Goal: Transaction & Acquisition: Obtain resource

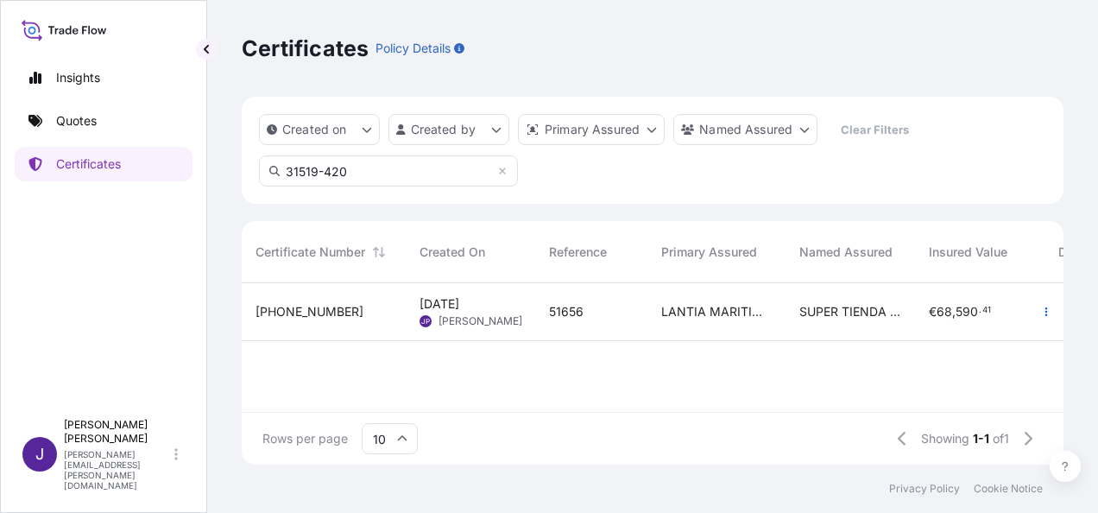
scroll to position [178, 808]
drag, startPoint x: 360, startPoint y: 174, endPoint x: 256, endPoint y: 157, distance: 105.9
click at [256, 157] on div "Created on Created by Primary Assured Named Assured Clear Filters 31519-420" at bounding box center [653, 150] width 822 height 107
type input "31519-371"
click at [615, 311] on div "51829A" at bounding box center [591, 311] width 85 height 17
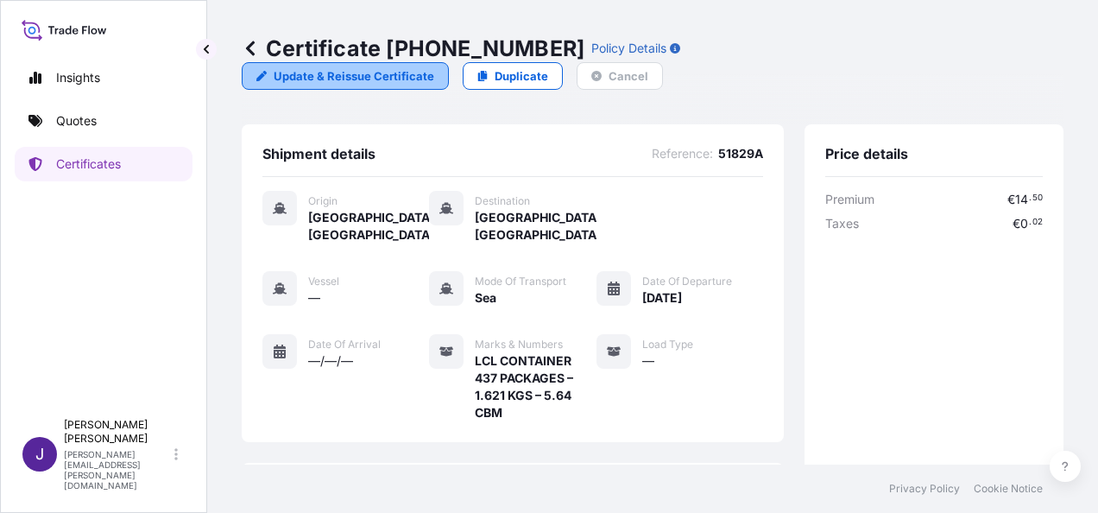
click at [434, 67] on p "Update & Reissue Certificate" at bounding box center [354, 75] width 161 height 17
select select "Sea"
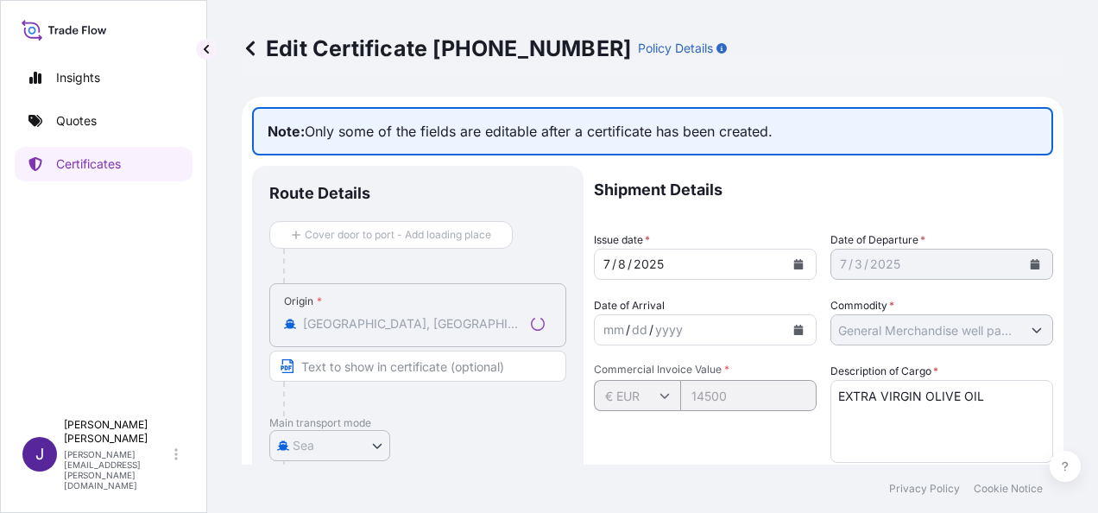
select select "31519"
click at [247, 47] on icon at bounding box center [250, 48] width 9 height 15
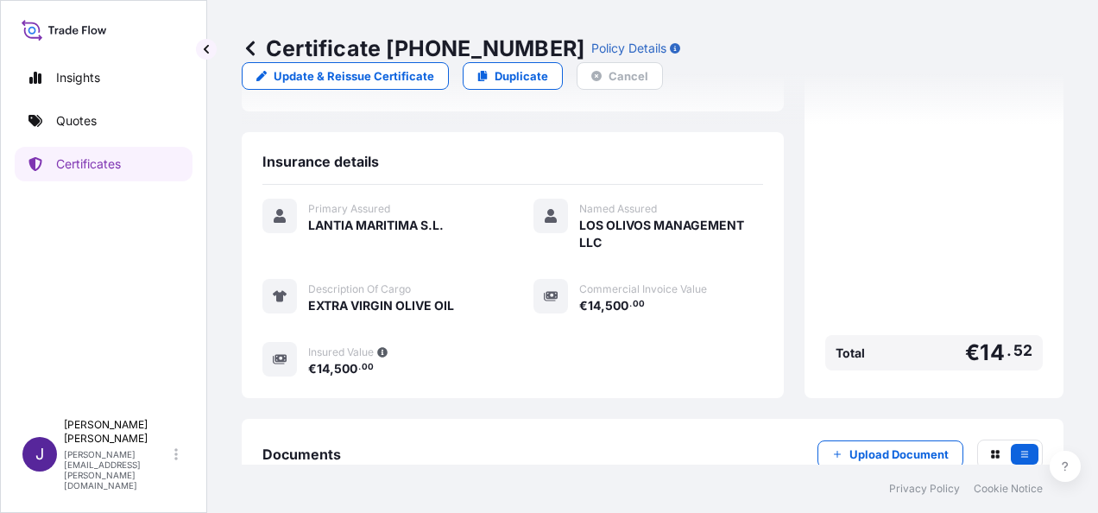
scroll to position [415, 0]
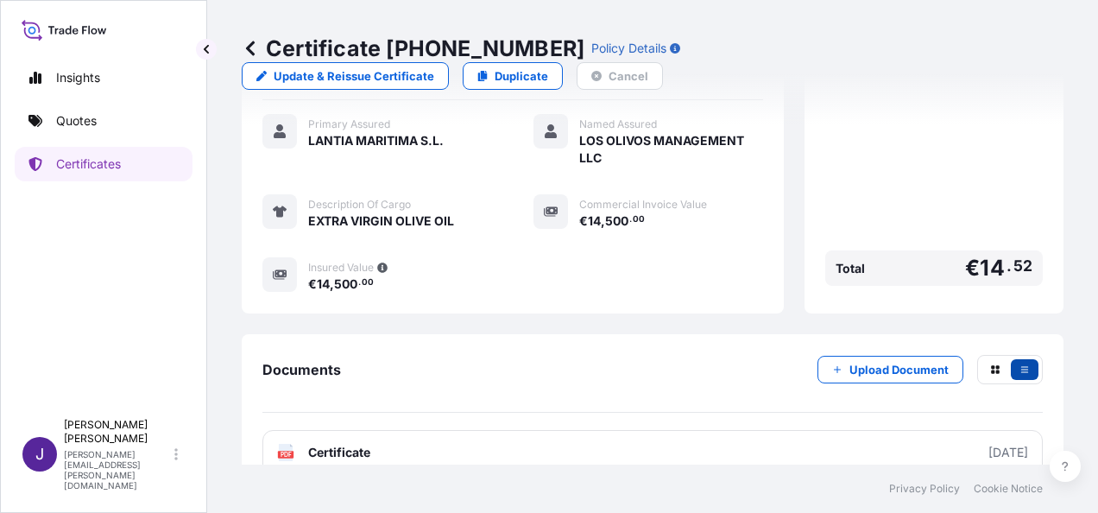
click at [1020, 364] on icon "button" at bounding box center [1025, 369] width 10 height 10
click at [988, 359] on button "button" at bounding box center [996, 369] width 28 height 21
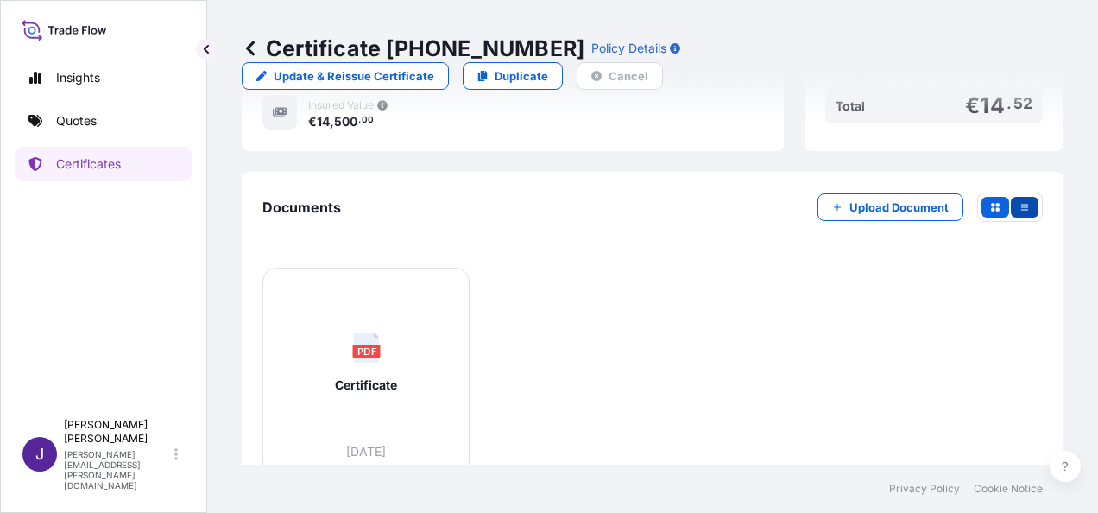
click at [1020, 197] on button "button" at bounding box center [1025, 207] width 28 height 21
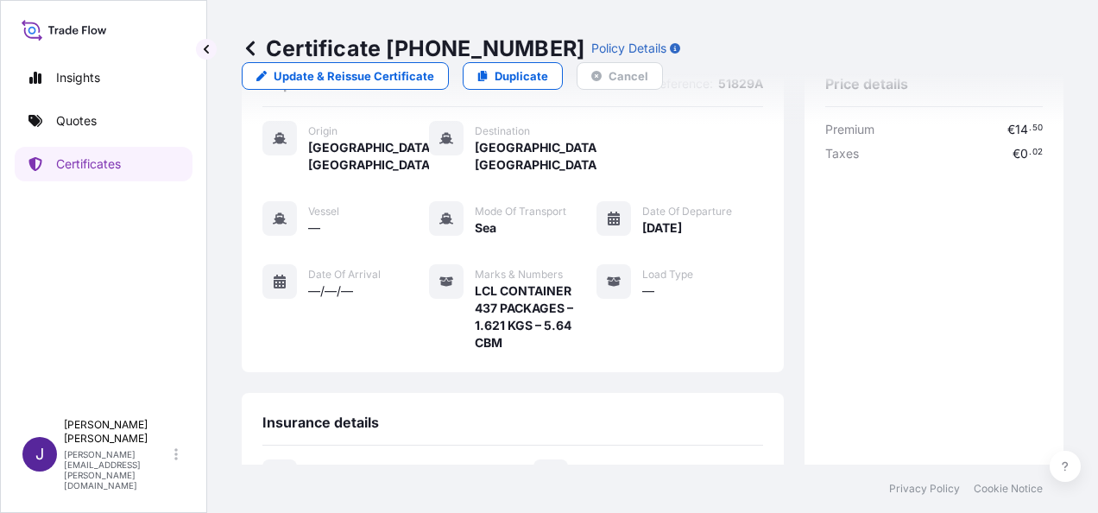
scroll to position [0, 0]
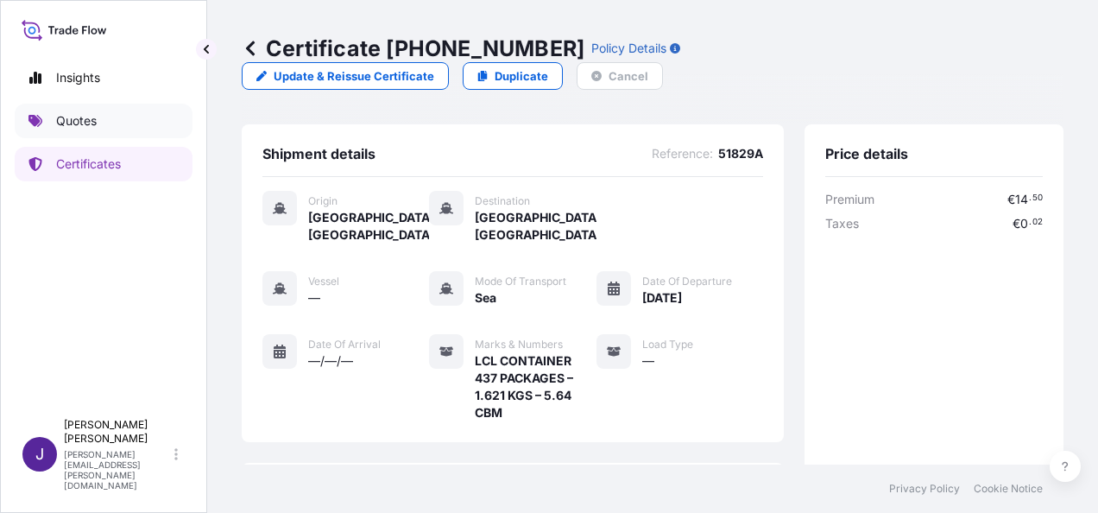
click at [74, 120] on p "Quotes" at bounding box center [76, 120] width 41 height 17
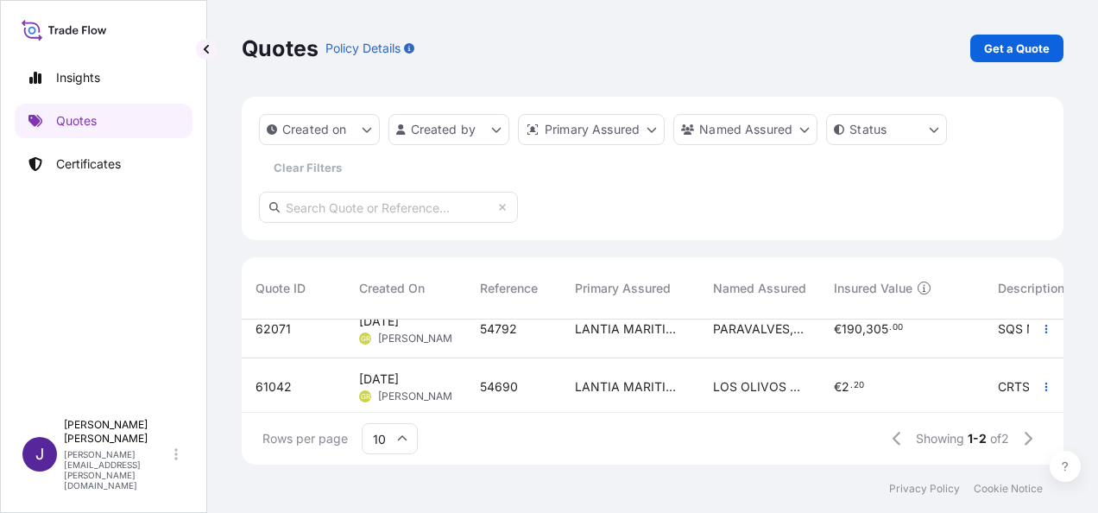
scroll to position [36, 0]
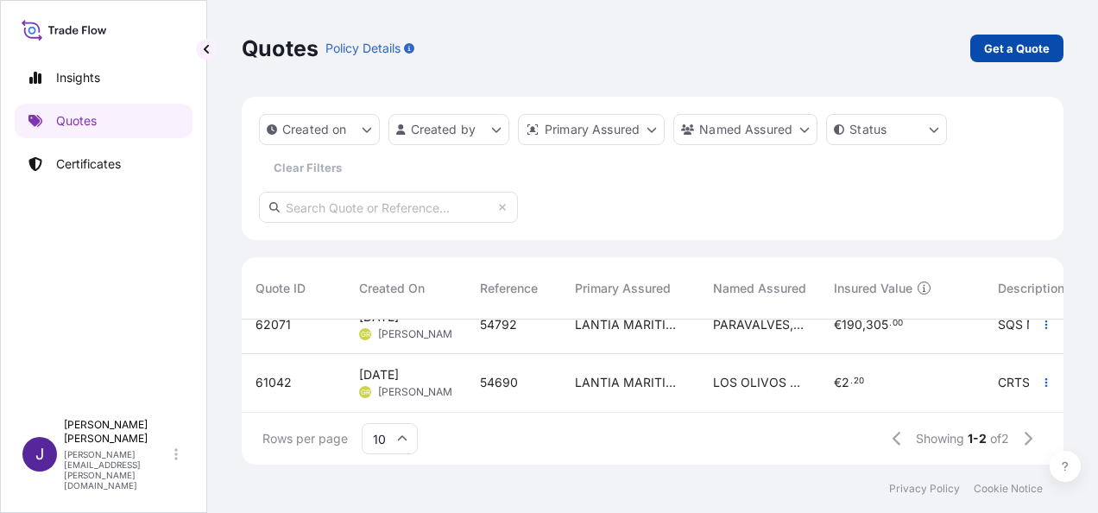
click at [1019, 47] on p "Get a Quote" at bounding box center [1017, 48] width 66 height 17
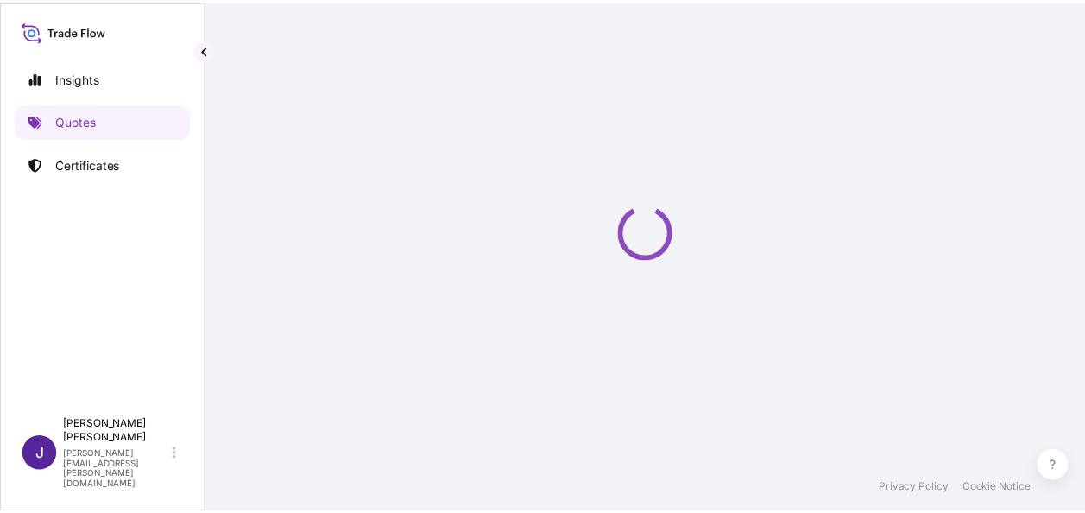
scroll to position [28, 0]
select select "Sea"
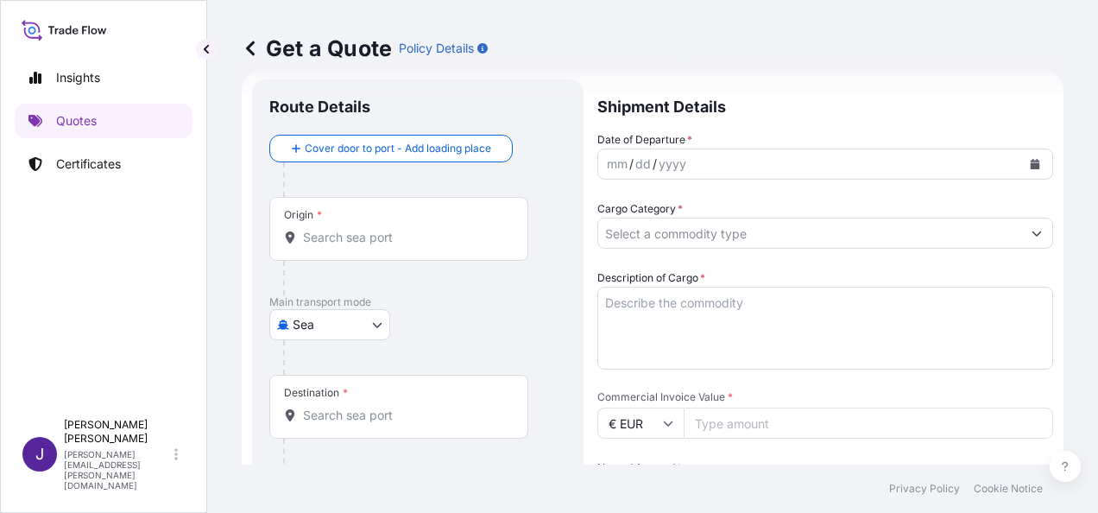
click at [1031, 164] on icon "Calendar" at bounding box center [1035, 164] width 9 height 10
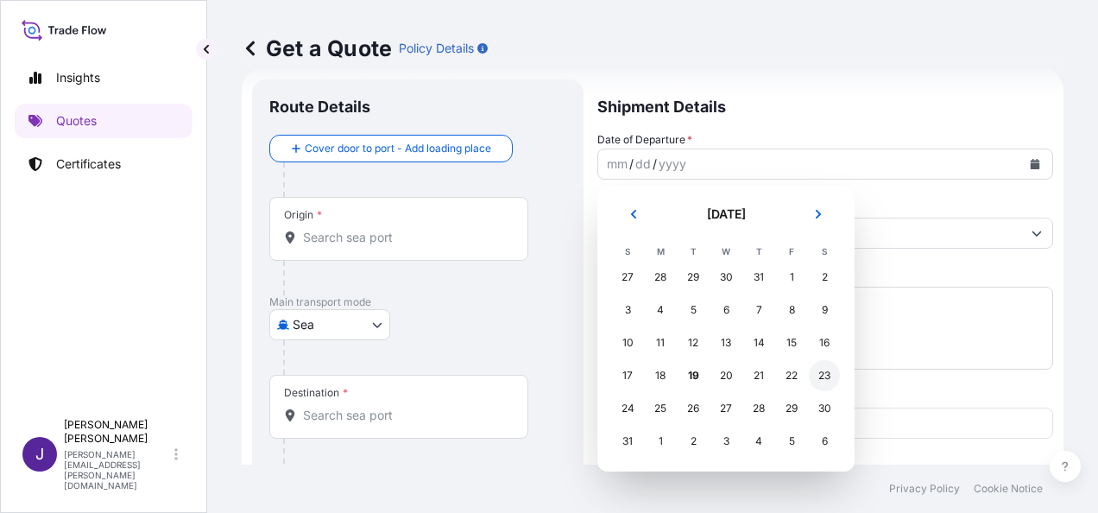
click at [827, 373] on div "23" at bounding box center [824, 375] width 31 height 31
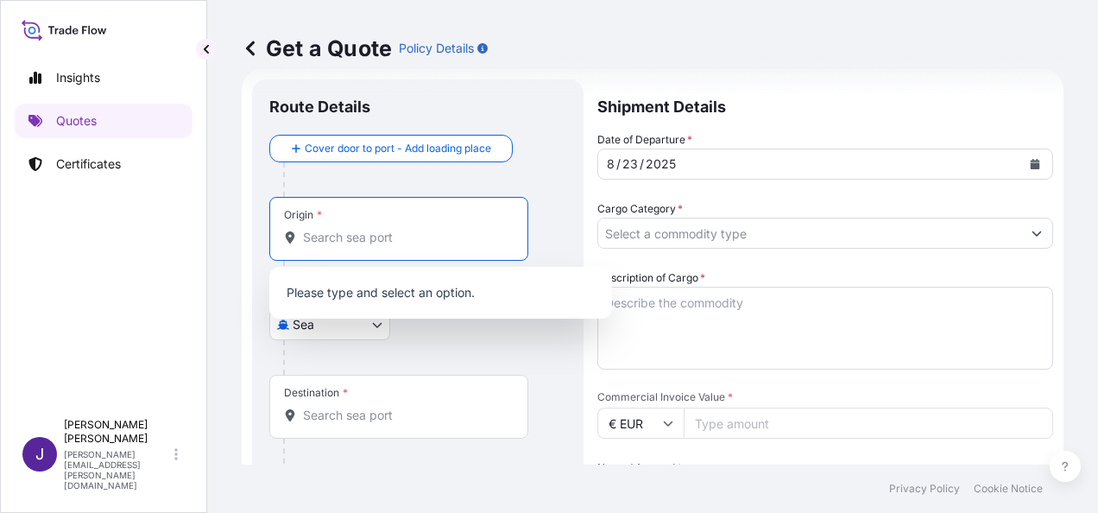
click at [374, 244] on input "Origin *" at bounding box center [405, 237] width 204 height 17
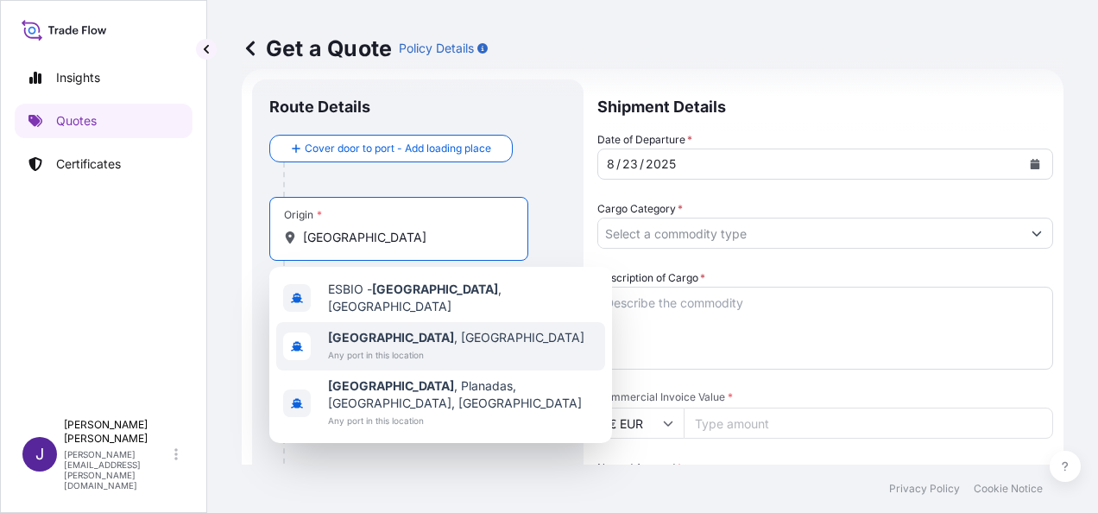
click at [383, 346] on span "Any port in this location" at bounding box center [456, 354] width 256 height 17
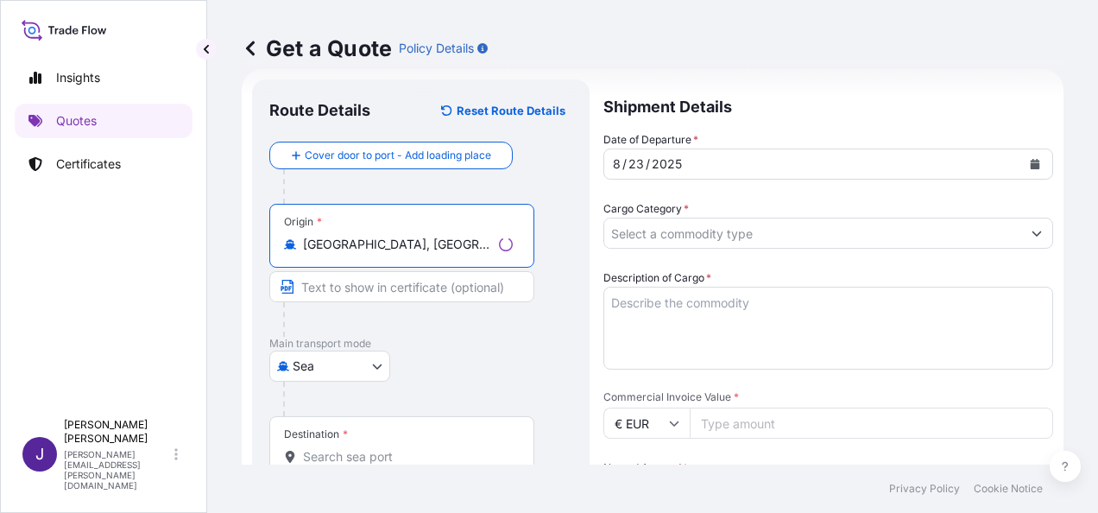
type input "[GEOGRAPHIC_DATA], [GEOGRAPHIC_DATA]"
click at [377, 457] on input "Destination *" at bounding box center [408, 456] width 210 height 17
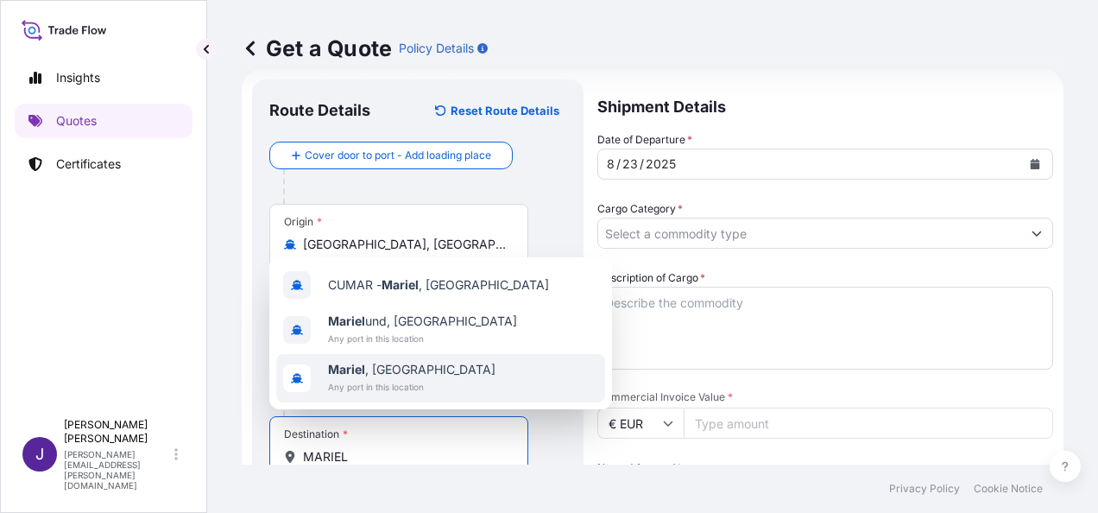
click at [386, 377] on span "Mariel , [GEOGRAPHIC_DATA]" at bounding box center [412, 369] width 168 height 17
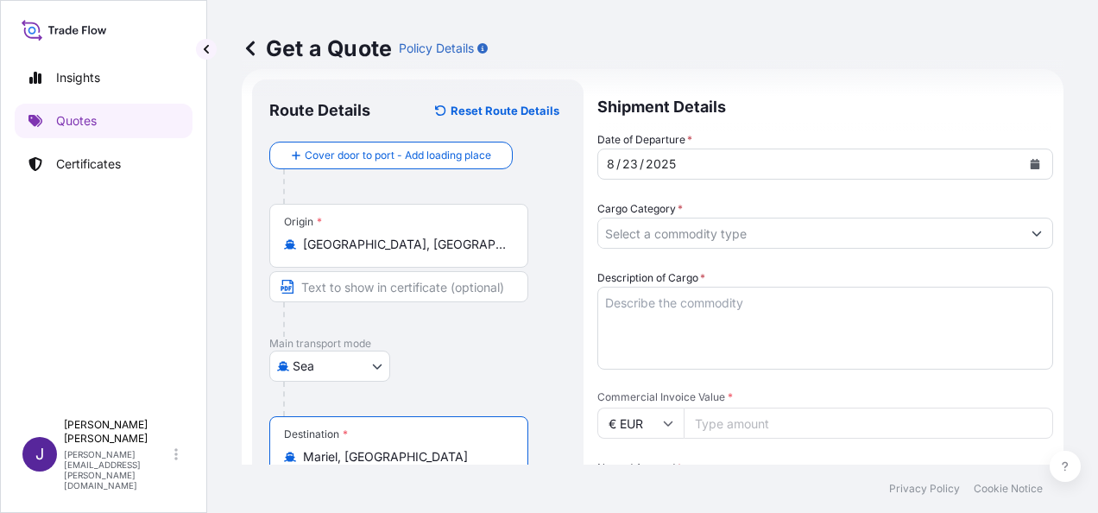
type input "Mariel, [GEOGRAPHIC_DATA]"
click at [768, 235] on input "Cargo Category *" at bounding box center [809, 233] width 423 height 31
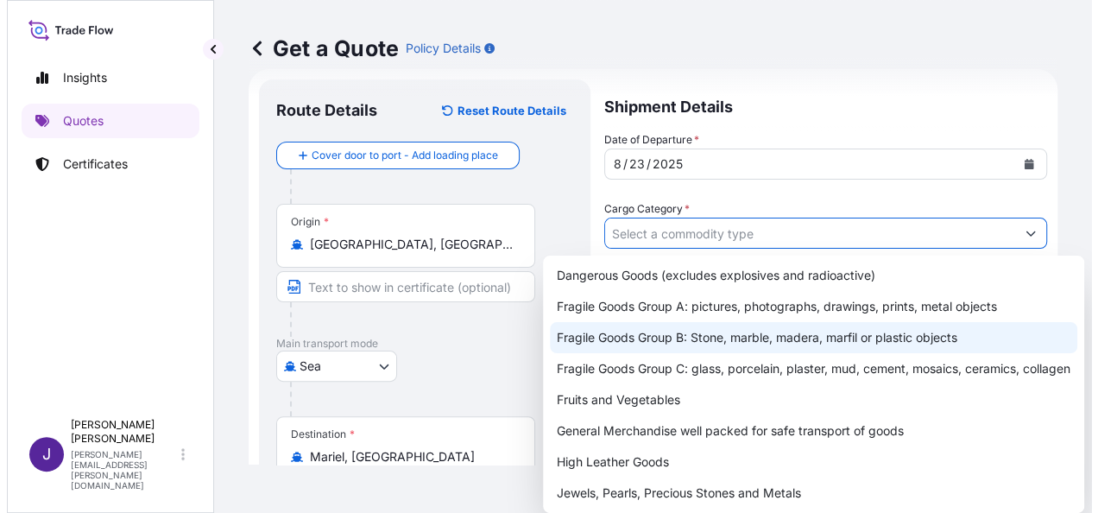
scroll to position [214, 0]
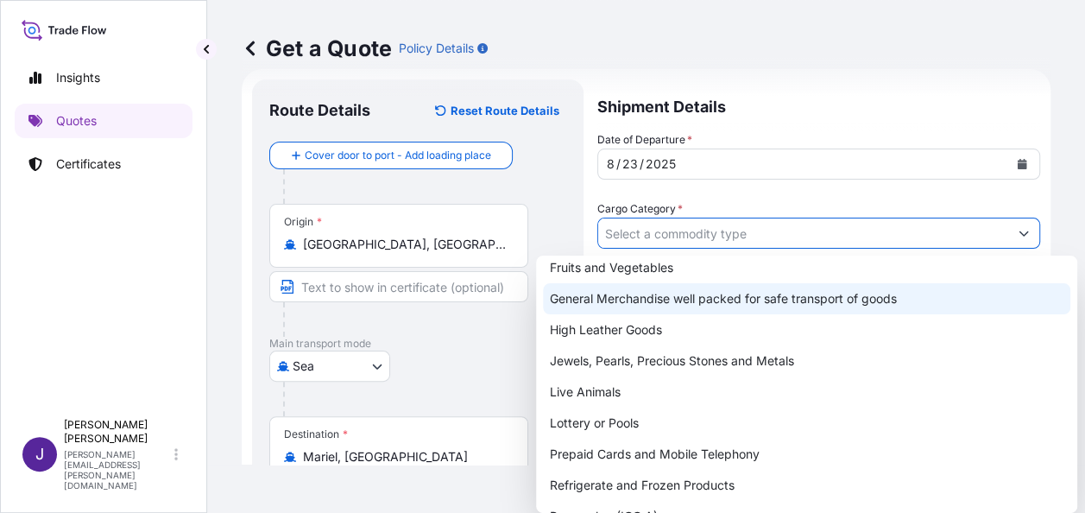
click at [655, 303] on div "General Merchandise well packed for safe transport of goods" at bounding box center [807, 298] width 528 height 31
type input "General Merchandise well packed for safe transport of goods"
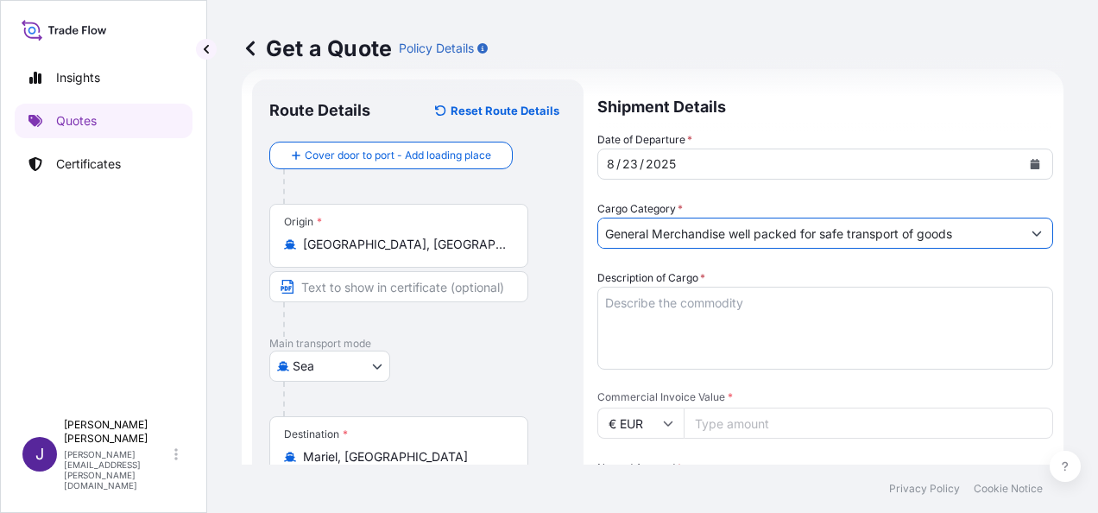
click at [655, 303] on textarea "Description of Cargo *" at bounding box center [826, 328] width 456 height 83
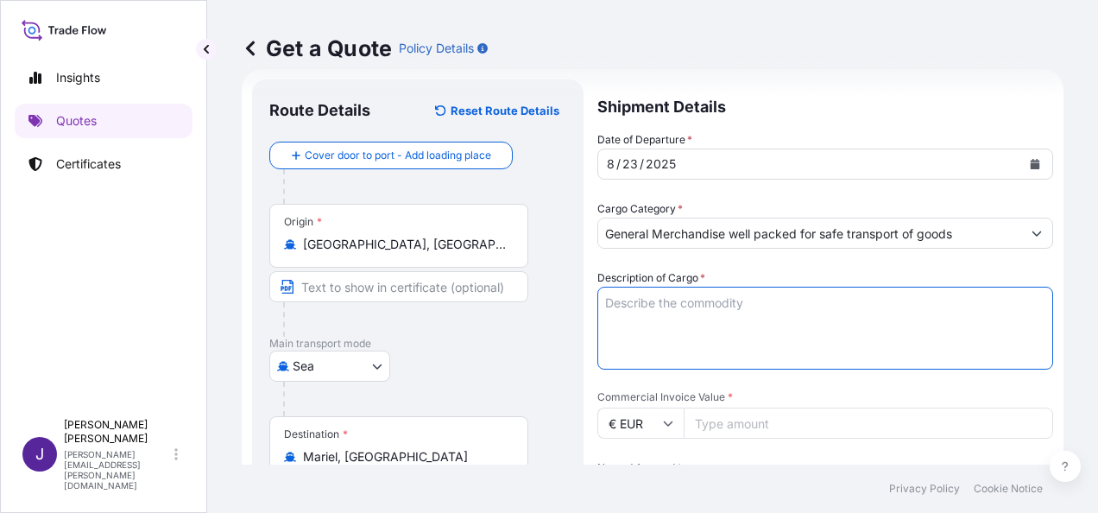
click at [668, 304] on textarea "Description of Cargo *" at bounding box center [826, 328] width 456 height 83
paste textarea "TOLVA Y COMPRESSOR"
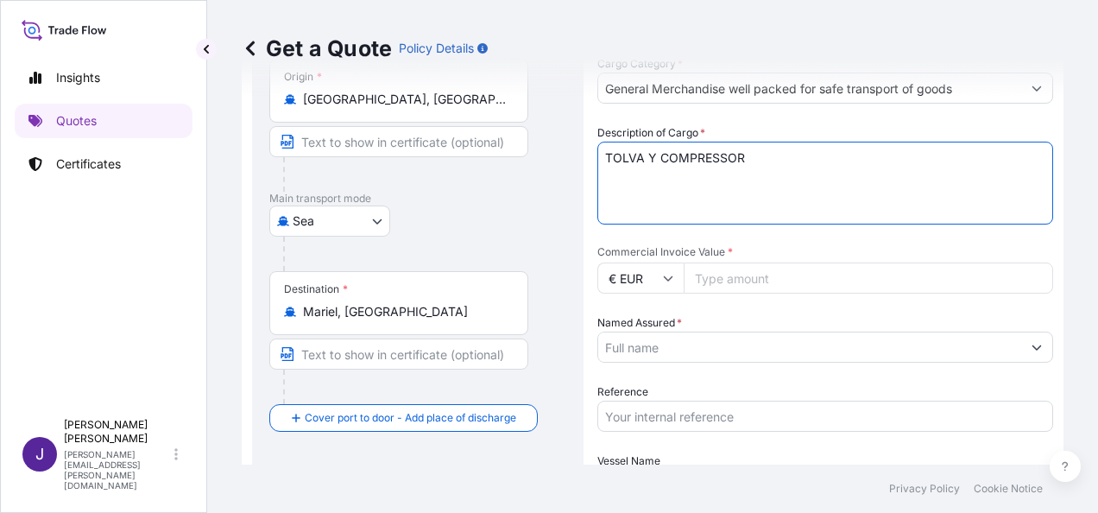
scroll to position [200, 0]
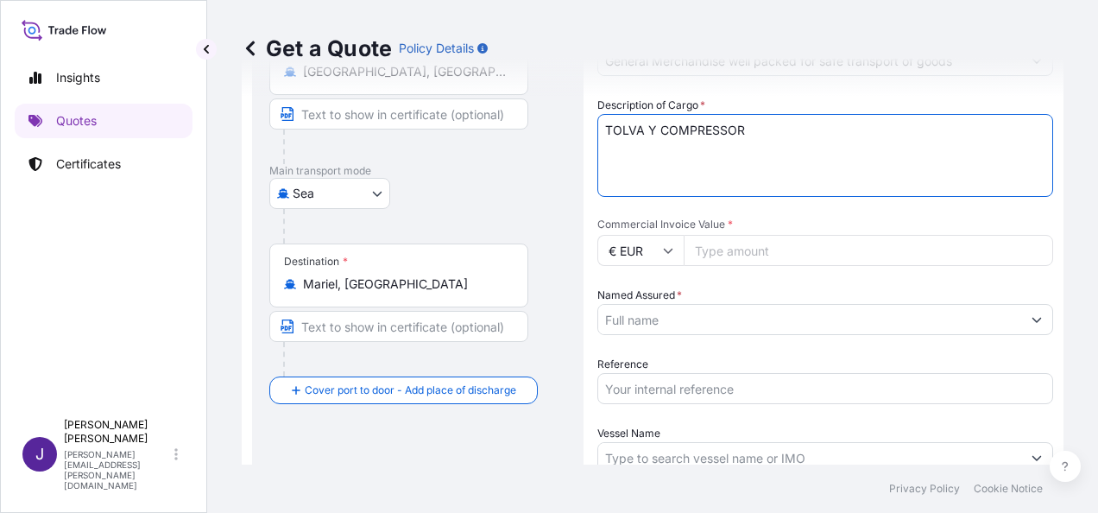
type textarea "TOLVA Y COMPRESSOR"
click at [837, 256] on input "Commercial Invoice Value *" at bounding box center [869, 250] width 370 height 31
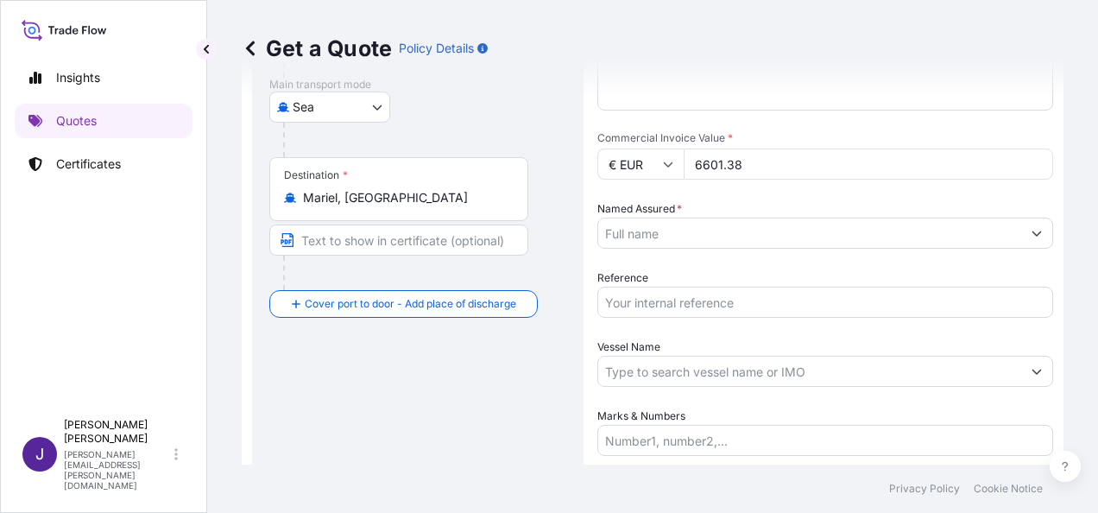
type input "6601.38"
click at [771, 231] on input "Named Assured *" at bounding box center [809, 233] width 423 height 31
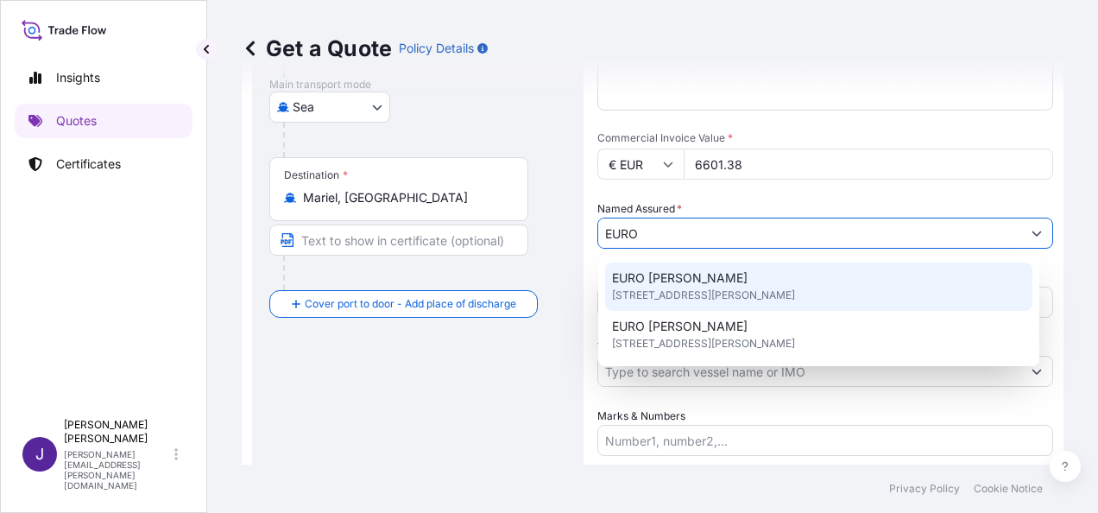
click at [690, 286] on span "EURO [PERSON_NAME]" at bounding box center [680, 277] width 136 height 17
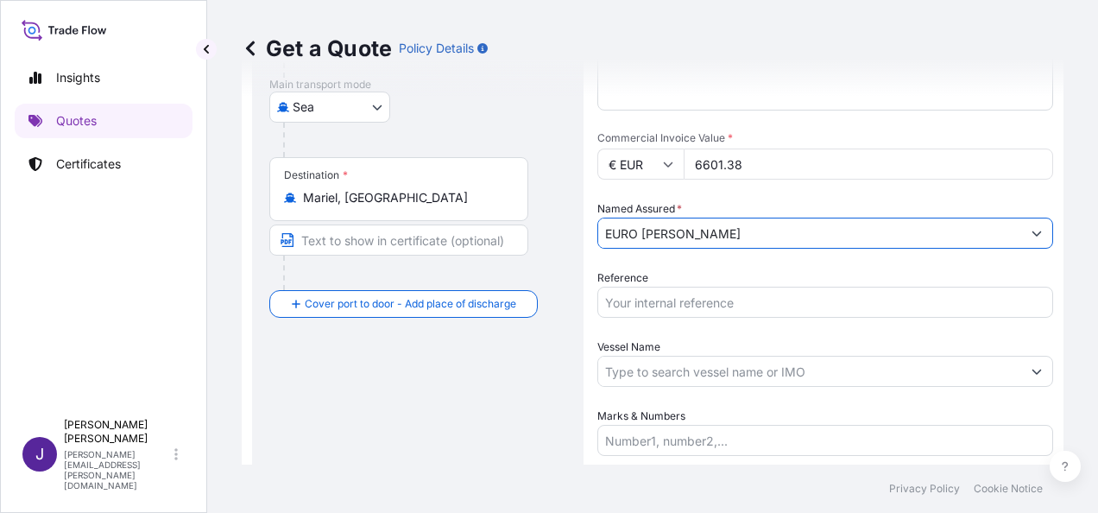
type input "EURO [PERSON_NAME]"
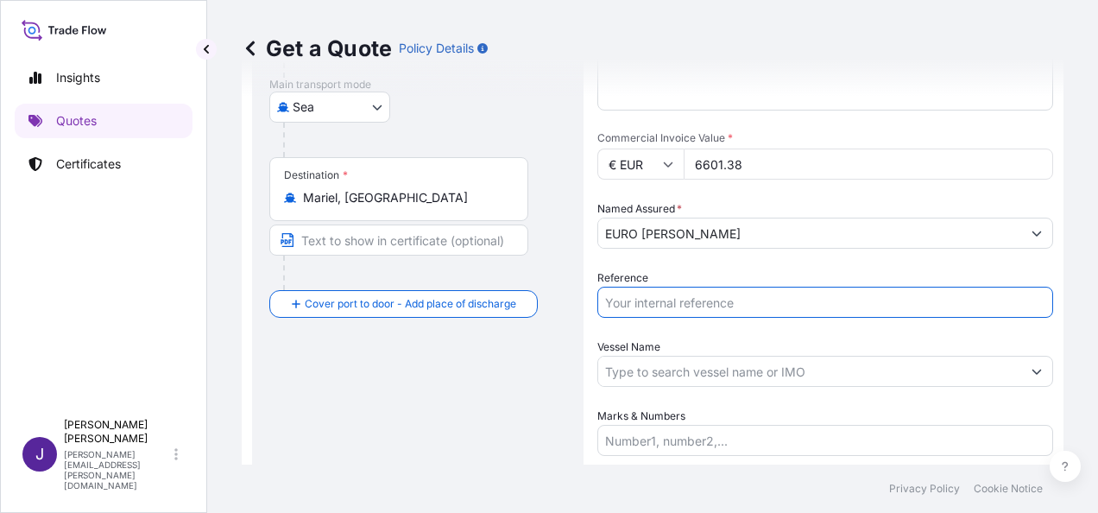
drag, startPoint x: 712, startPoint y: 310, endPoint x: 746, endPoint y: 365, distance: 65.2
click at [712, 310] on input "Reference" at bounding box center [826, 302] width 456 height 31
type input "55427"
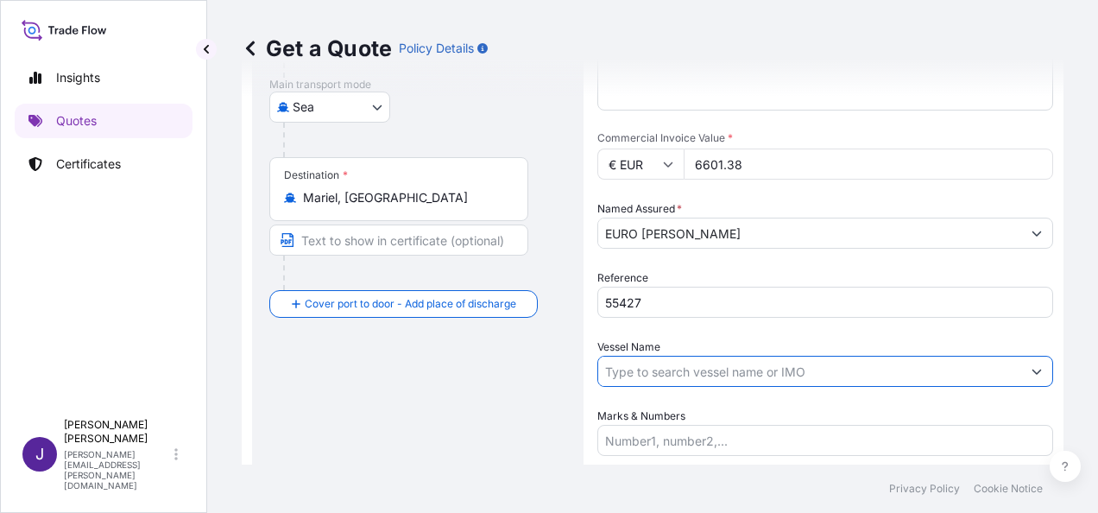
click at [693, 373] on input "Vessel Name" at bounding box center [809, 371] width 423 height 31
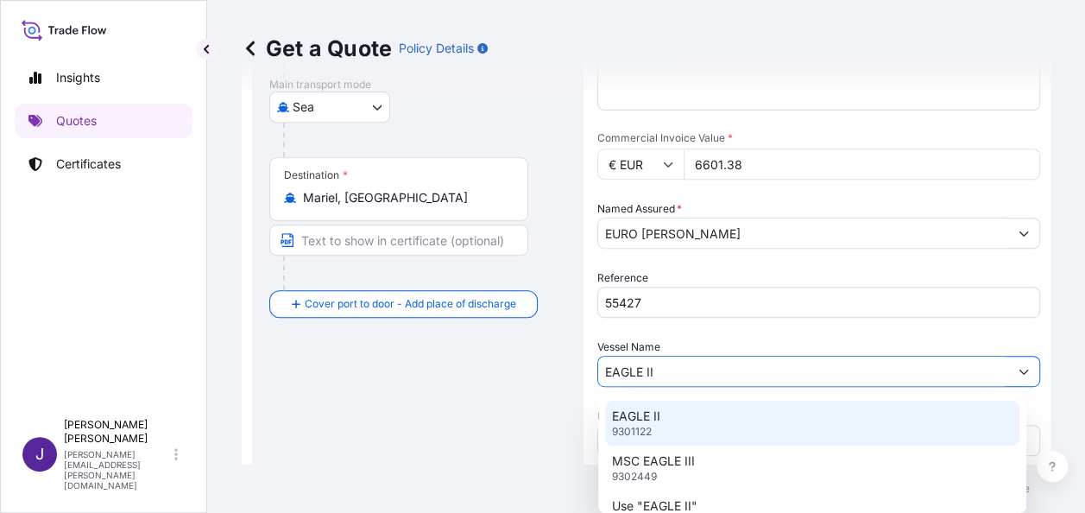
click at [666, 414] on div "EAGLE II 9301122" at bounding box center [812, 423] width 414 height 45
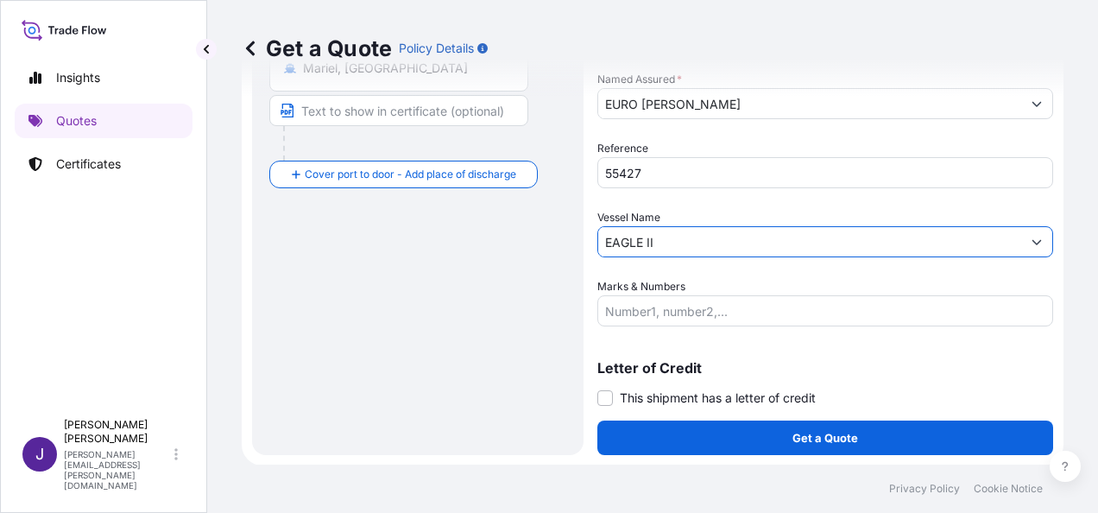
scroll to position [416, 0]
type input "EAGLE II"
click at [686, 316] on input "Marks & Numbers" at bounding box center [826, 310] width 456 height 31
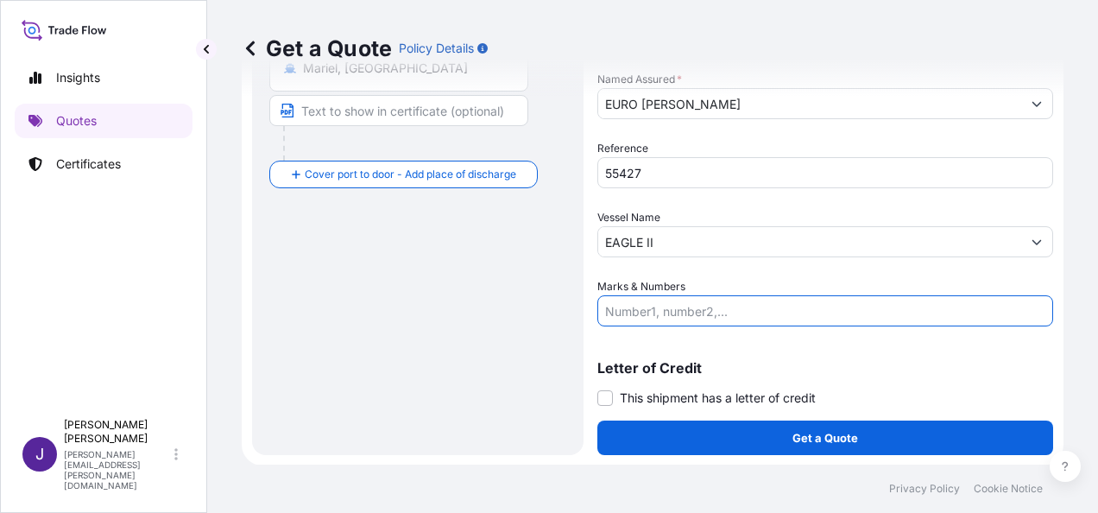
paste input "MARCANCIA CARGADA EN 1 X 40 OT - BHCU4234910/0051398"
type input "MARCANCIA CARGADA EN 1 X 40 OT - BHCU4234910/0051398"
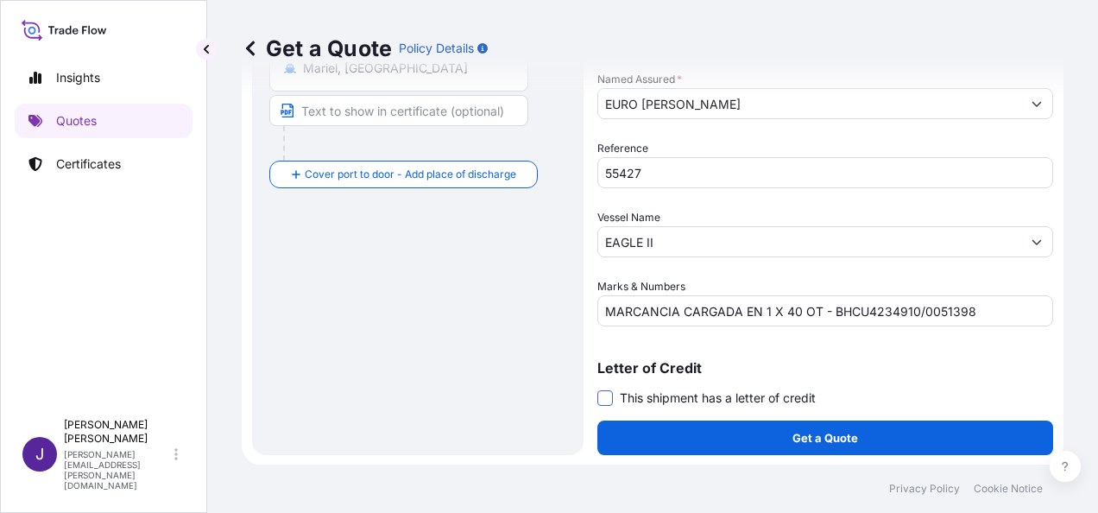
click at [606, 391] on span at bounding box center [606, 398] width 16 height 16
click at [598, 389] on input "This shipment has a letter of credit" at bounding box center [598, 389] width 0 height 0
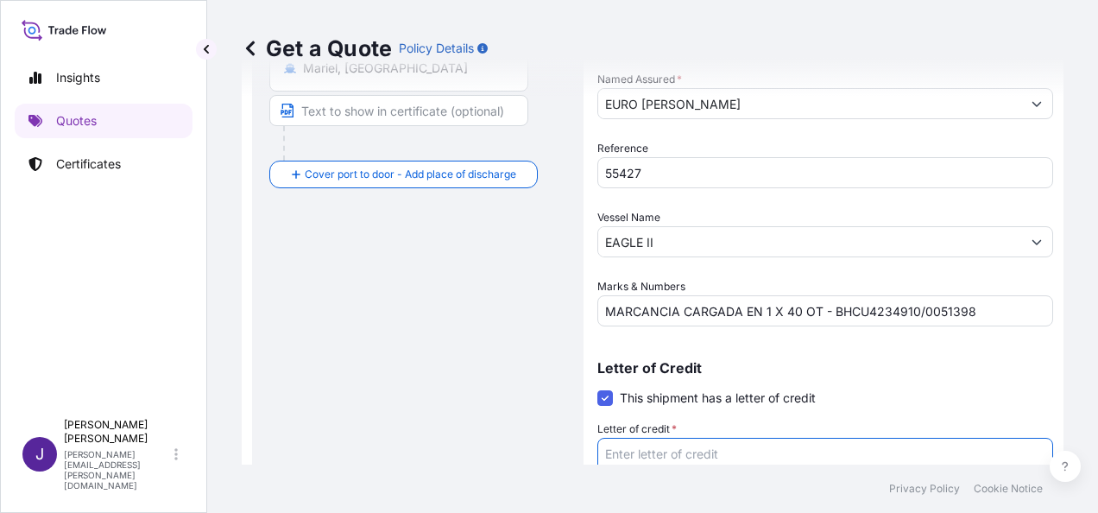
click at [677, 452] on textarea "Letter of credit *" at bounding box center [826, 479] width 456 height 83
paste textarea "RESA CARIBE, [PERSON_NAME]/ESPECIAL DE DESARROLLO MARIEL [PERSON_NAME] [GEOGRAP…"
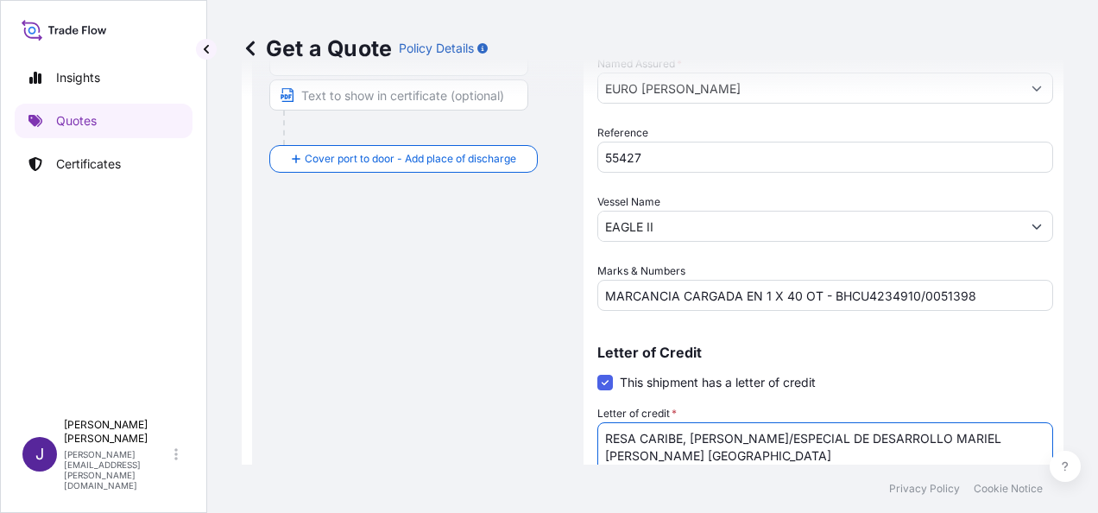
scroll to position [173, 0]
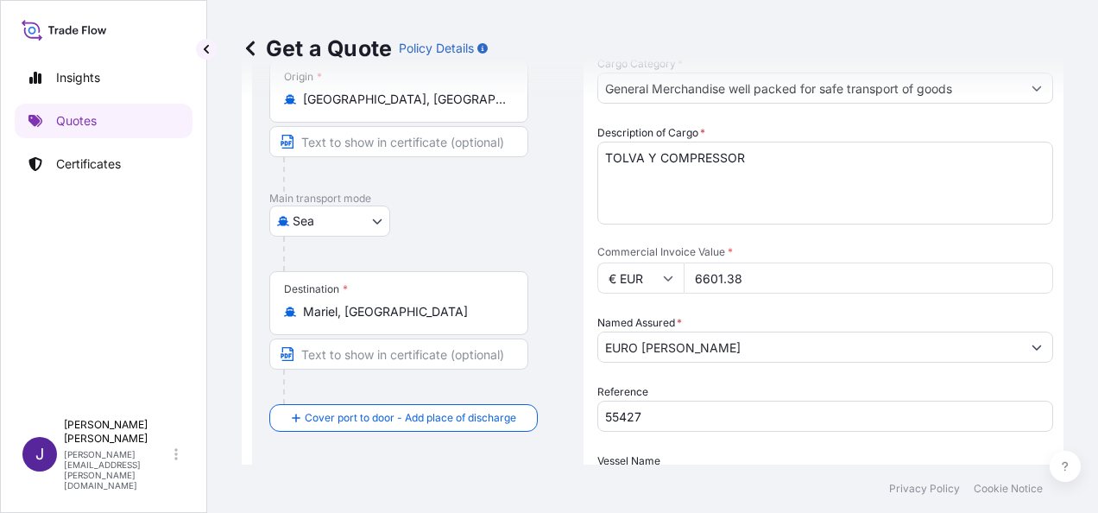
type textarea "RESA CARIBE, [PERSON_NAME]/ESPECIAL DE DESARROLLO MARIEL [PERSON_NAME] [GEOGRAP…"
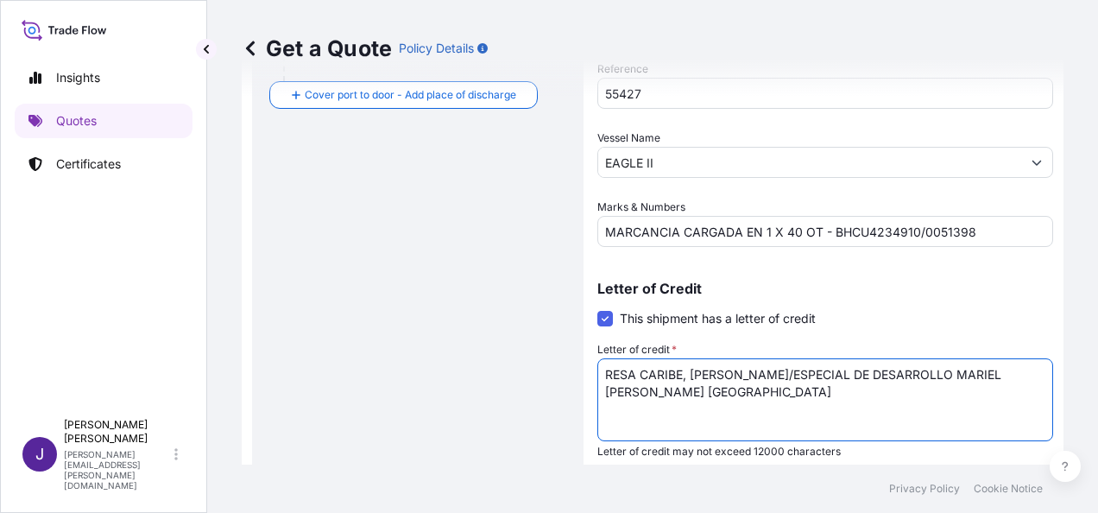
scroll to position [547, 0]
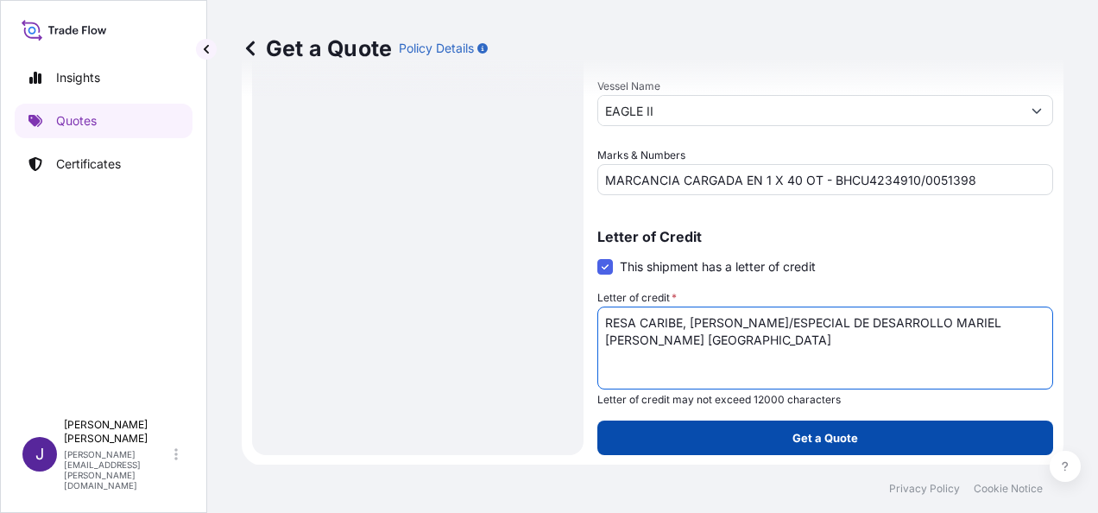
click at [876, 433] on button "Get a Quote" at bounding box center [826, 438] width 456 height 35
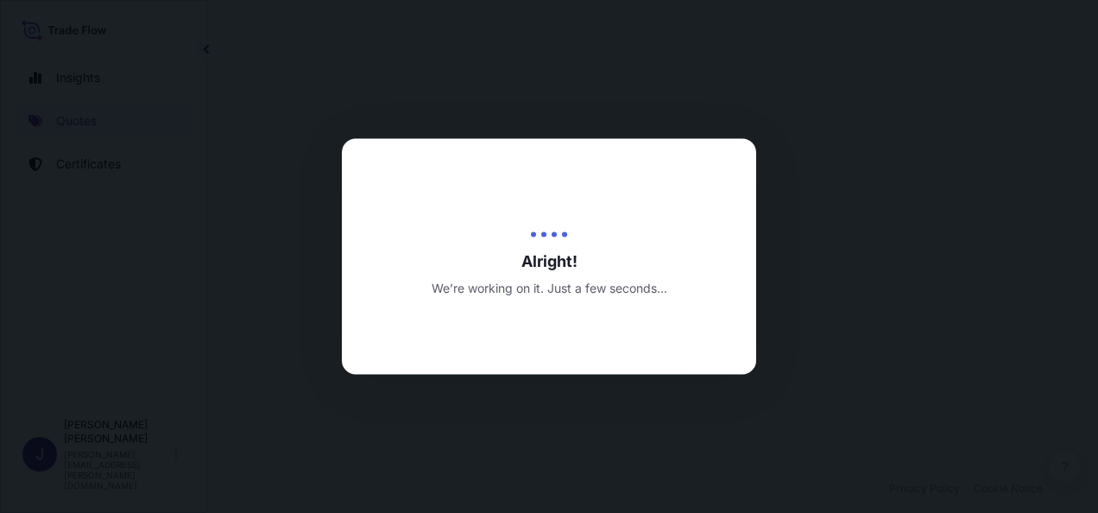
select select "Sea"
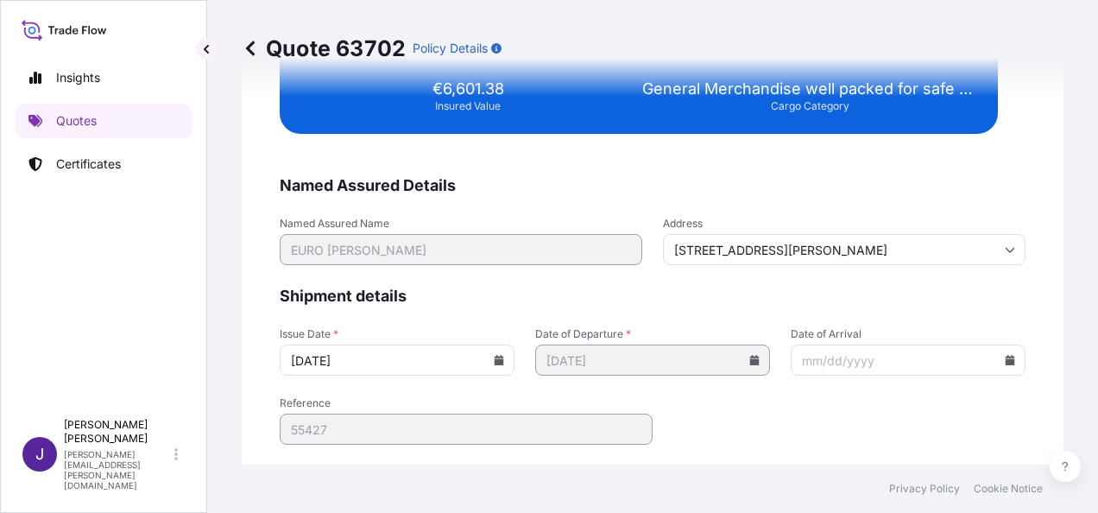
scroll to position [3526, 0]
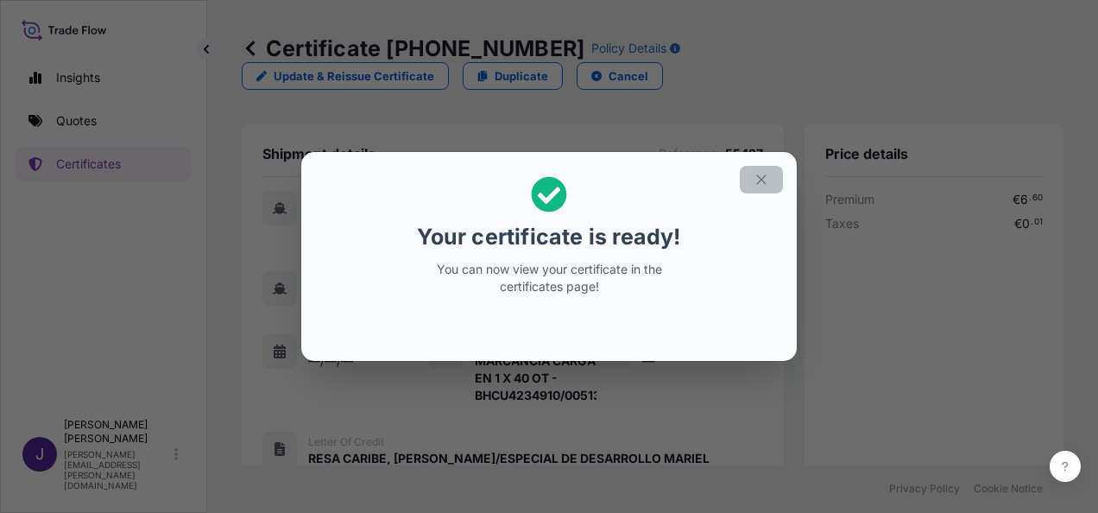
click at [769, 178] on icon "button" at bounding box center [762, 180] width 16 height 16
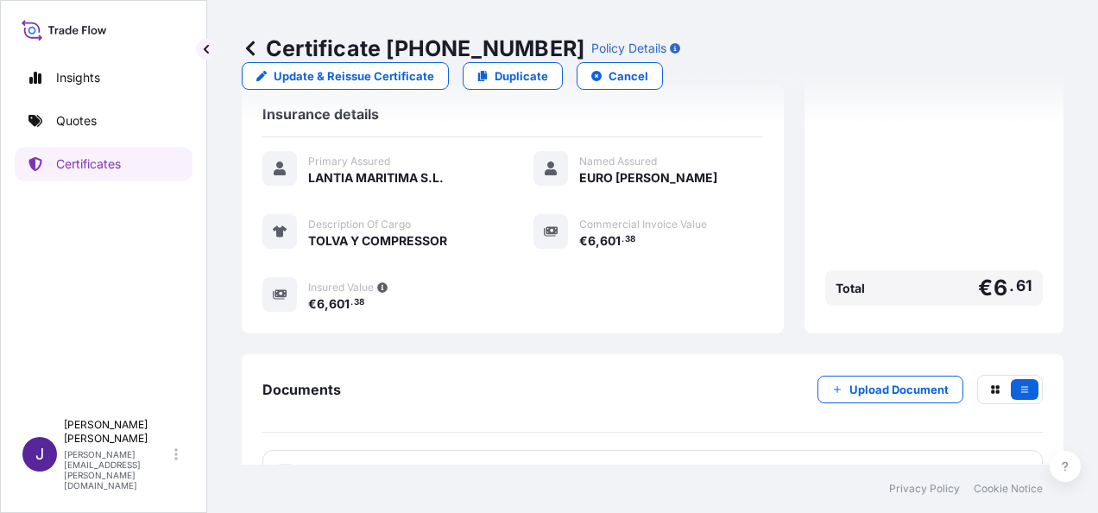
scroll to position [444, 0]
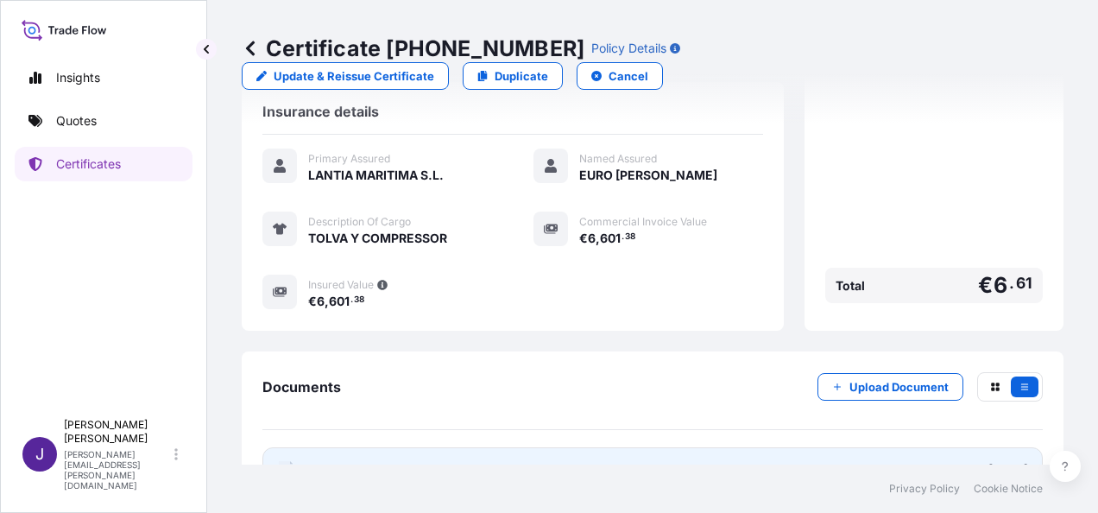
click at [427, 447] on link "PDF Certificate [DATE]" at bounding box center [653, 469] width 781 height 45
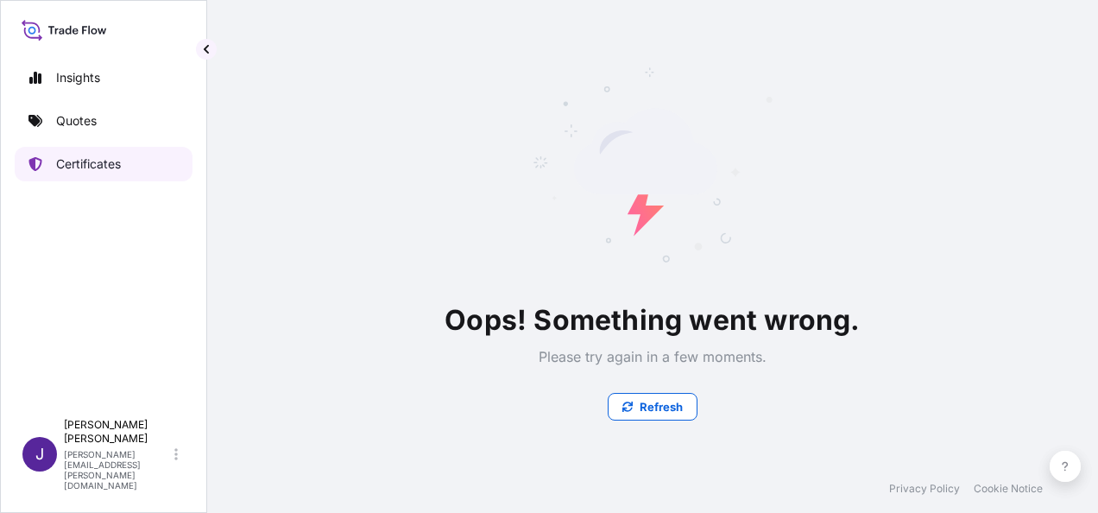
scroll to position [0, 0]
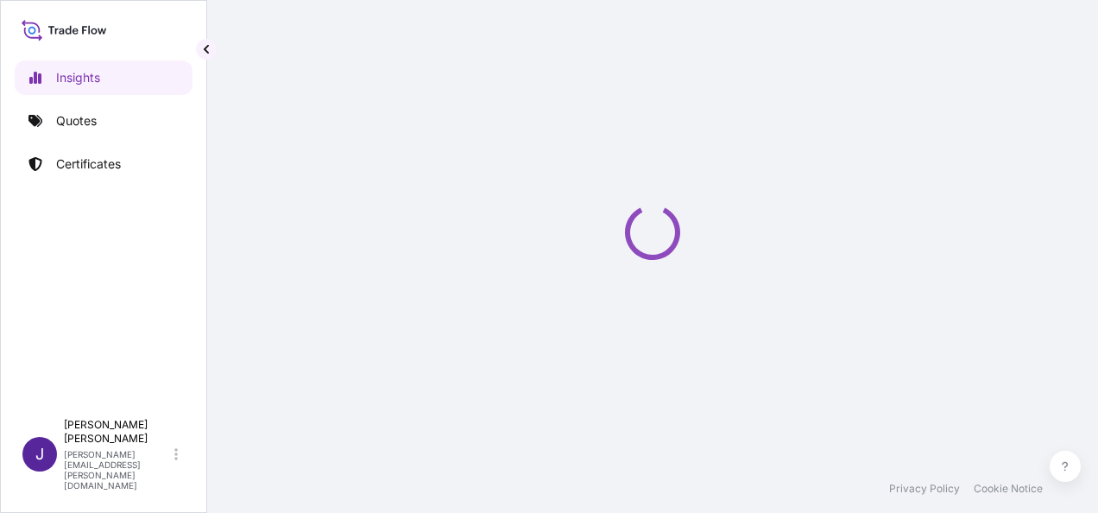
select select "2025"
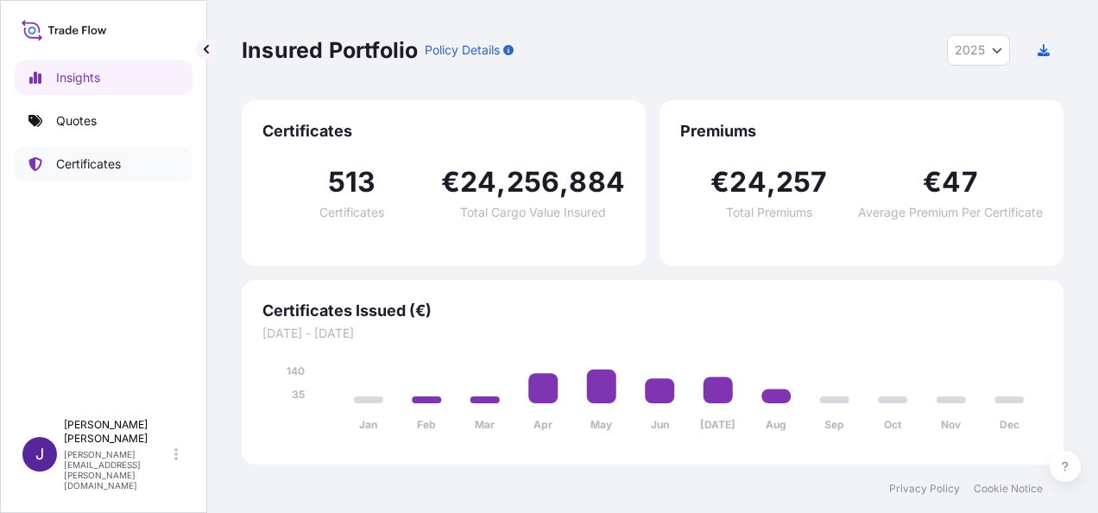
click at [104, 162] on p "Certificates" at bounding box center [88, 163] width 65 height 17
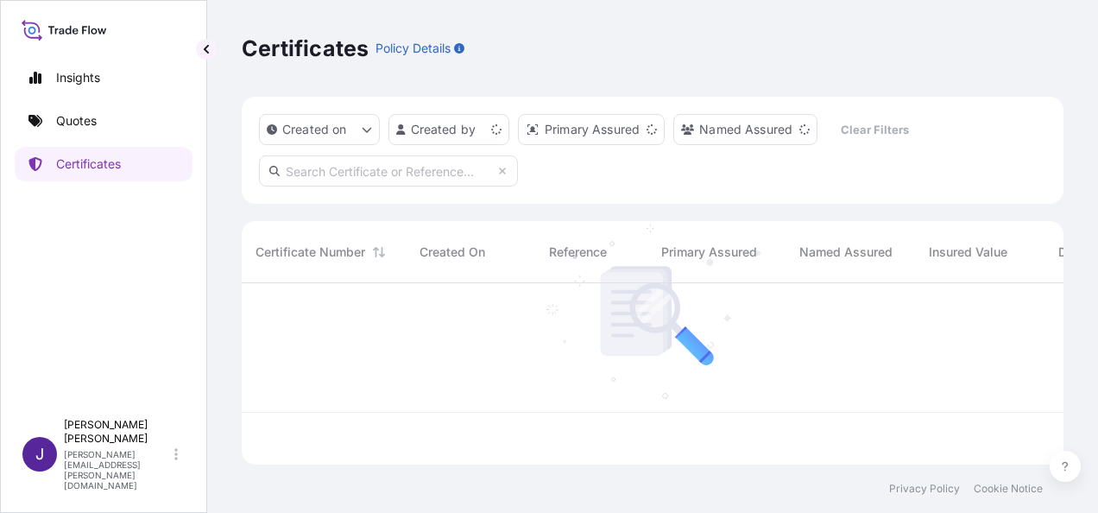
scroll to position [178, 808]
click at [447, 171] on input "text" at bounding box center [388, 170] width 259 height 31
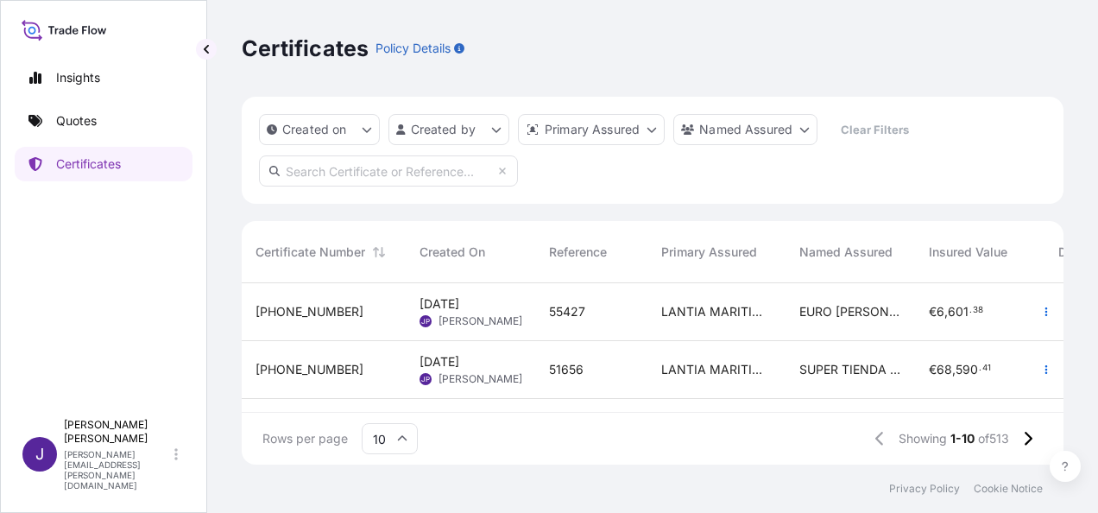
paste input "31519-371-1_2025-07-08T07_19_09.126267"
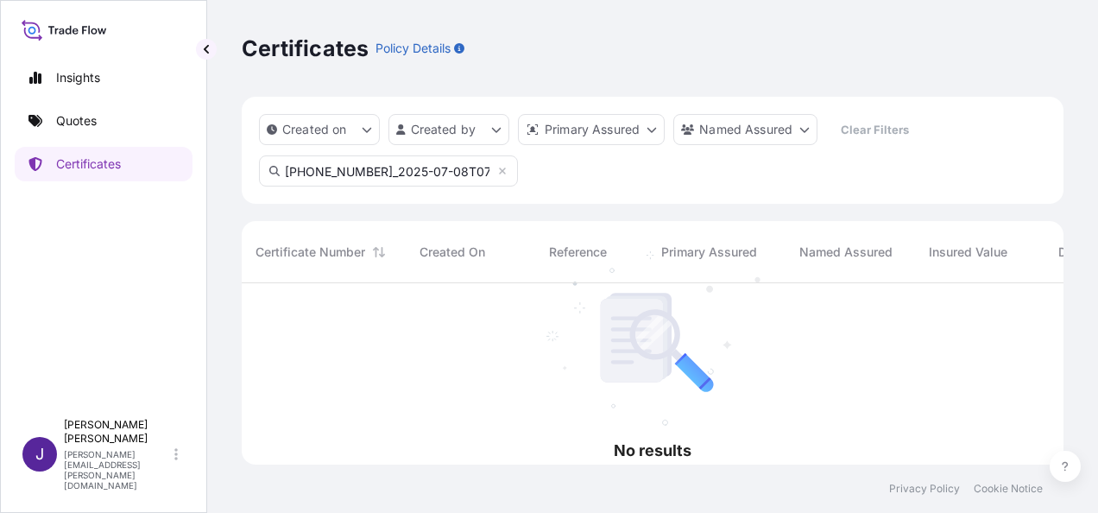
scroll to position [0, 0]
type input "[PHONE_NUMBER]"
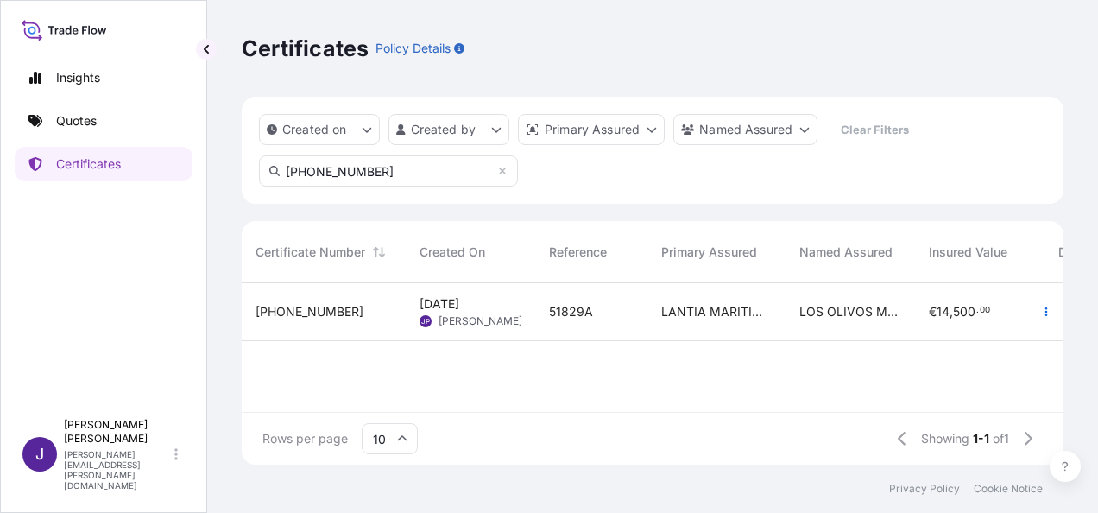
click at [623, 325] on div "51829A" at bounding box center [591, 312] width 112 height 58
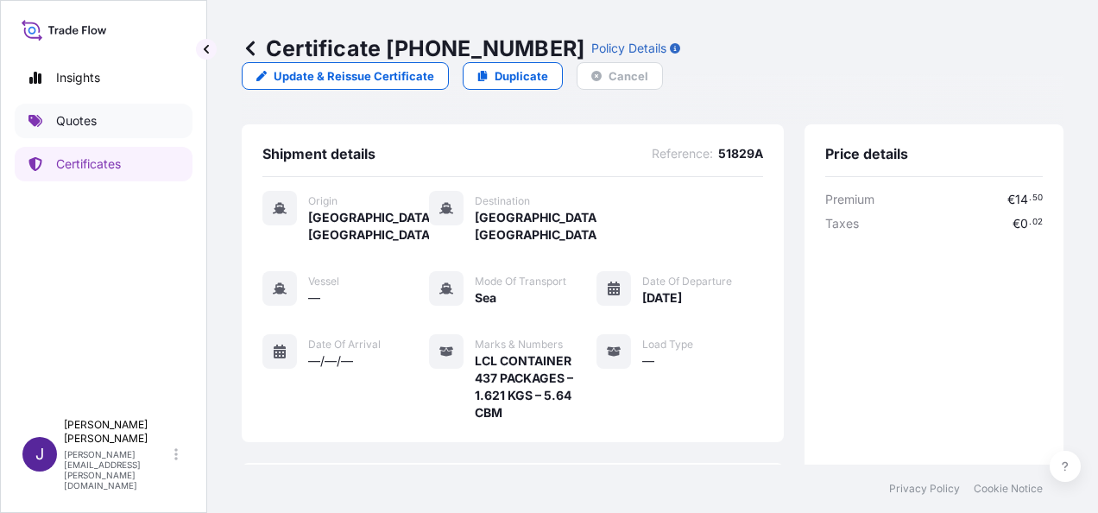
click at [75, 121] on p "Quotes" at bounding box center [76, 120] width 41 height 17
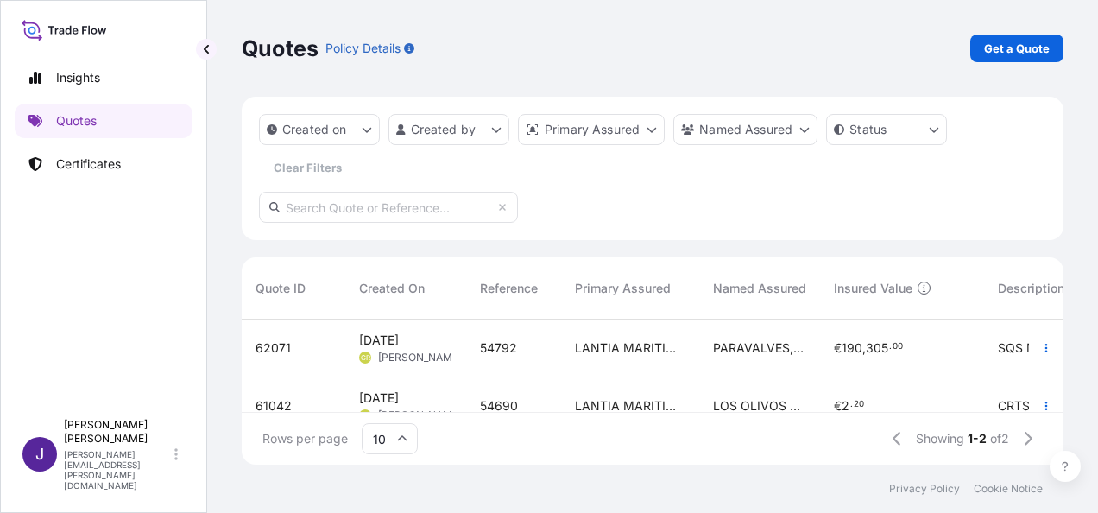
scroll to position [36, 0]
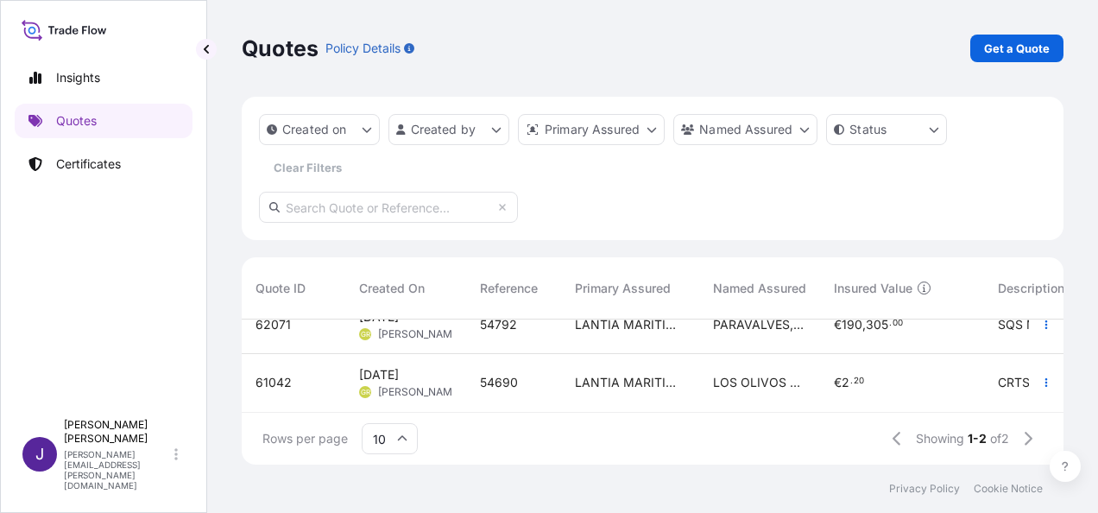
click at [554, 375] on div "54690" at bounding box center [513, 383] width 95 height 58
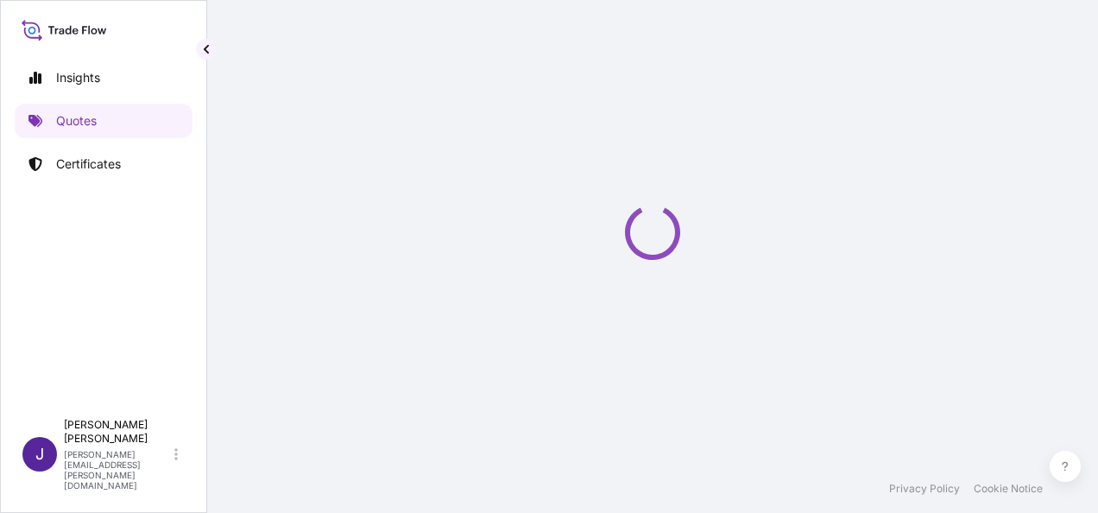
select select "Air"
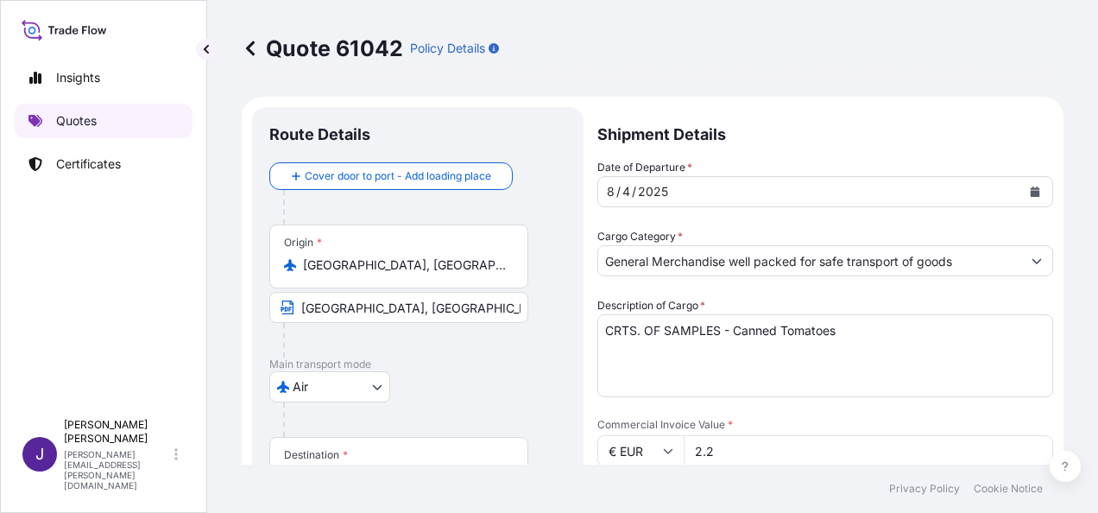
click at [93, 125] on p "Quotes" at bounding box center [76, 120] width 41 height 17
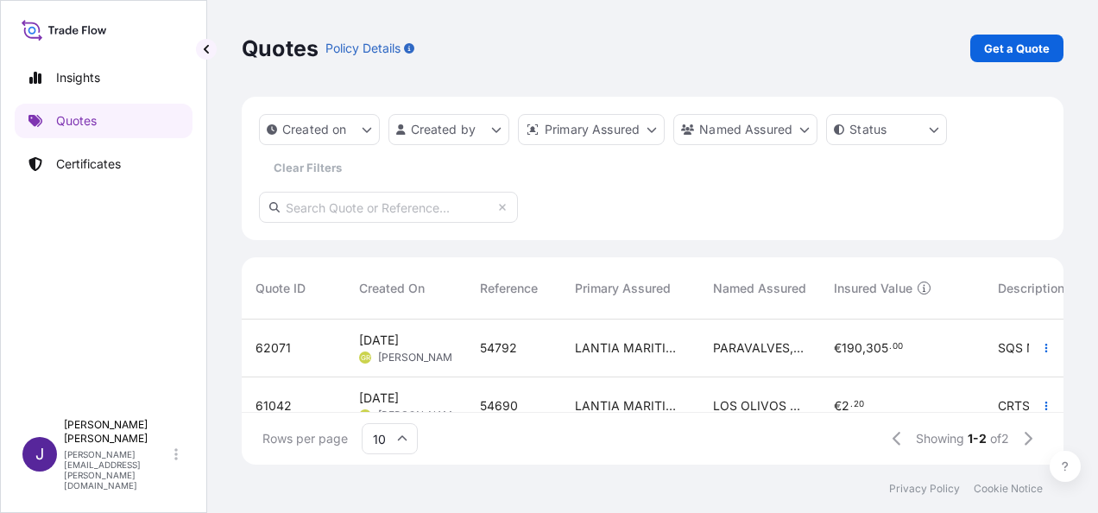
click at [534, 352] on div "54792" at bounding box center [513, 347] width 67 height 17
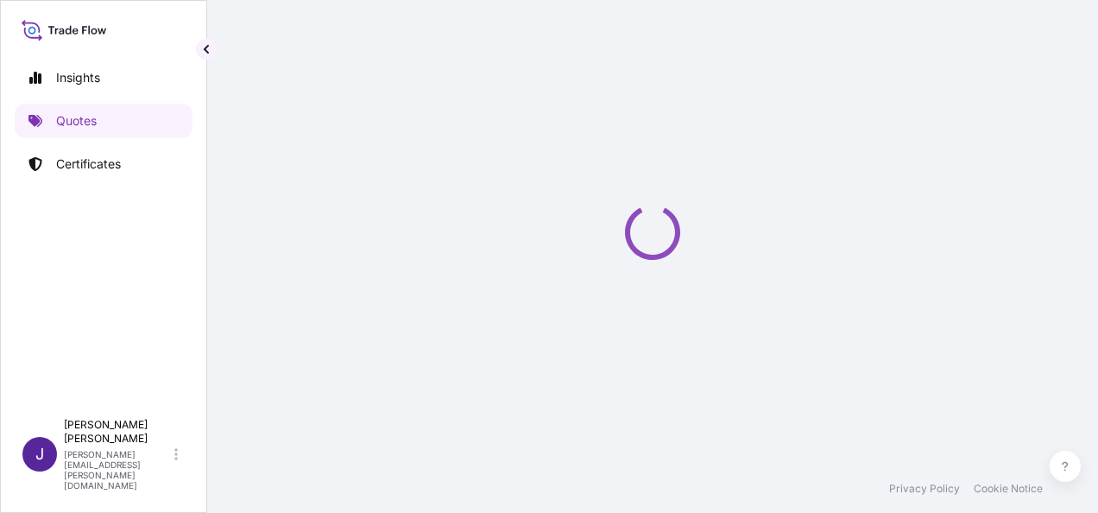
select select "Air"
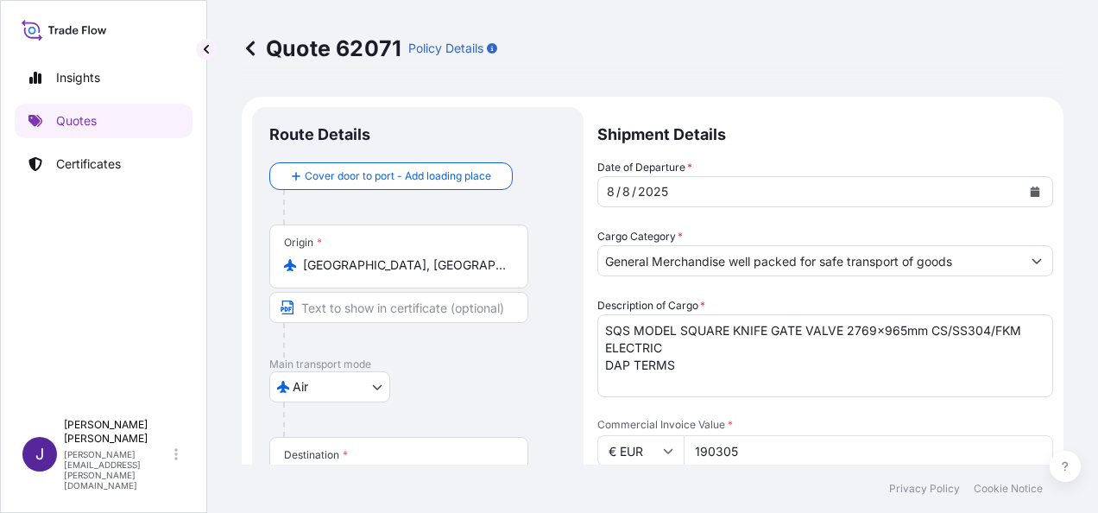
scroll to position [1, 0]
click at [92, 166] on p "Certificates" at bounding box center [88, 163] width 65 height 17
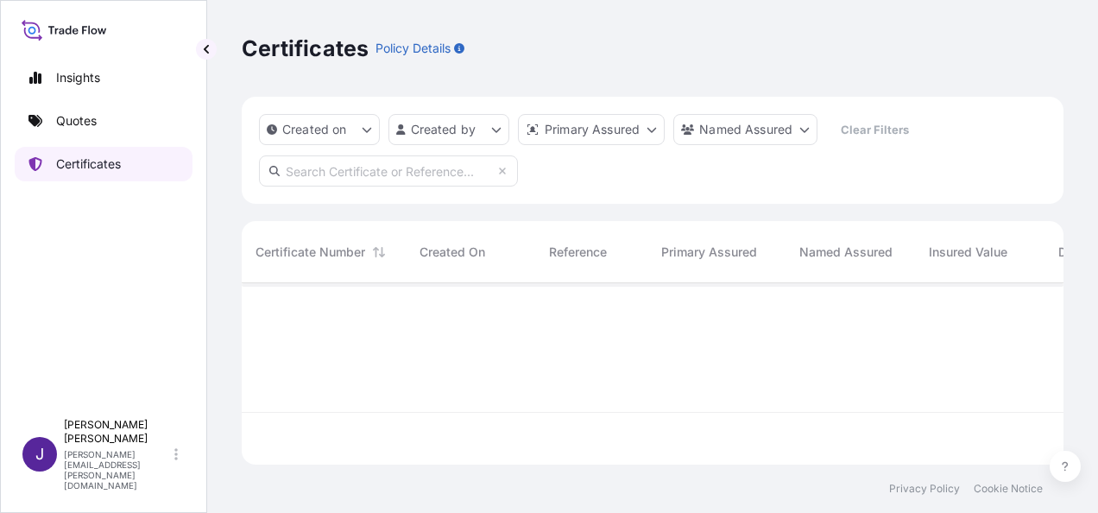
scroll to position [178, 808]
click at [379, 176] on input "text" at bounding box center [388, 170] width 259 height 31
paste input "31519-402"
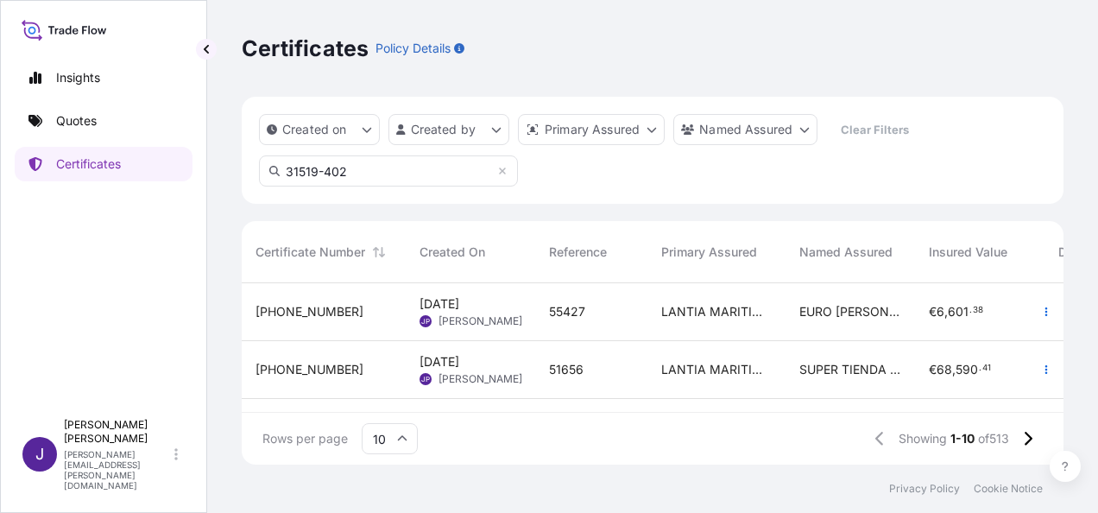
type input "31519-402"
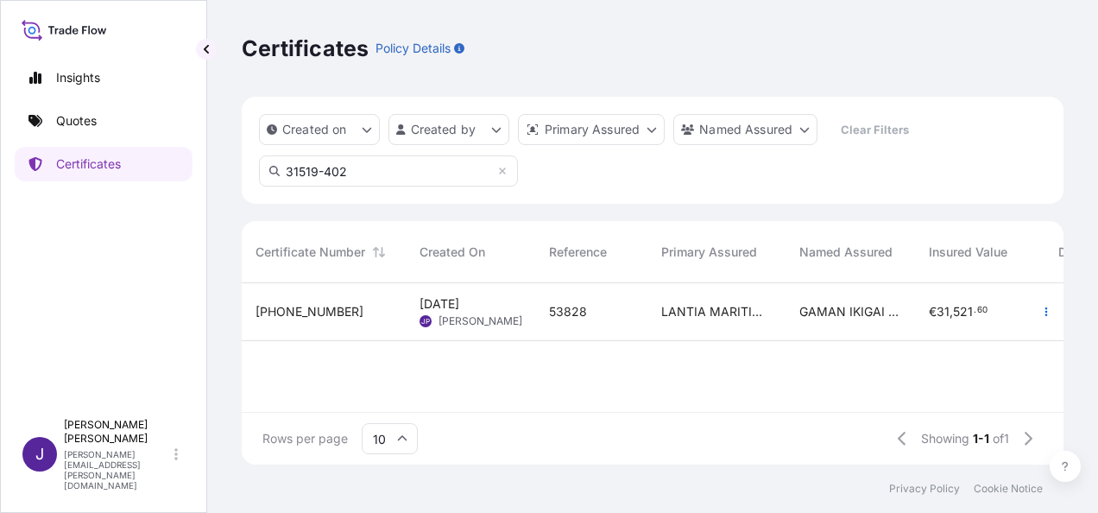
click at [605, 324] on div "53828" at bounding box center [591, 312] width 112 height 58
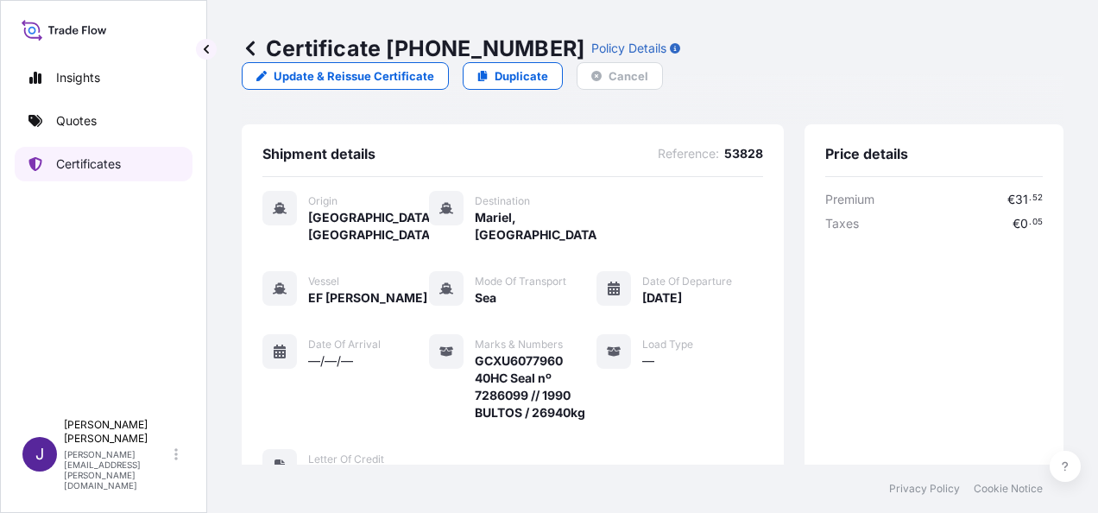
click at [75, 169] on p "Certificates" at bounding box center [88, 163] width 65 height 17
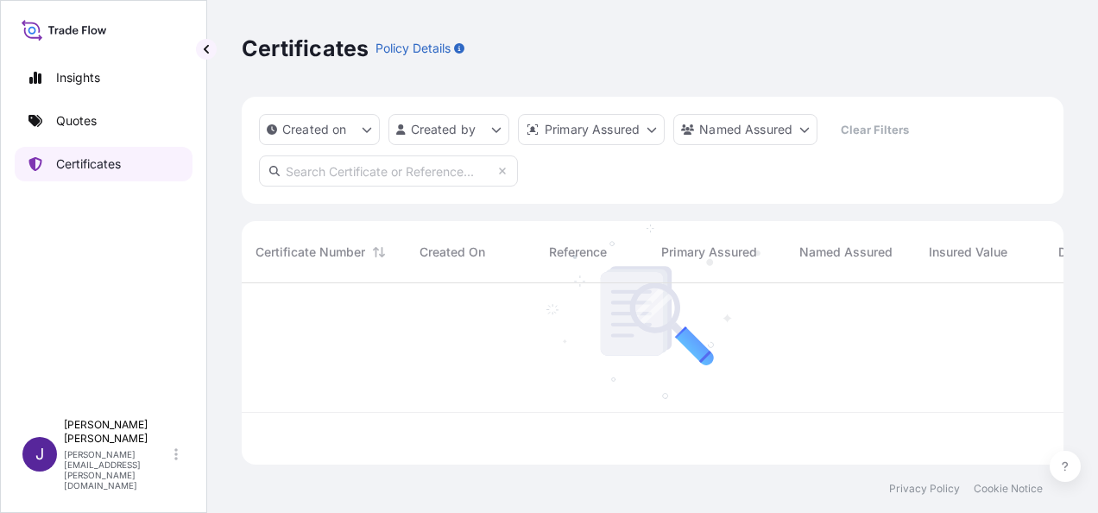
scroll to position [178, 808]
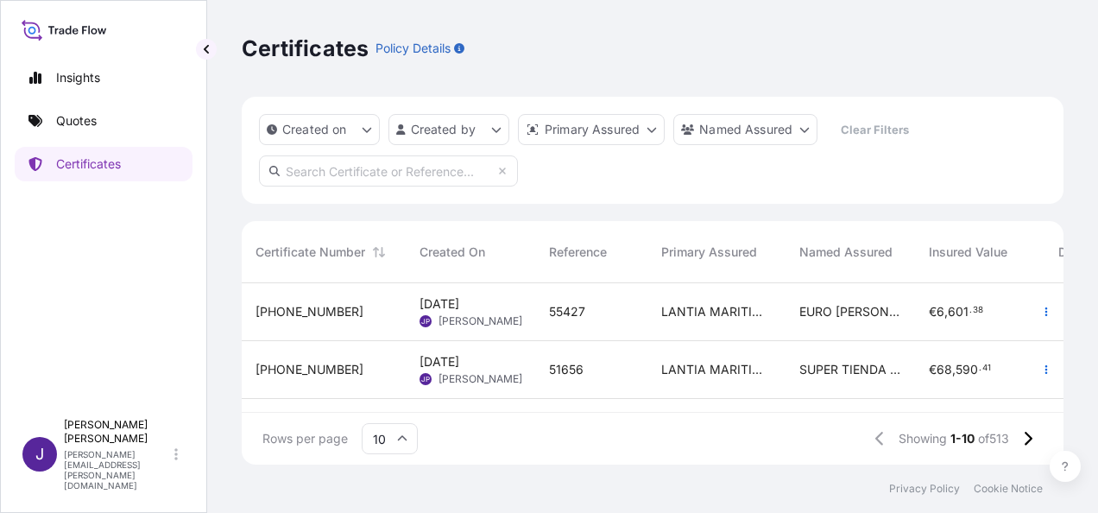
click at [364, 167] on input "text" at bounding box center [388, 170] width 259 height 31
paste input "31519-474"
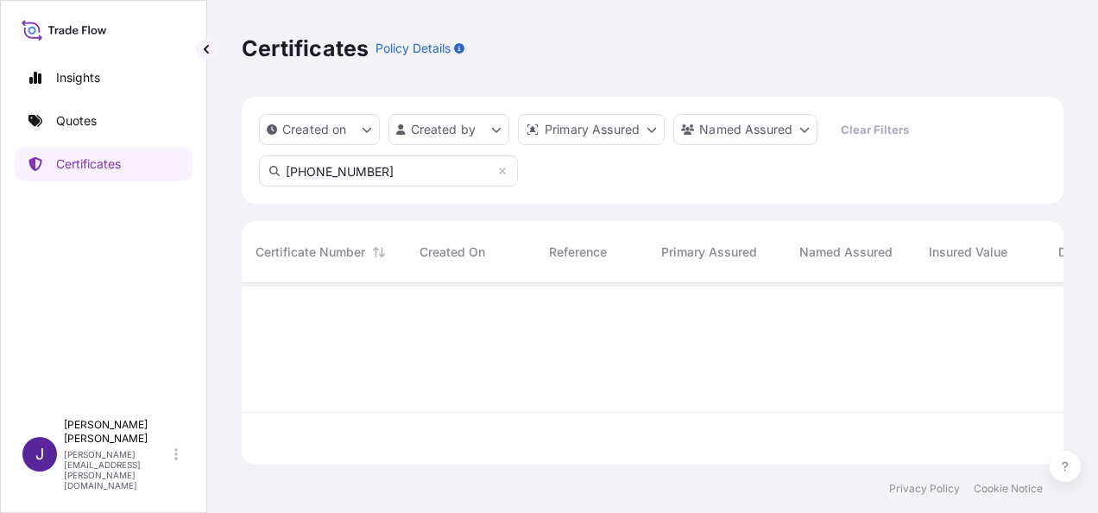
scroll to position [230, 808]
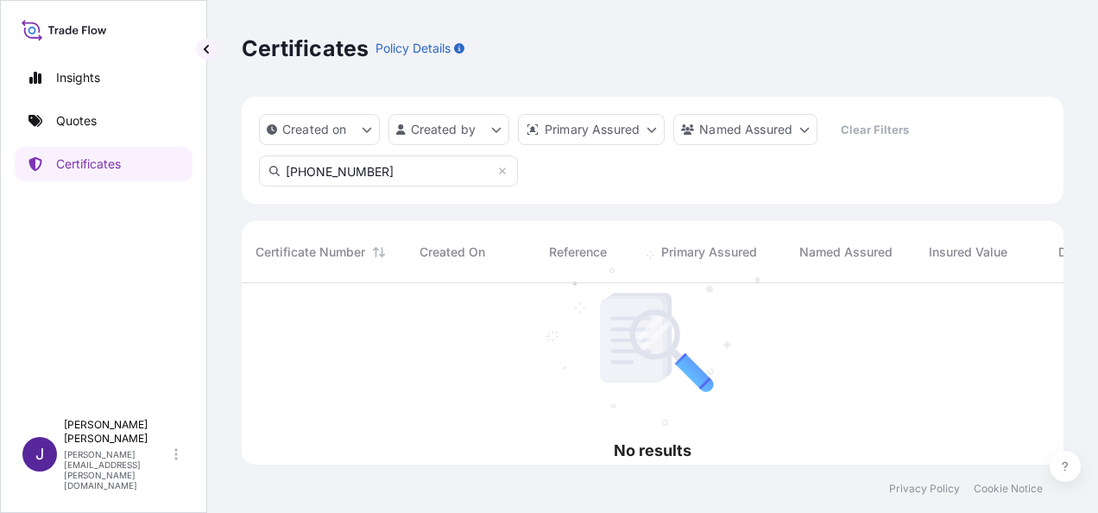
drag, startPoint x: 368, startPoint y: 171, endPoint x: 264, endPoint y: 164, distance: 103.9
click at [264, 164] on input "31519-474-1" at bounding box center [388, 170] width 259 height 31
paste input "371"
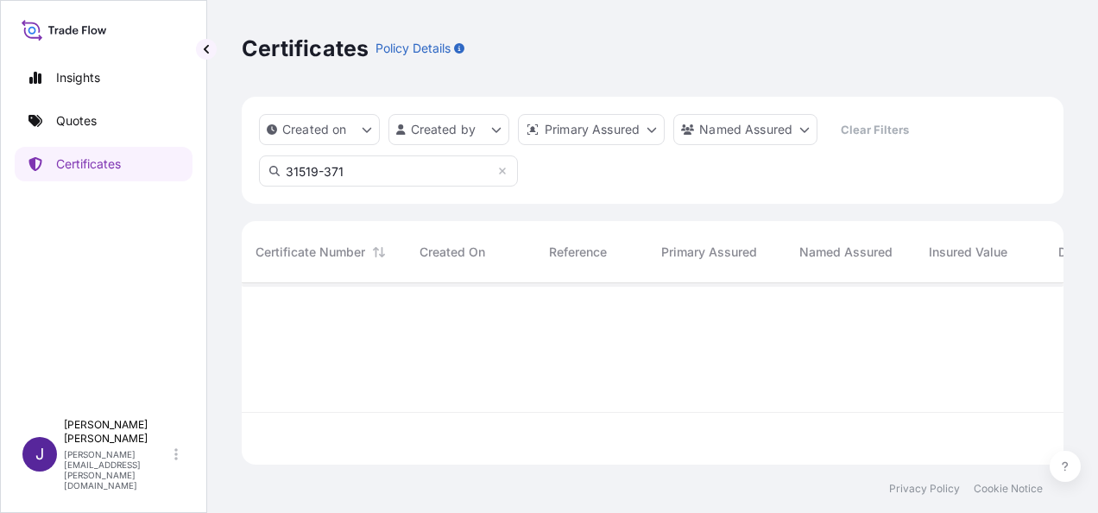
type input "31519-371"
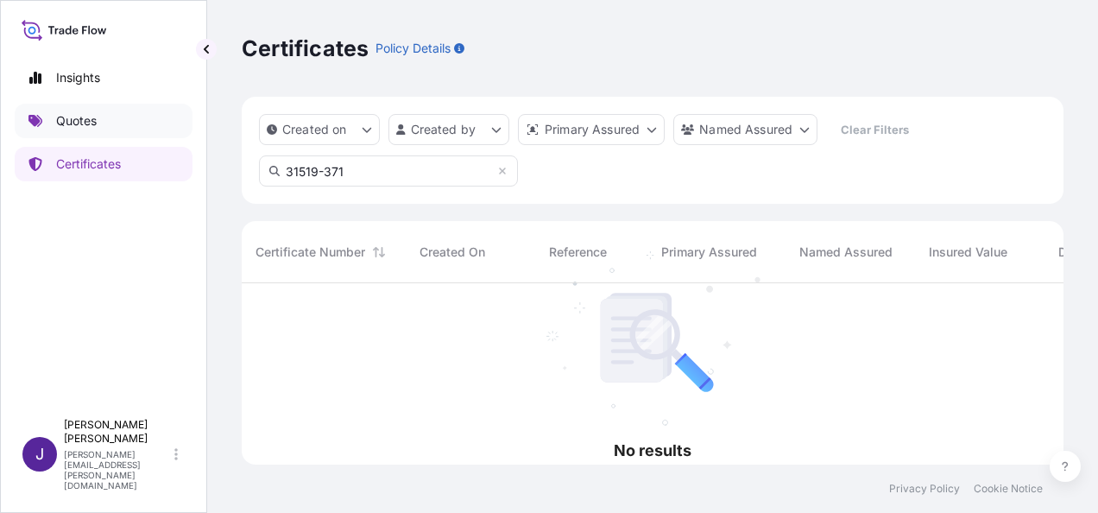
click at [73, 117] on p "Quotes" at bounding box center [76, 120] width 41 height 17
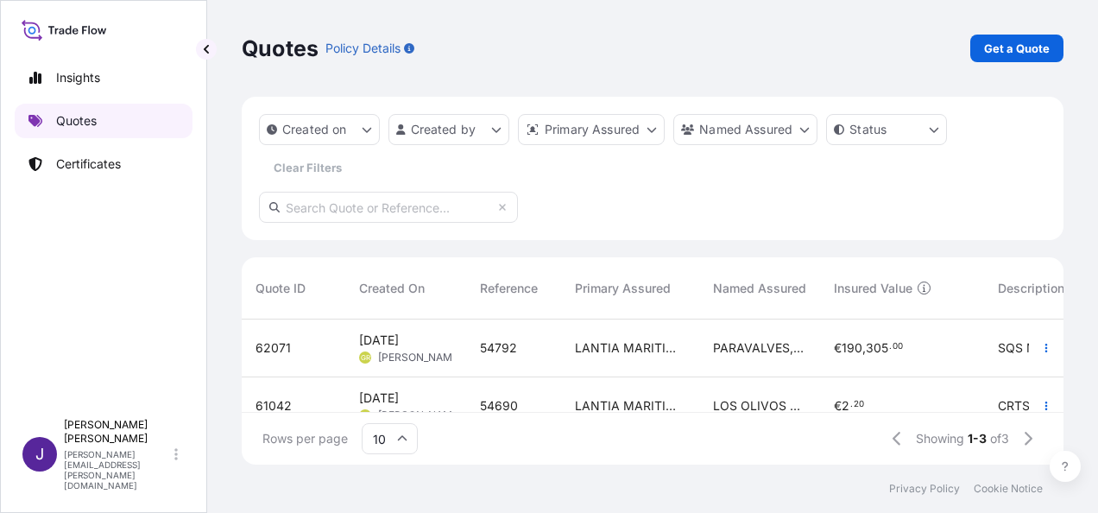
click at [79, 115] on p "Quotes" at bounding box center [76, 120] width 41 height 17
click at [1006, 43] on p "Get a Quote" at bounding box center [1017, 48] width 66 height 17
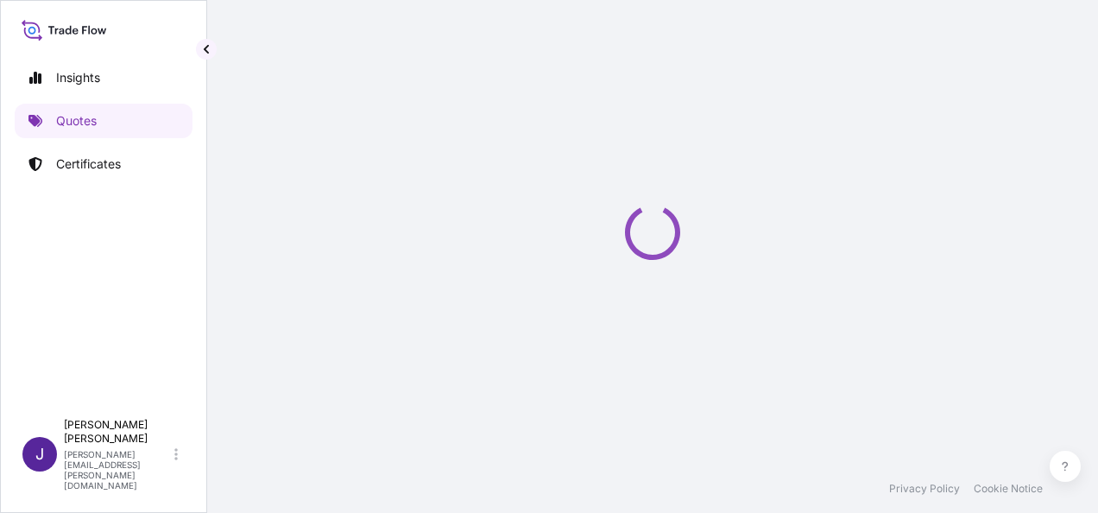
select select "Sea"
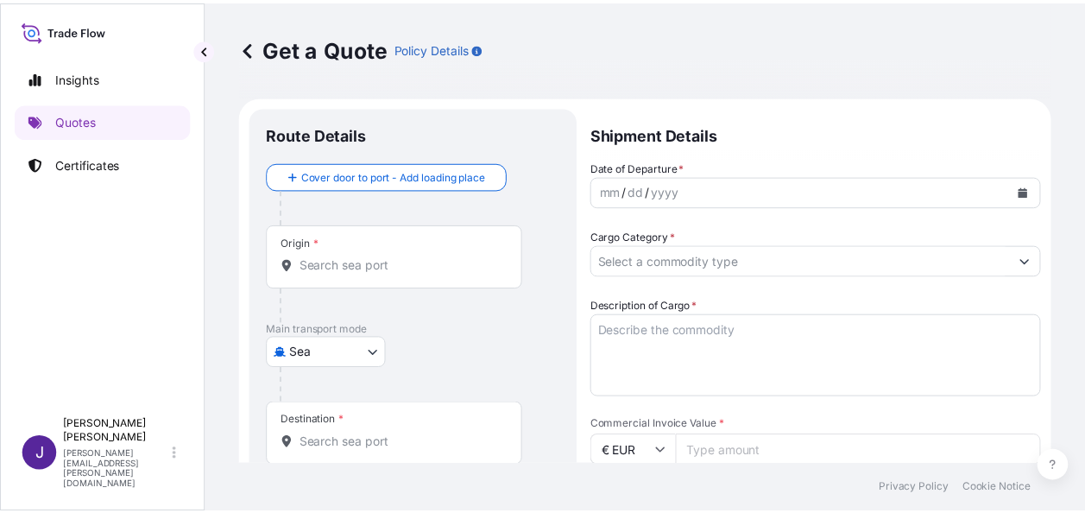
scroll to position [28, 0]
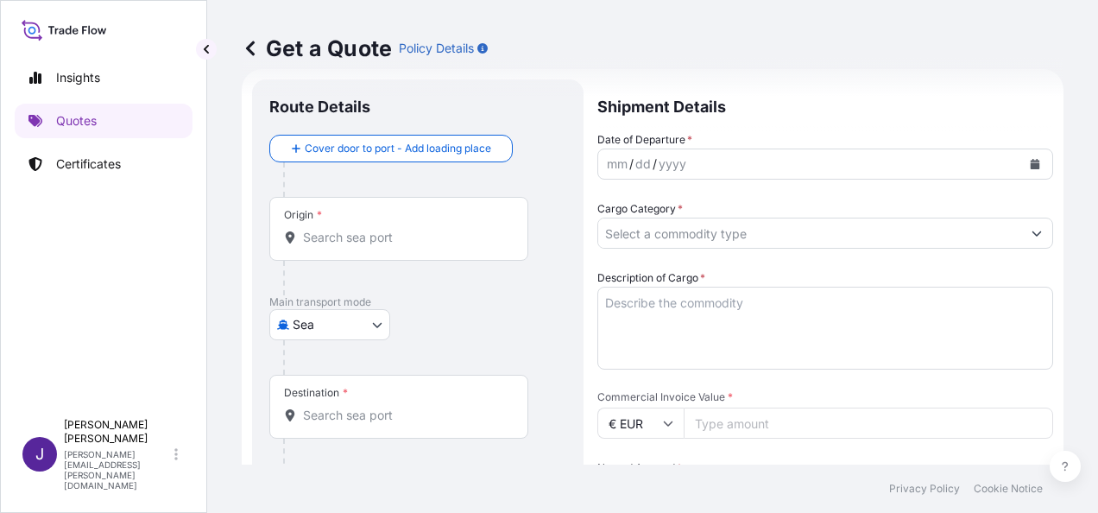
click at [319, 252] on div "Origin *" at bounding box center [398, 229] width 259 height 64
click at [319, 246] on input "Origin *" at bounding box center [405, 237] width 204 height 17
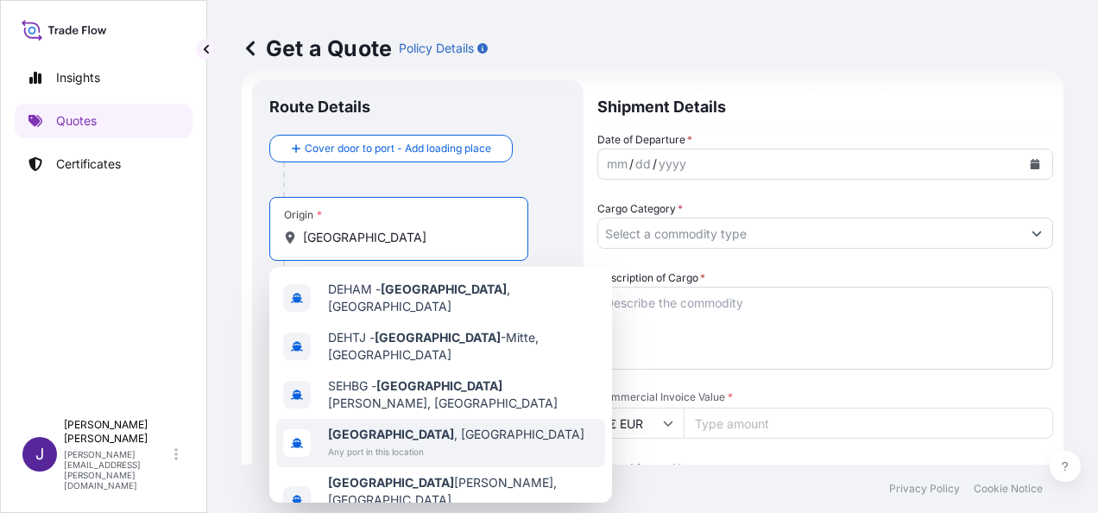
click at [389, 443] on span "Any port in this location" at bounding box center [456, 451] width 256 height 17
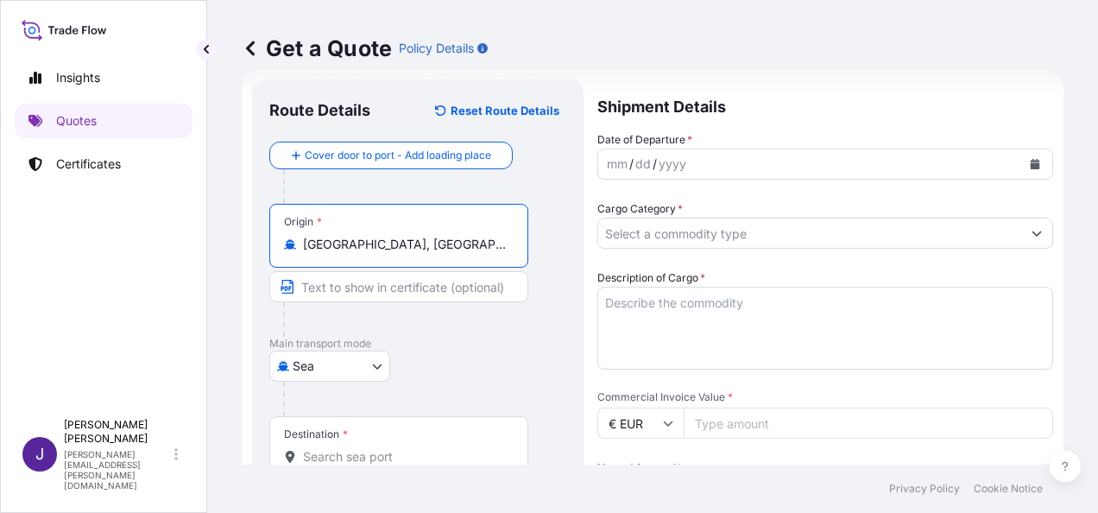
type input "Hamburg, Germany"
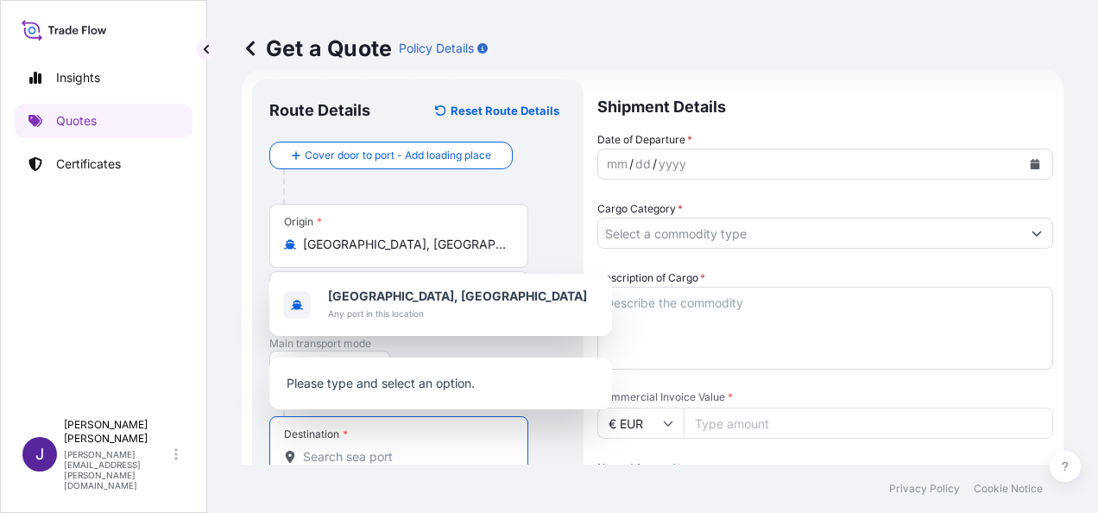
click at [320, 456] on input "Destination *" at bounding box center [405, 456] width 204 height 17
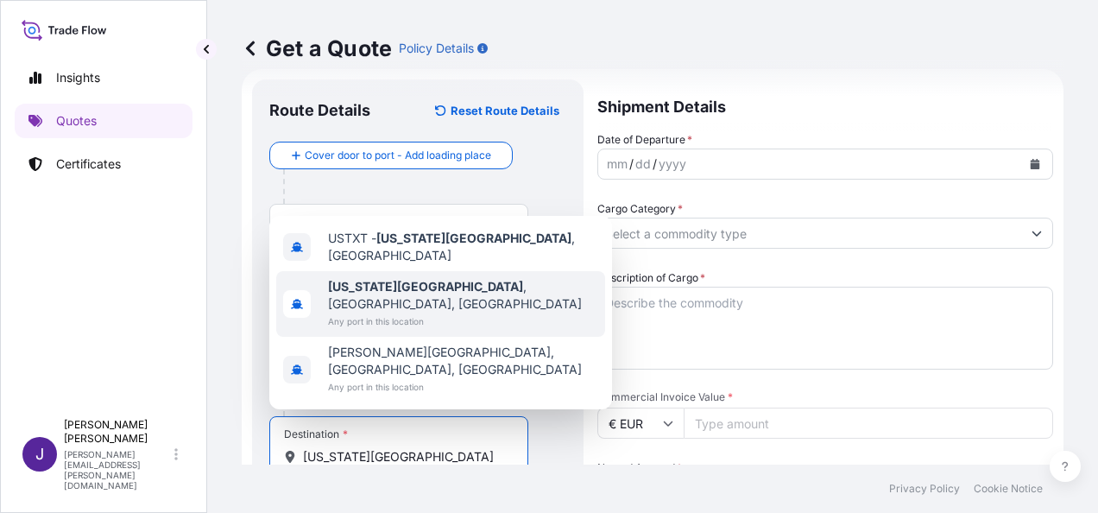
click at [414, 330] on span "Any port in this location" at bounding box center [463, 321] width 270 height 17
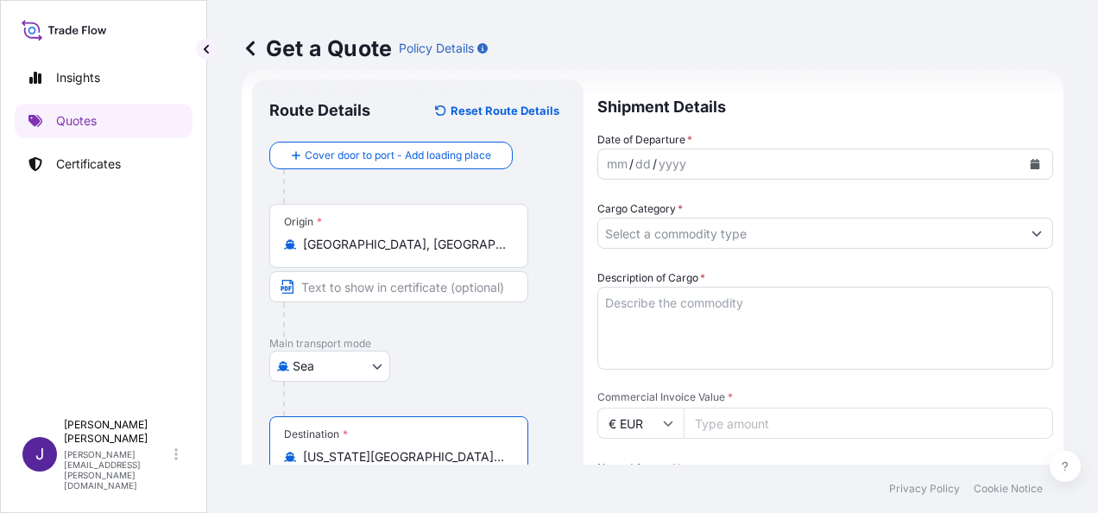
type input "Texas City, TX, USA"
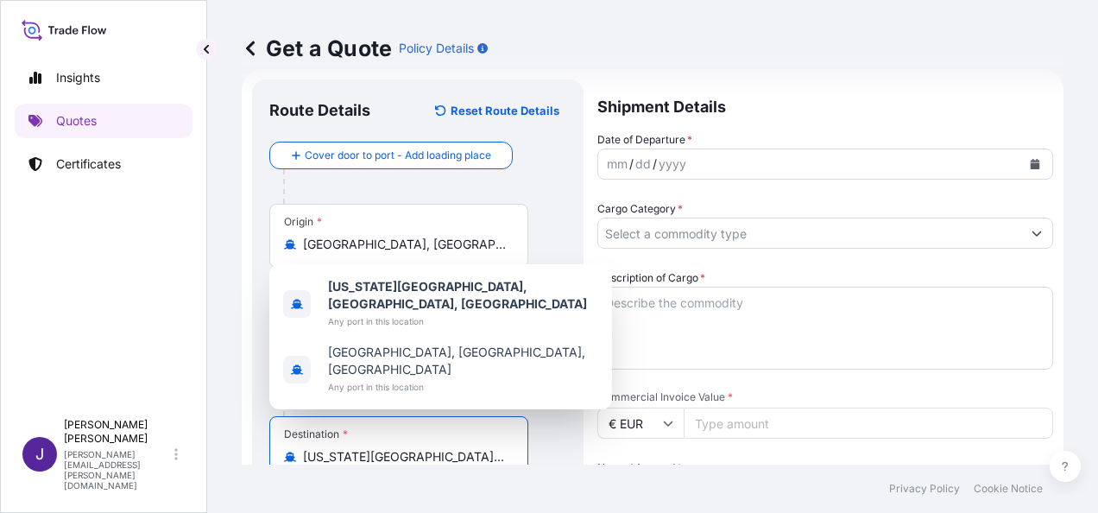
click at [1022, 157] on button "Calendar" at bounding box center [1036, 164] width 28 height 28
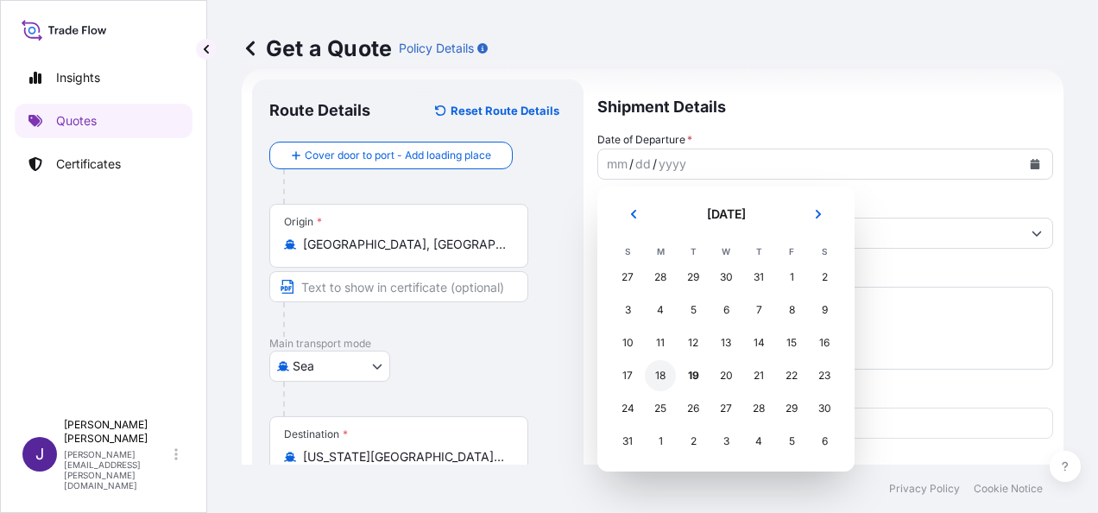
click at [661, 377] on div "18" at bounding box center [660, 375] width 31 height 31
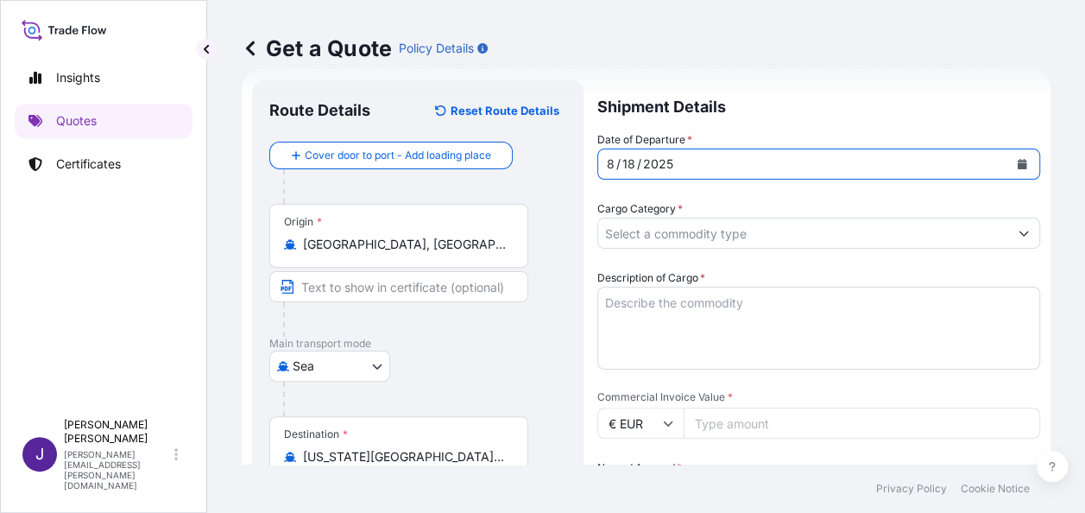
click at [732, 230] on input "Cargo Category *" at bounding box center [803, 233] width 410 height 31
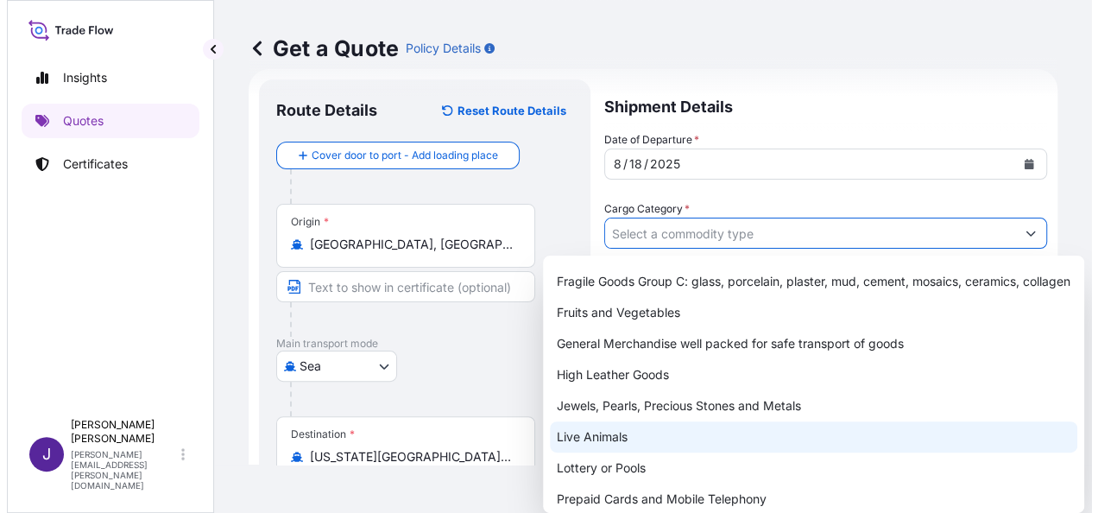
scroll to position [173, 0]
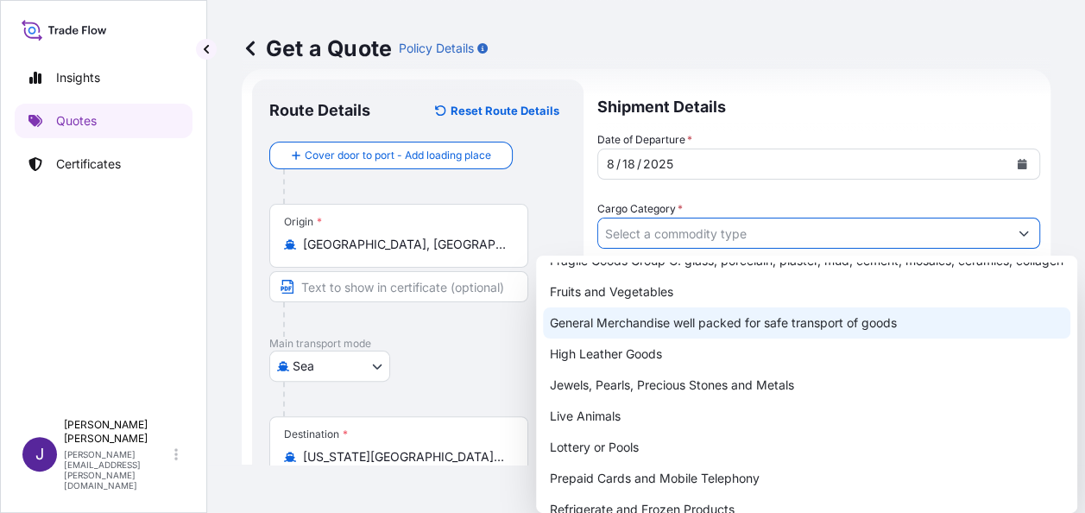
click at [704, 339] on div "General Merchandise well packed for safe transport of goods" at bounding box center [807, 322] width 528 height 31
type input "General Merchandise well packed for safe transport of goods"
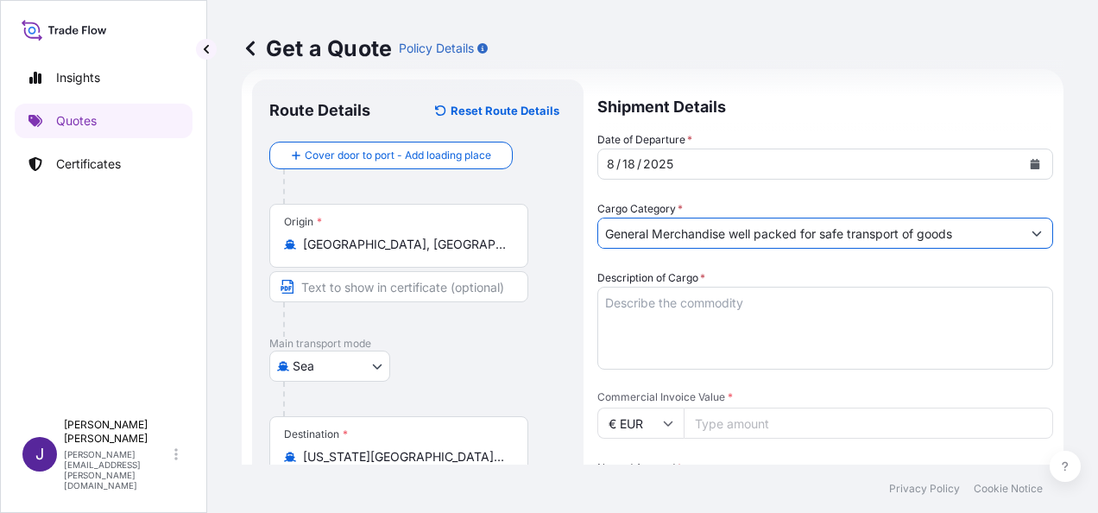
click at [718, 306] on textarea "Description of Cargo *" at bounding box center [826, 328] width 456 height 83
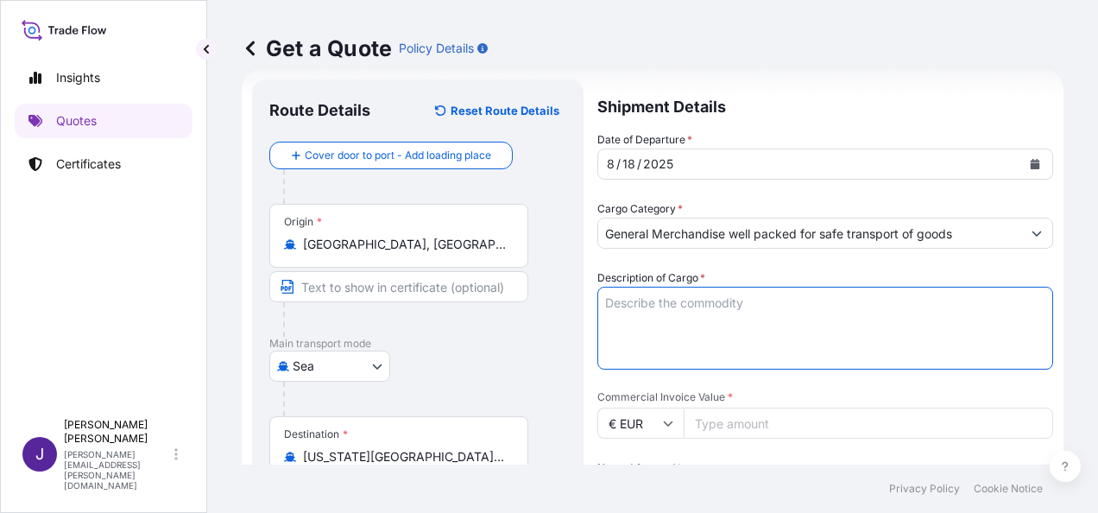
click at [743, 301] on textarea "Description of Cargo *" at bounding box center [826, 328] width 456 height 83
paste textarea "BIO-KESSELCHIPS"
type textarea "BIO-KESSELCHIPS"
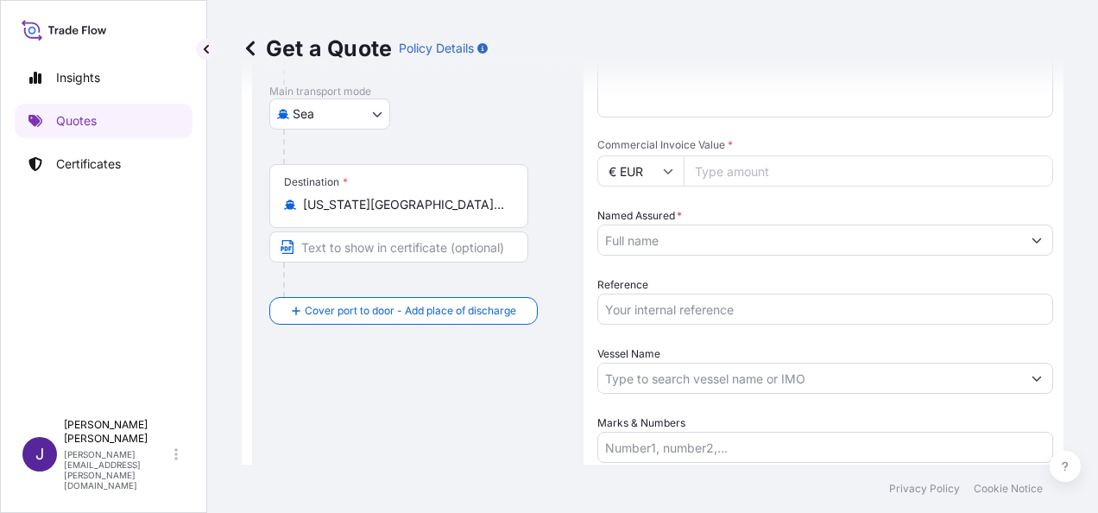
scroll to position [287, 0]
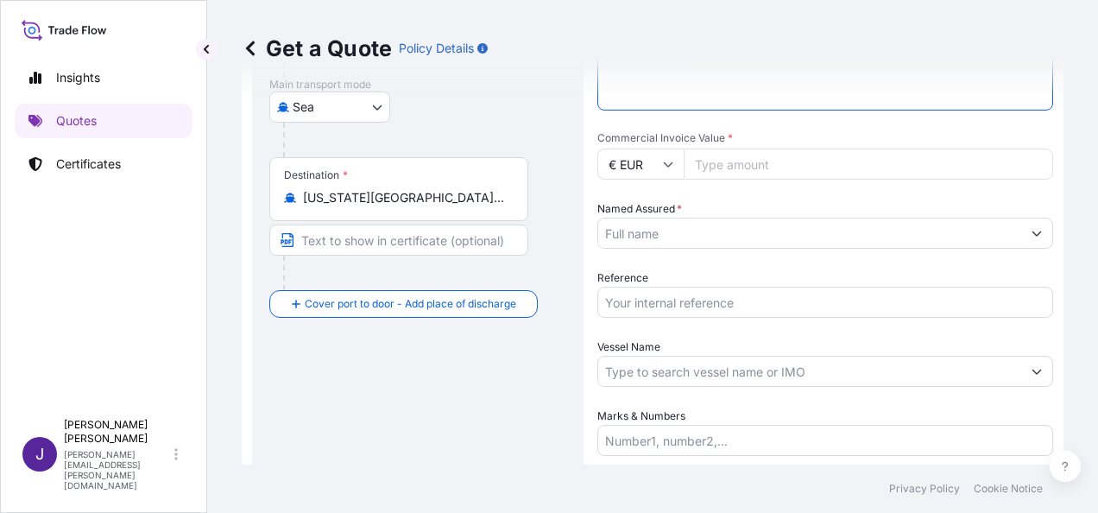
click at [738, 157] on input "Commercial Invoice Value *" at bounding box center [869, 164] width 370 height 31
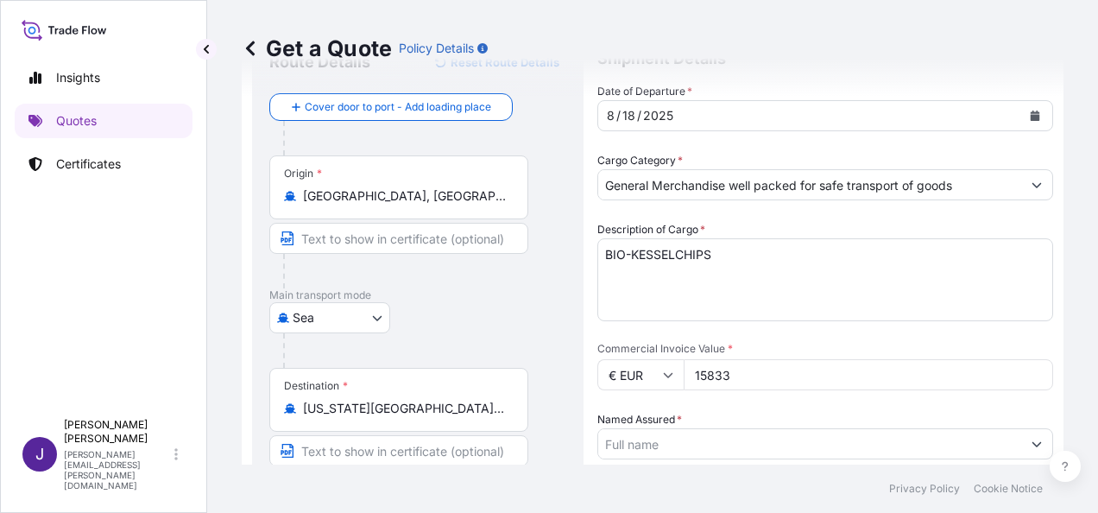
scroll to position [345, 0]
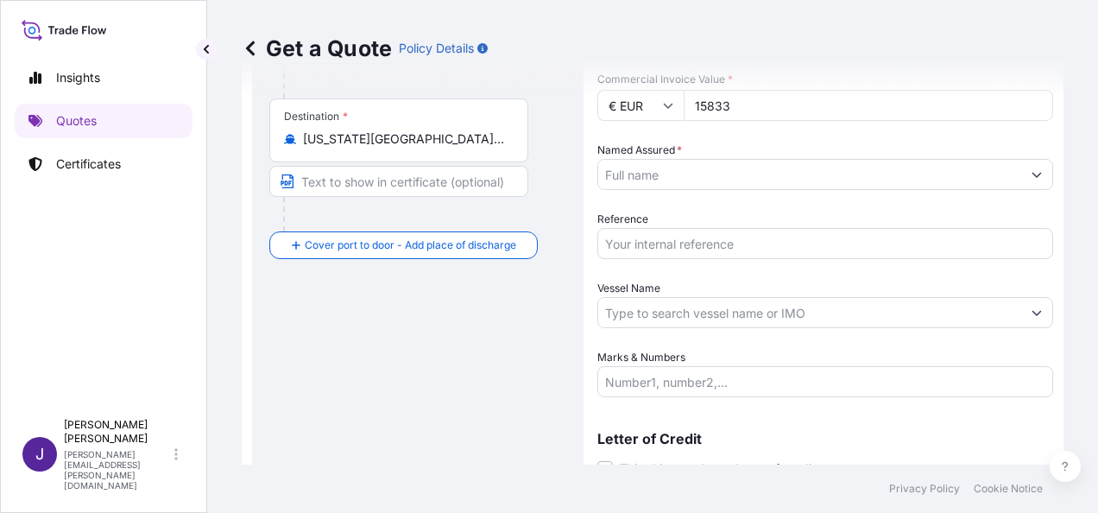
type input "15833"
click at [725, 173] on input "Named Assured *" at bounding box center [809, 174] width 423 height 31
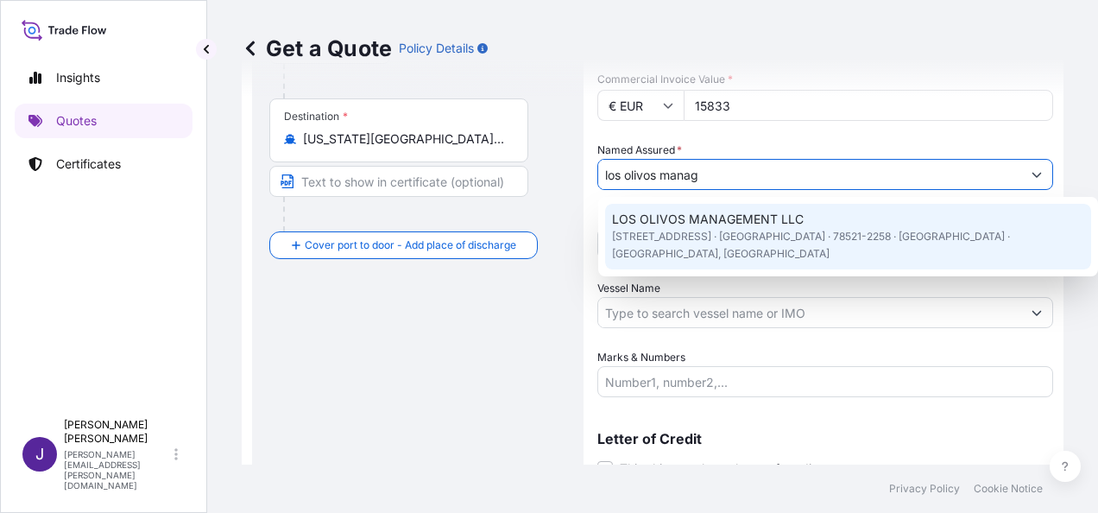
click at [734, 231] on span "222 N EXPRESSWAY STE 210 · BROWNSVILLE · 78521-2258 · TX · USA., United States …" at bounding box center [848, 245] width 472 height 35
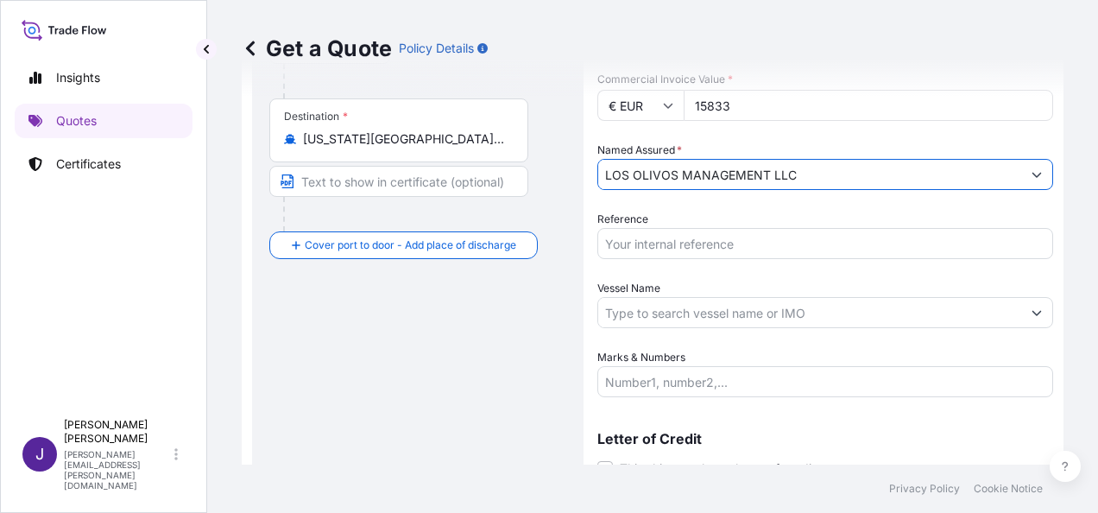
type input "LOS OLIVOS MANAGEMENT LLC"
click at [717, 242] on input "Reference" at bounding box center [826, 243] width 456 height 31
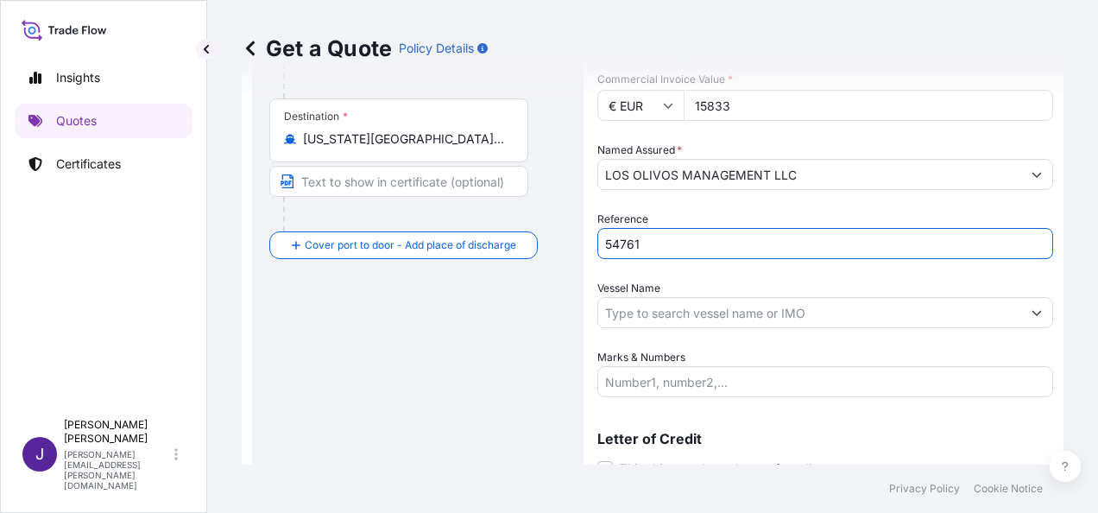
type input "54761"
click at [670, 304] on input "Vessel Name" at bounding box center [809, 312] width 423 height 31
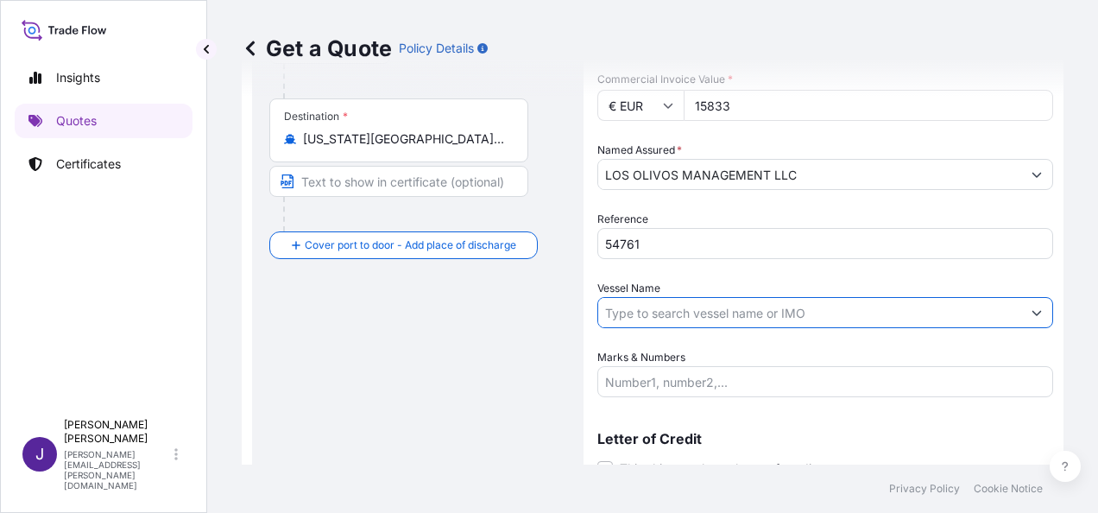
click at [696, 316] on input "Vessel Name" at bounding box center [809, 312] width 423 height 31
paste input "MAERSK MONTE ALTO"
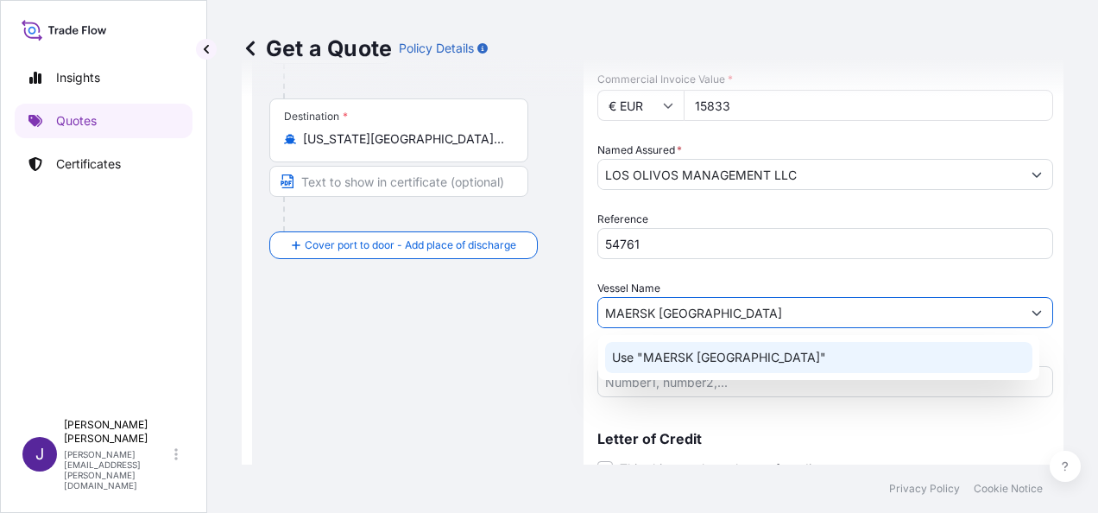
click at [706, 364] on p "Use "MAERSK MONTE ALTO"" at bounding box center [719, 357] width 214 height 17
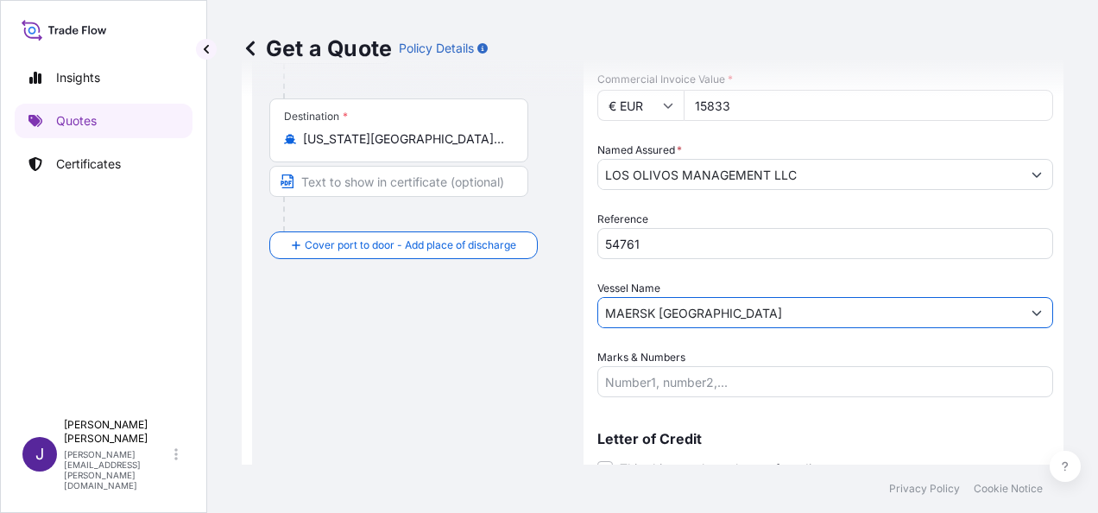
scroll to position [416, 0]
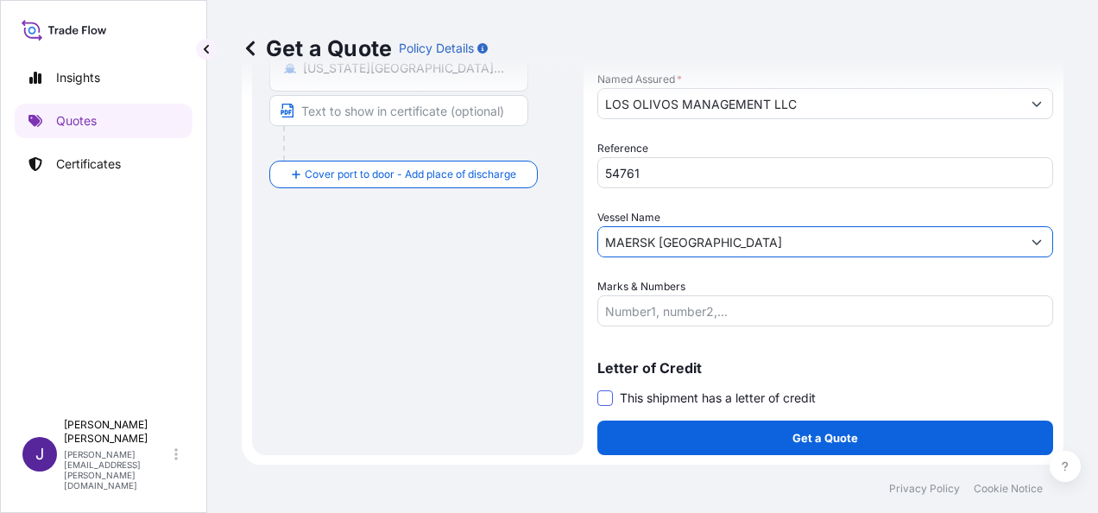
type input "MAERSK MONTE ALTO"
click at [606, 395] on span at bounding box center [606, 398] width 16 height 16
click at [598, 389] on input "This shipment has a letter of credit" at bounding box center [598, 389] width 0 height 0
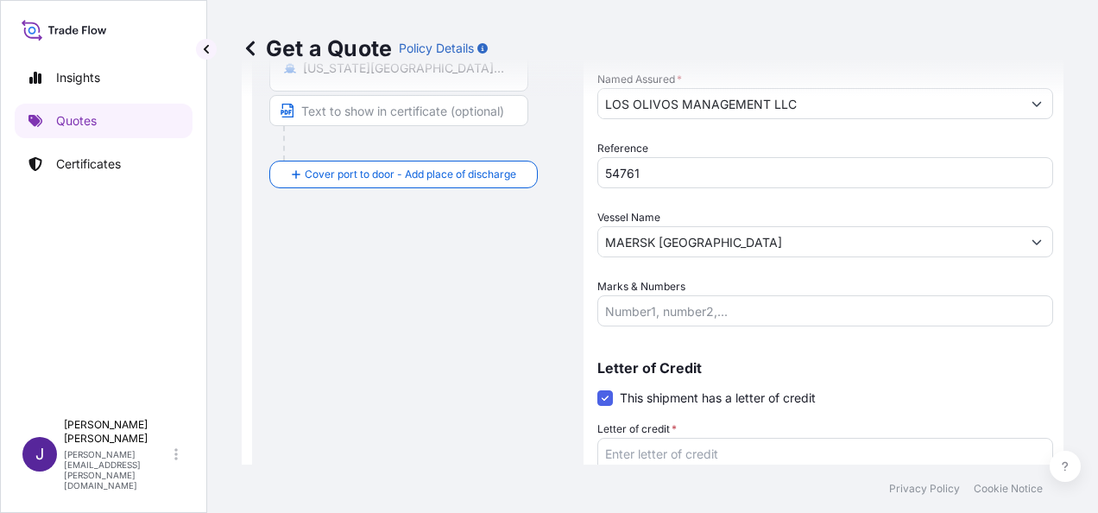
click at [659, 451] on textarea "Letter of credit *" at bounding box center [826, 479] width 456 height 83
paste textarea "LOS OLIVOS MANAGEMENT LLC 222 N EXPRESSWAY STE 202"
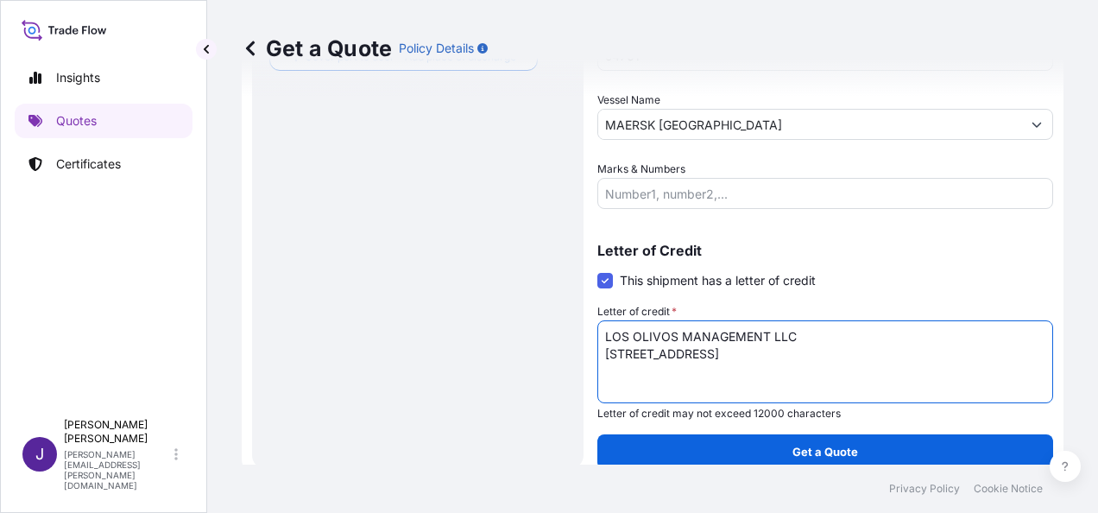
scroll to position [547, 0]
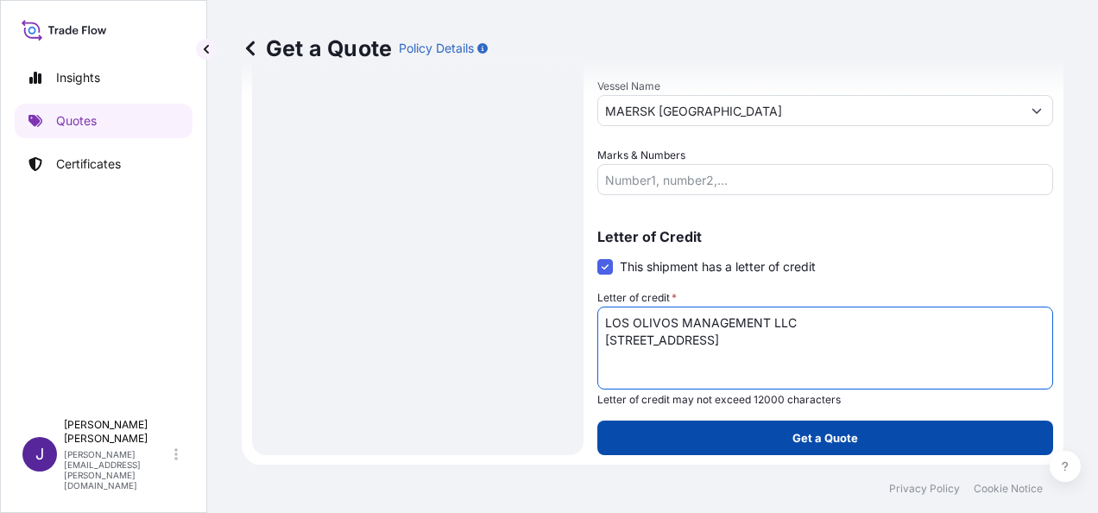
type textarea "LOS OLIVOS MANAGEMENT LLC 222 N EXPRESSWAY STE 202"
click at [836, 436] on p "Get a Quote" at bounding box center [826, 437] width 66 height 17
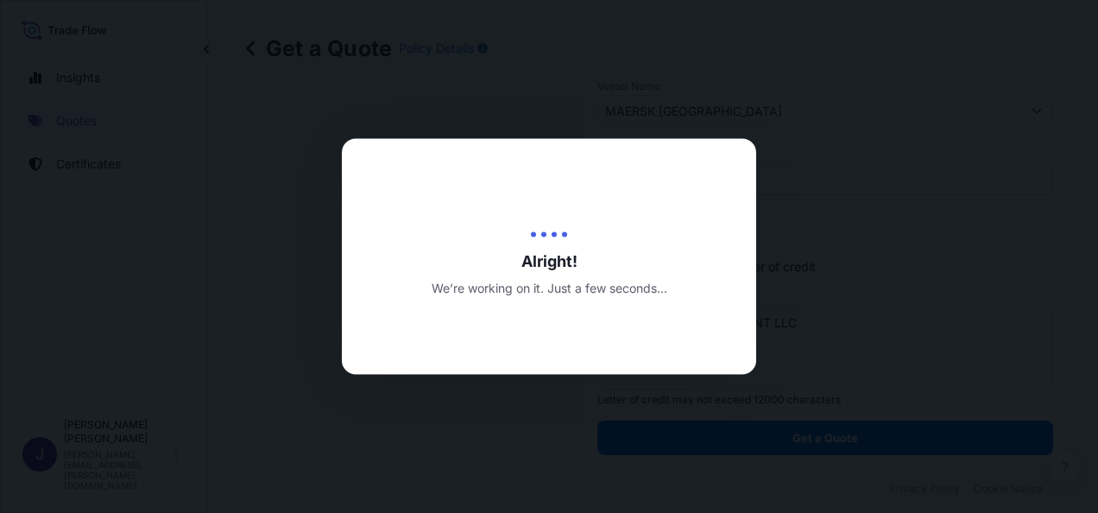
select select "Sea"
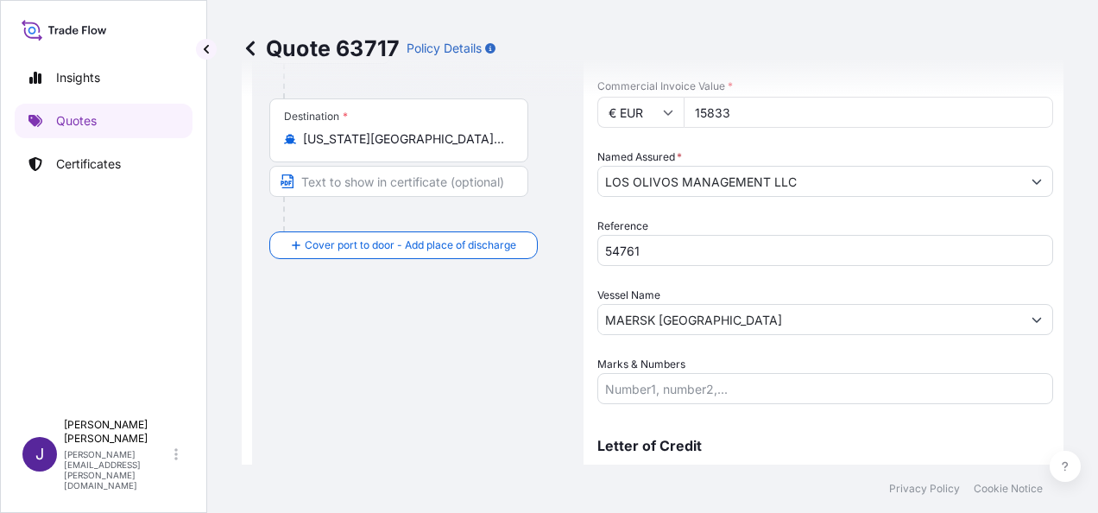
scroll to position [79, 0]
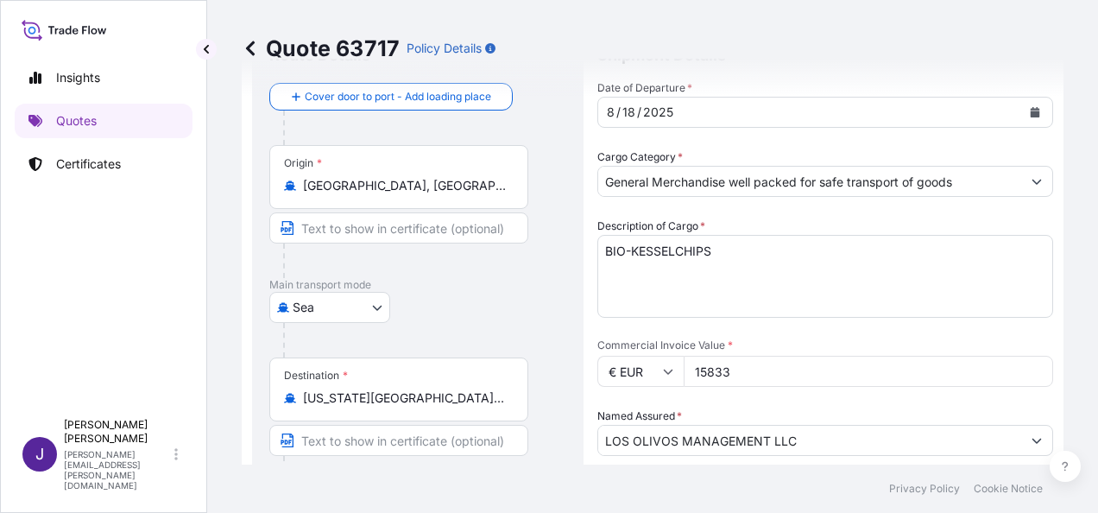
click at [749, 367] on input "15833" at bounding box center [869, 371] width 370 height 31
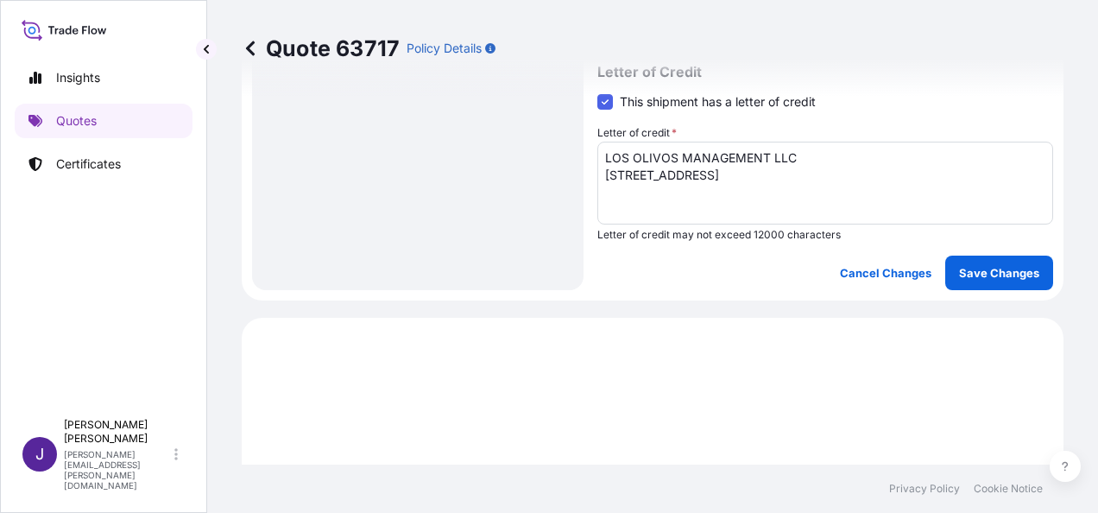
scroll to position [857, 0]
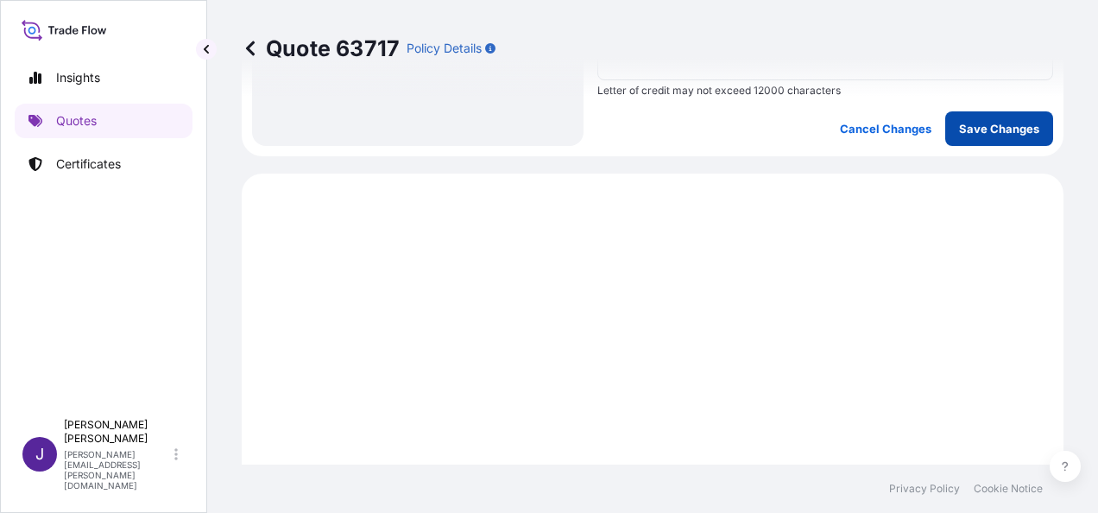
type input "15834.25"
click at [978, 130] on p "Save Changes" at bounding box center [999, 128] width 80 height 17
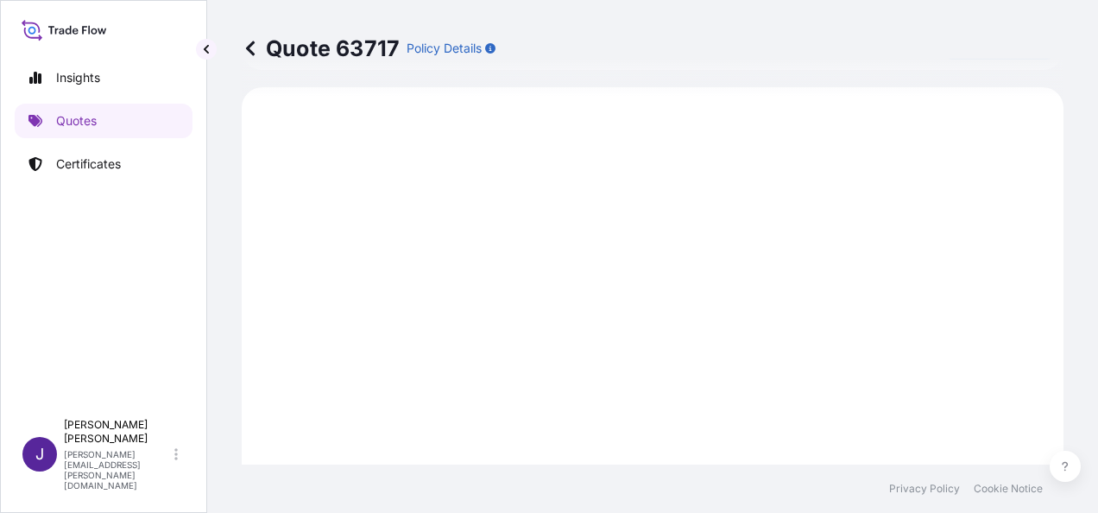
select select "Sea"
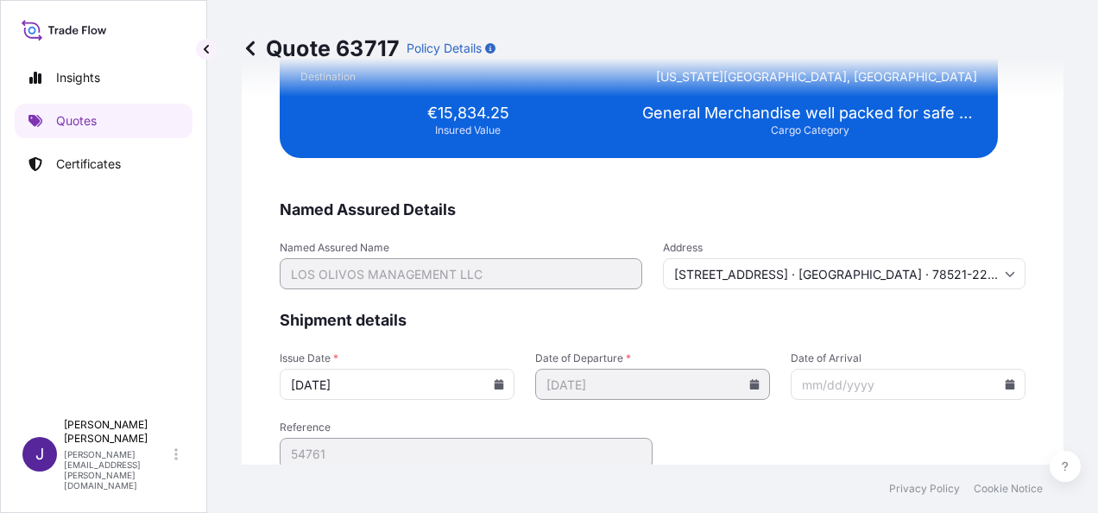
scroll to position [3526, 0]
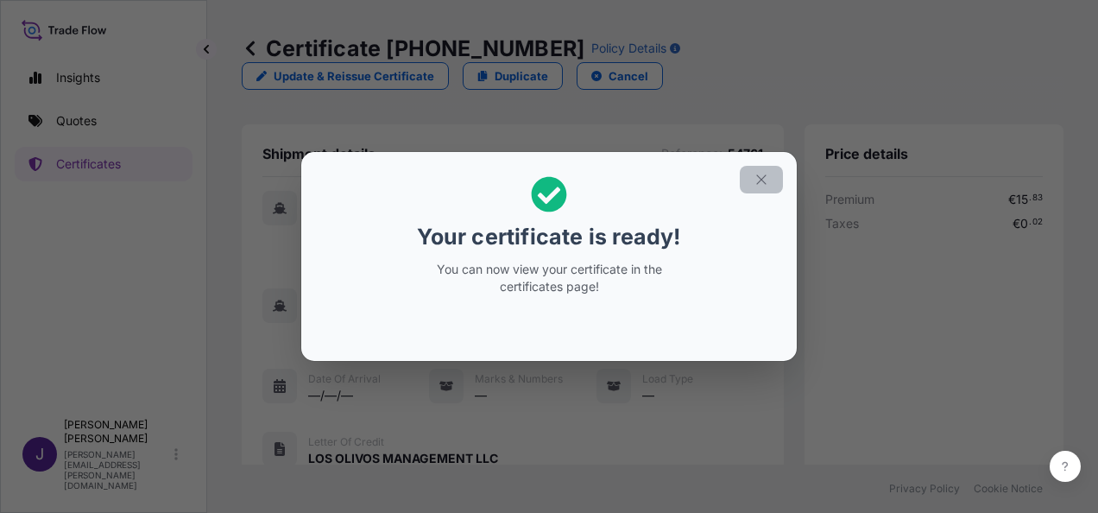
click at [765, 180] on icon "button" at bounding box center [762, 180] width 16 height 16
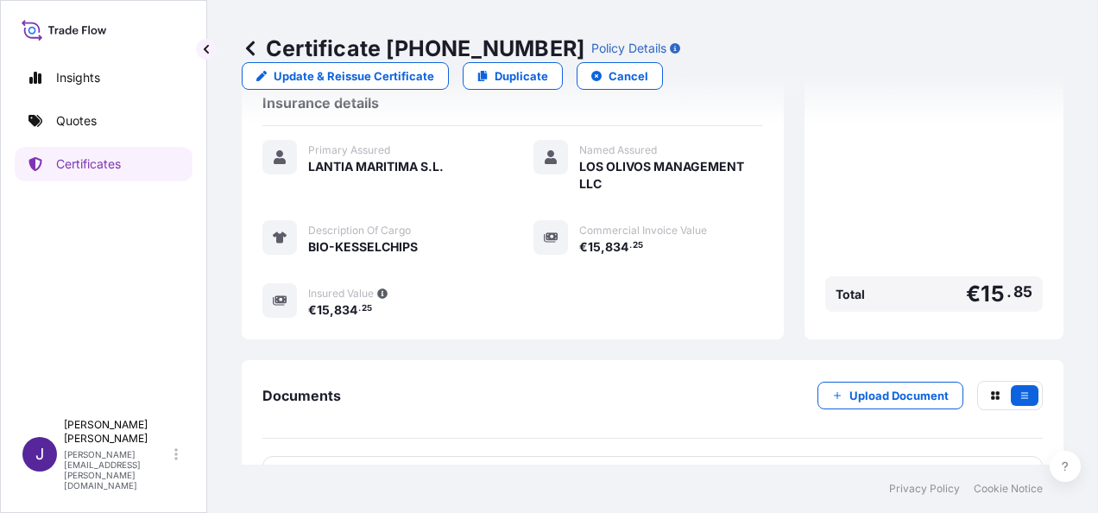
scroll to position [461, 0]
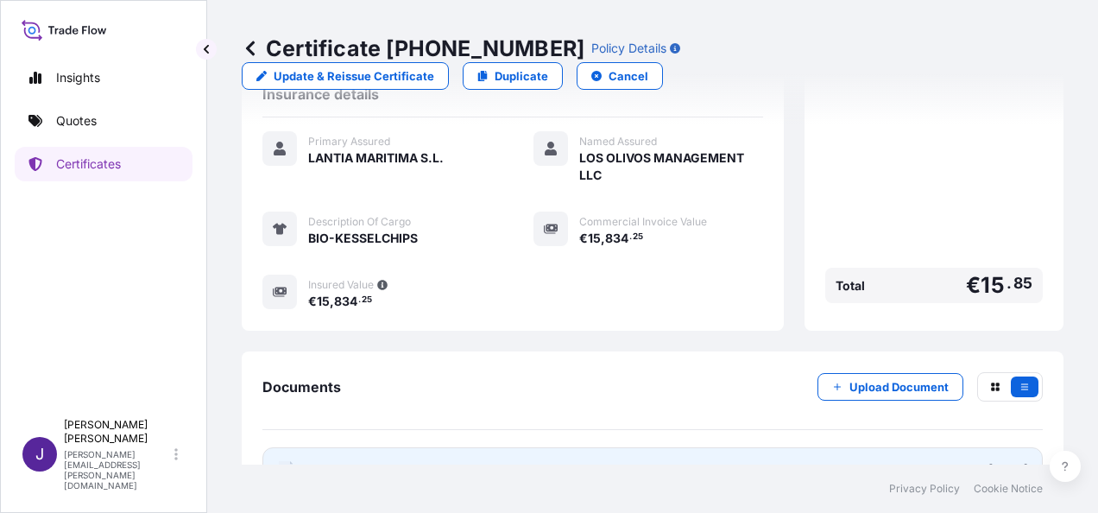
click at [511, 447] on link "PDF Certificate [DATE]" at bounding box center [653, 469] width 781 height 45
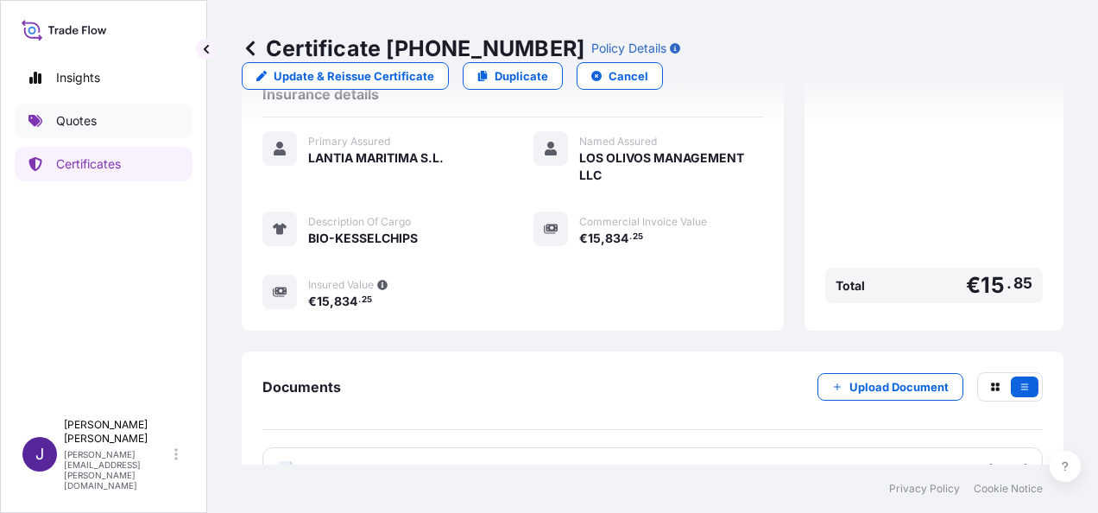
click at [92, 121] on p "Quotes" at bounding box center [76, 120] width 41 height 17
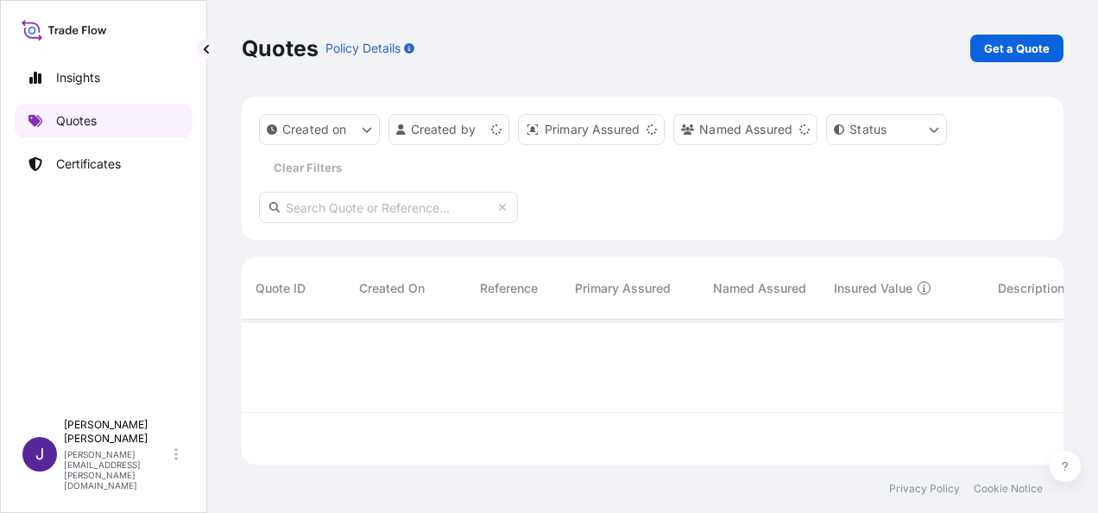
scroll to position [142, 808]
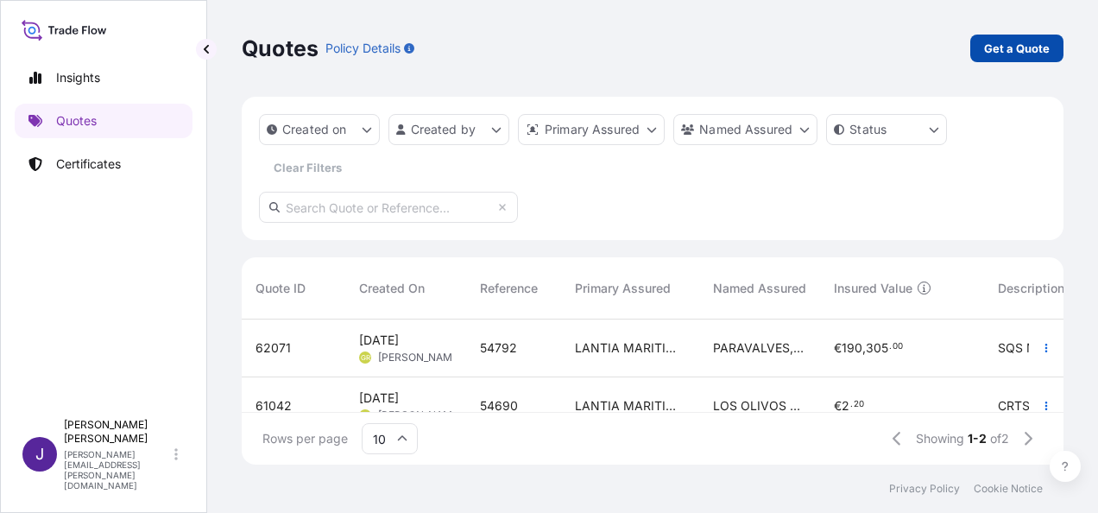
click at [1031, 55] on p "Get a Quote" at bounding box center [1017, 48] width 66 height 17
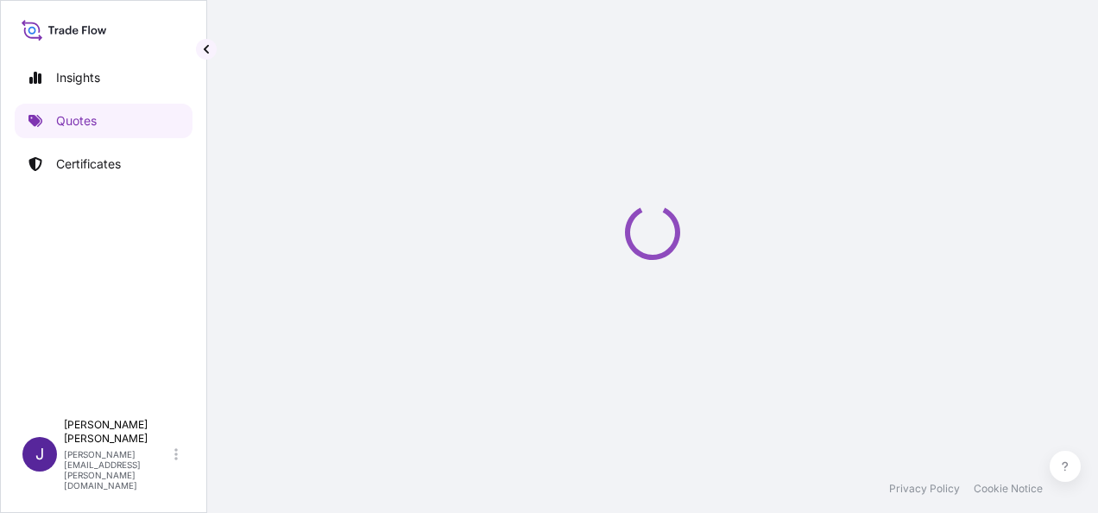
select select "Sea"
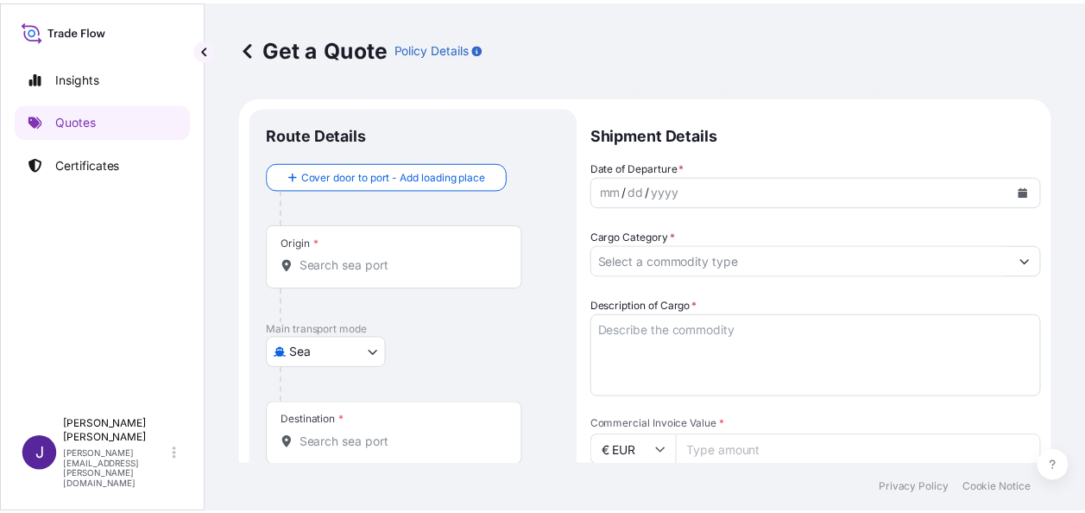
scroll to position [28, 0]
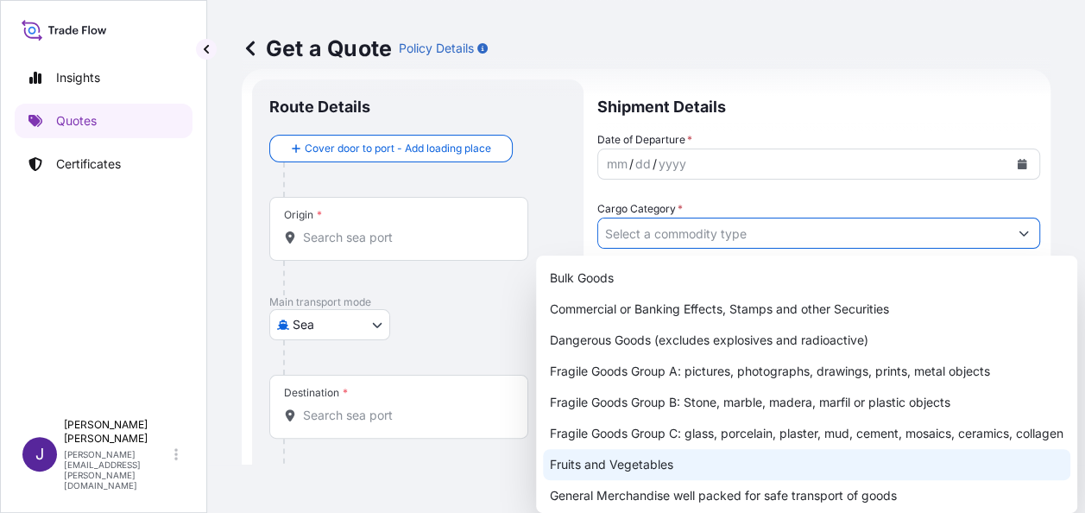
drag, startPoint x: 940, startPoint y: 243, endPoint x: 884, endPoint y: 557, distance: 319.1
click at [884, 512] on html "17 options available. Insights Quotes Certificates J Juliana Padilla juliana.pa…" at bounding box center [542, 256] width 1085 height 513
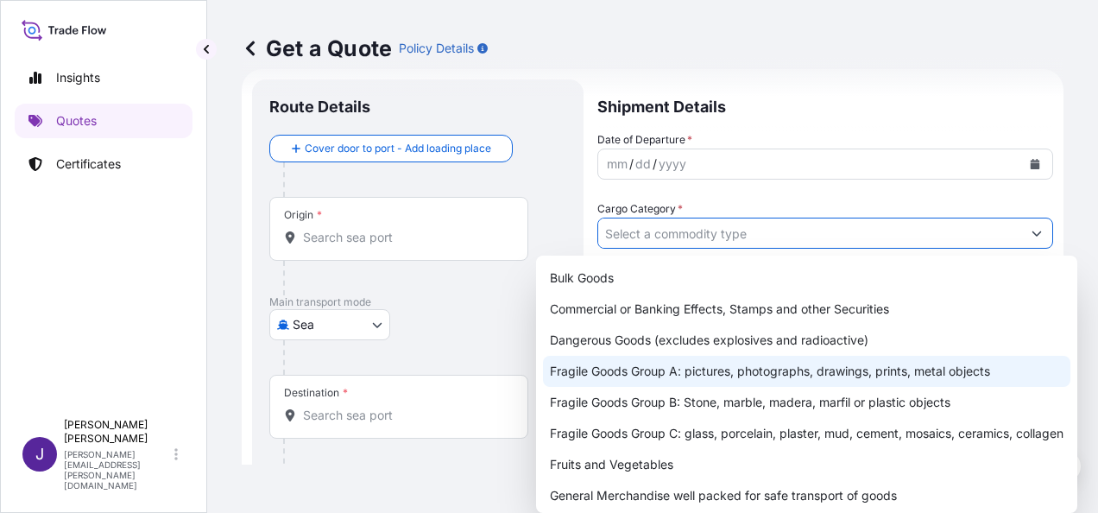
click at [418, 240] on input "Origin *" at bounding box center [405, 237] width 204 height 17
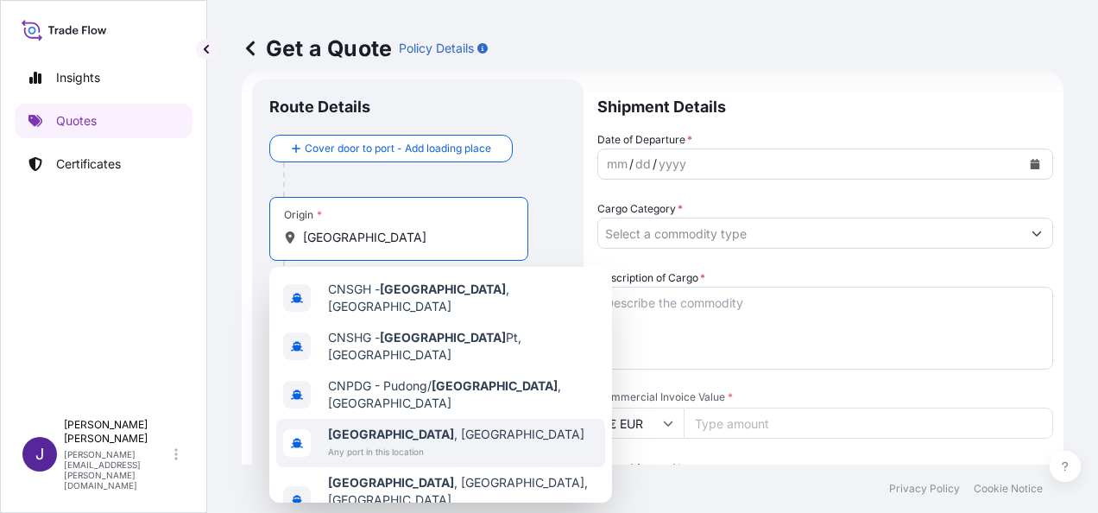
click at [390, 426] on span "Shanghai , China" at bounding box center [456, 434] width 256 height 17
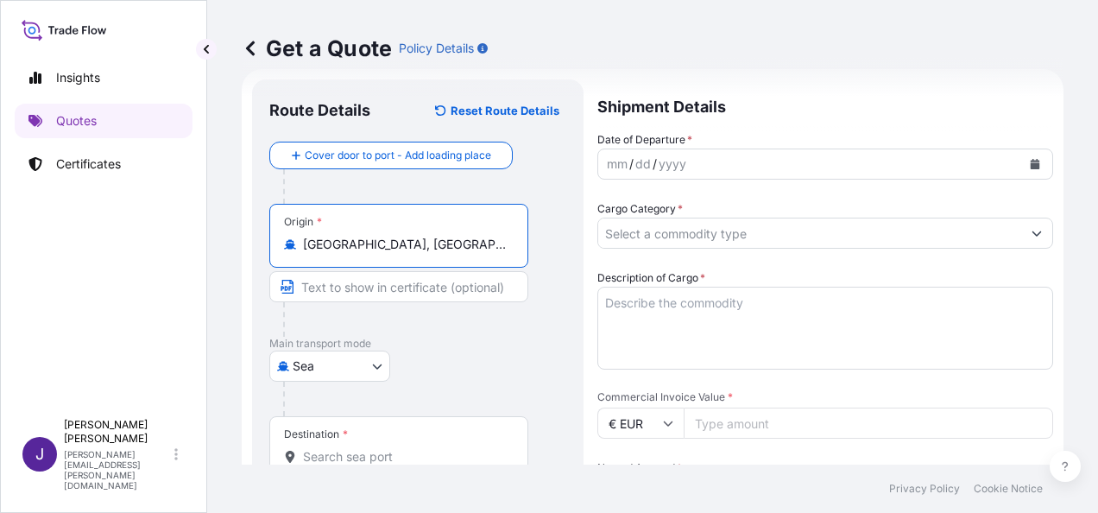
type input "Shanghai, China"
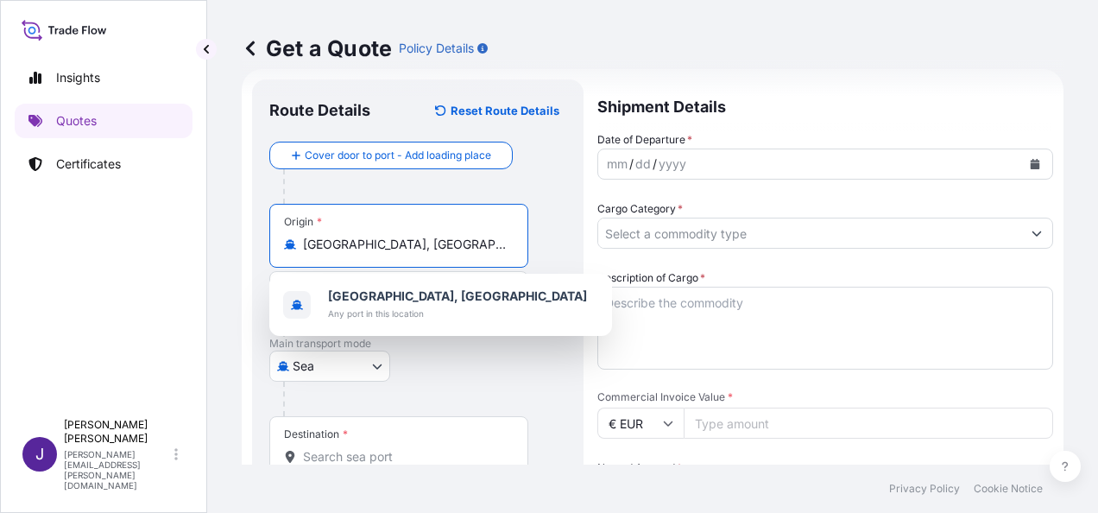
click at [457, 446] on div "Destination *" at bounding box center [398, 448] width 259 height 64
click at [457, 448] on input "Destination *" at bounding box center [405, 456] width 204 height 17
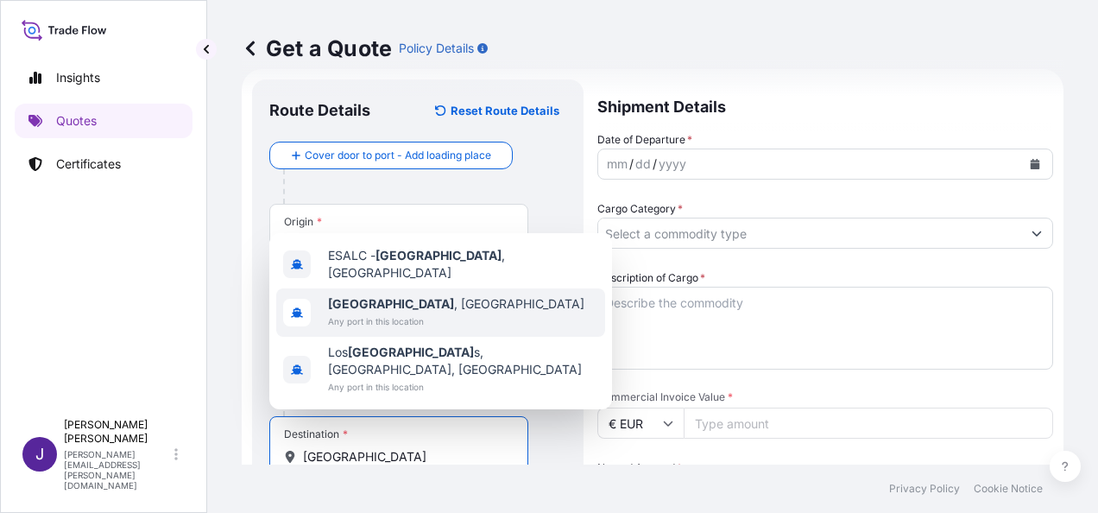
click at [421, 313] on span "Alicante , Spain" at bounding box center [456, 303] width 256 height 17
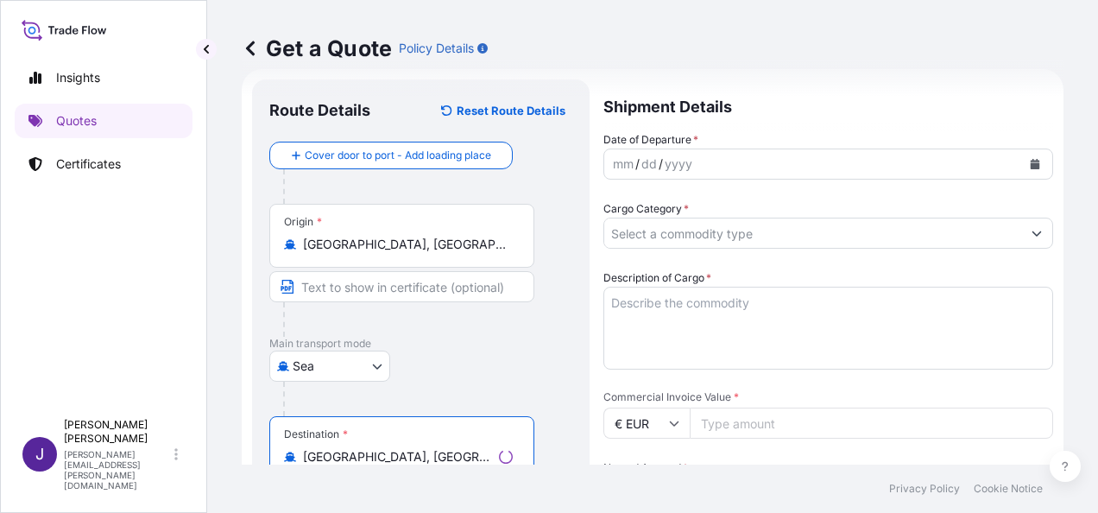
type input "Alicante, Spain"
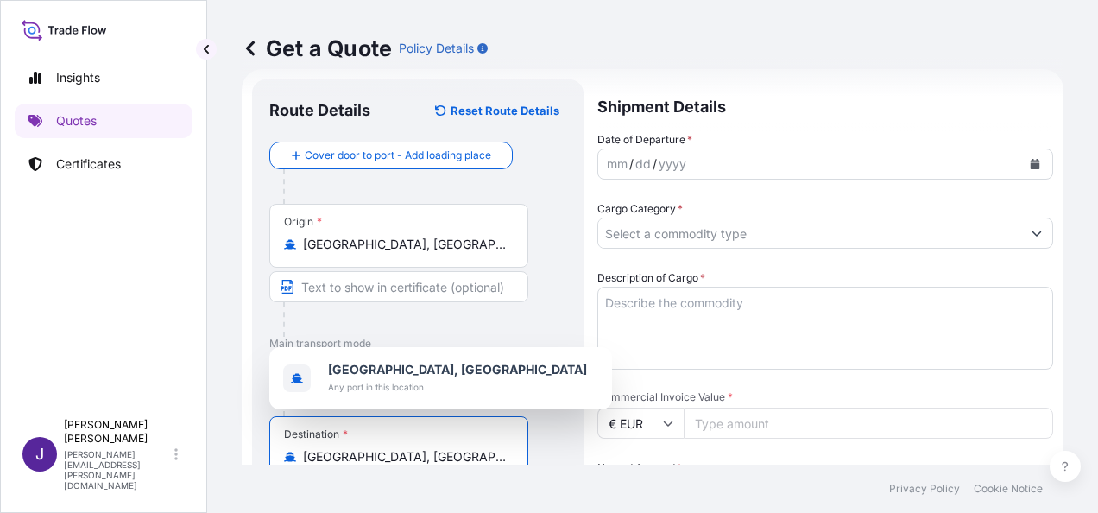
click at [1022, 165] on button "Calendar" at bounding box center [1036, 164] width 28 height 28
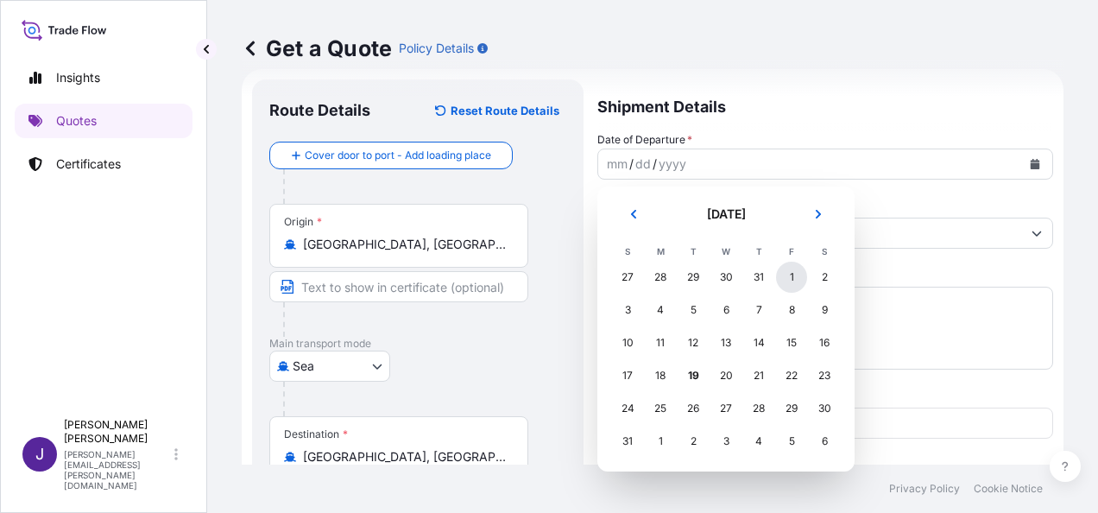
click at [790, 285] on div "1" at bounding box center [791, 277] width 31 height 31
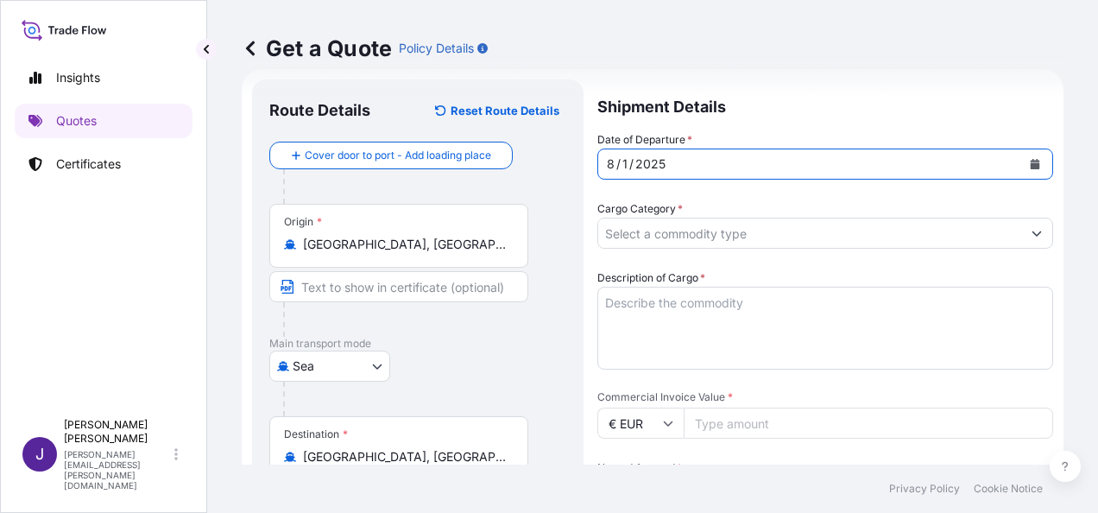
click at [724, 237] on input "Cargo Category *" at bounding box center [809, 233] width 423 height 31
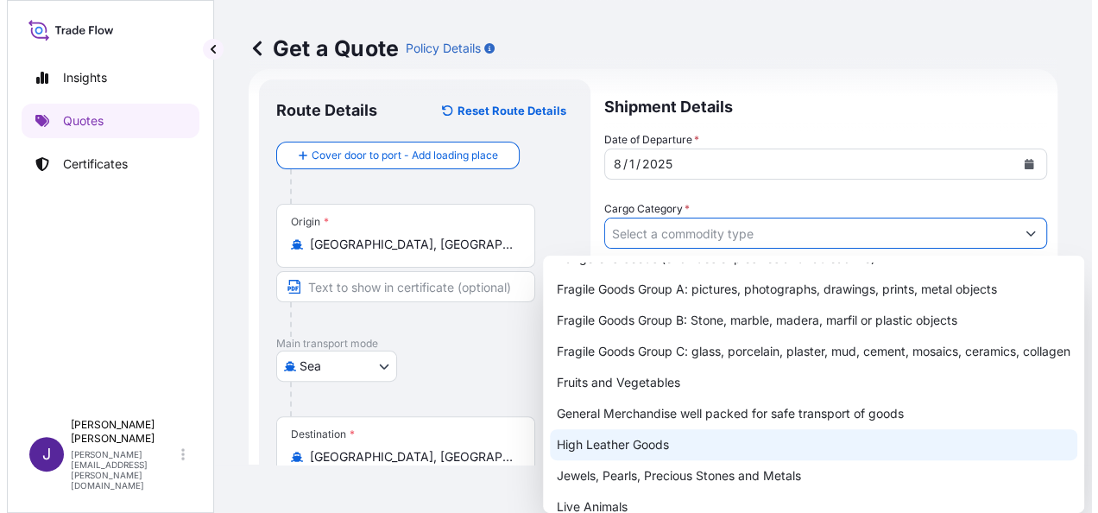
scroll to position [173, 0]
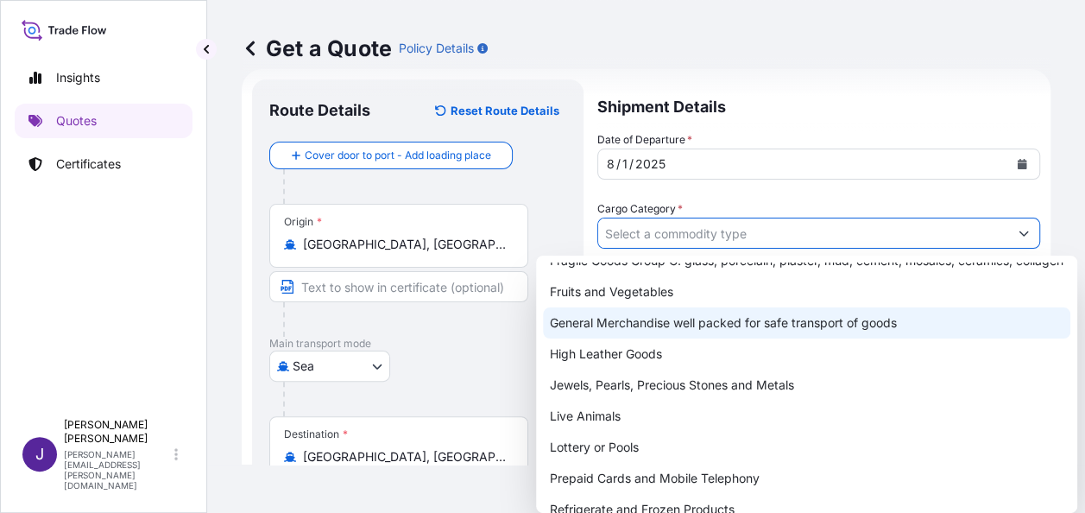
click at [672, 339] on div "General Merchandise well packed for safe transport of goods" at bounding box center [807, 322] width 528 height 31
type input "General Merchandise well packed for safe transport of goods"
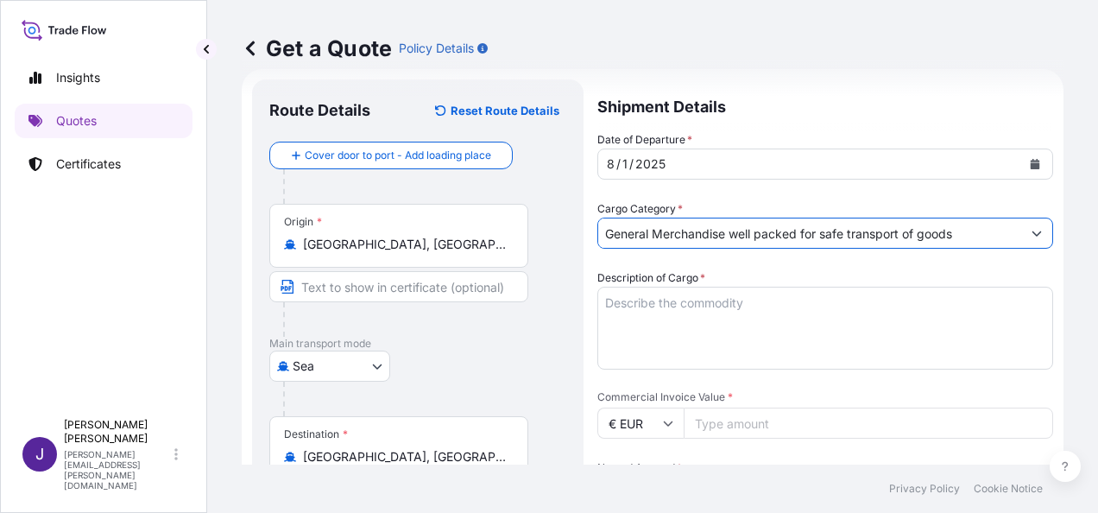
click at [687, 314] on textarea "Description of Cargo *" at bounding box center [826, 328] width 456 height 83
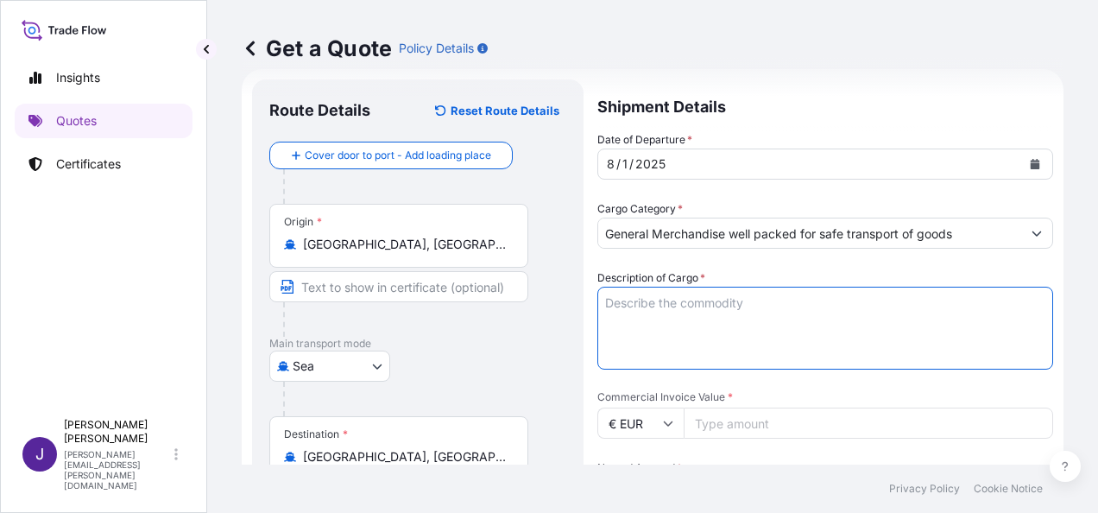
click at [748, 302] on textarea "Description of Cargo *" at bounding box center [826, 328] width 456 height 83
paste textarea "Stainless Braid Mesh"
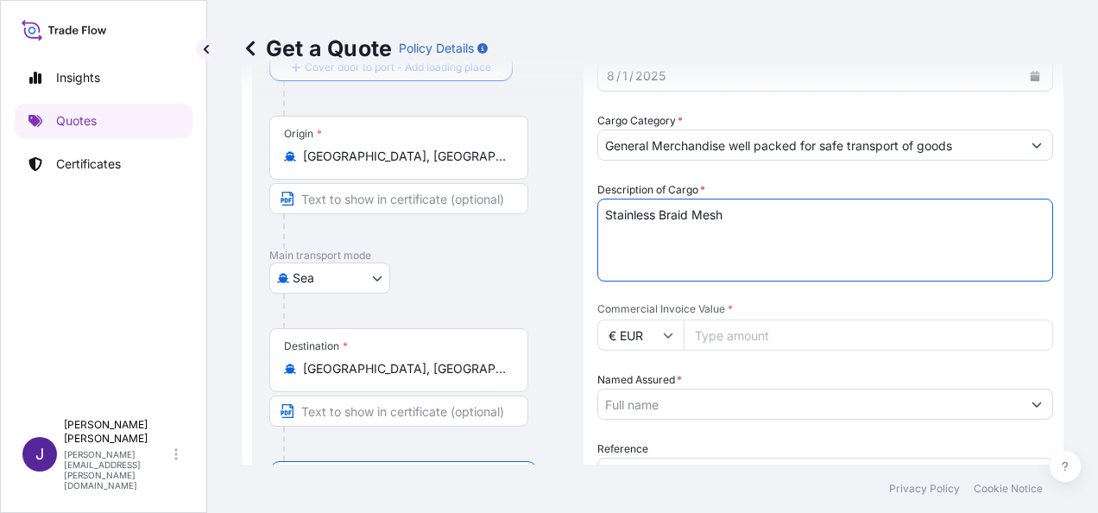
scroll to position [200, 0]
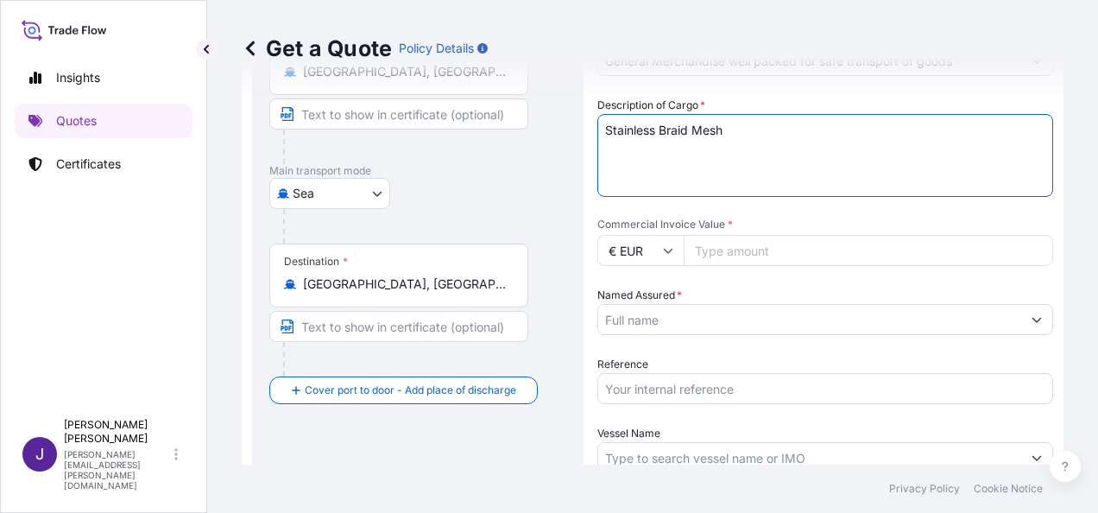
type textarea "Stainless Braid Mesh"
click at [770, 250] on input "Commercial Invoice Value *" at bounding box center [869, 250] width 370 height 31
type input "27373.50"
click at [682, 382] on input "Reference" at bounding box center [826, 388] width 456 height 31
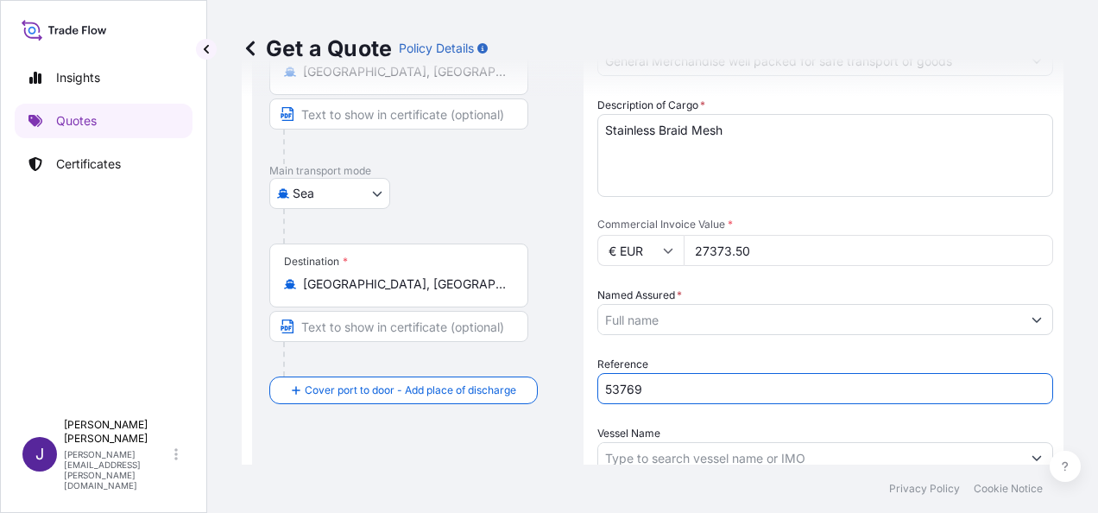
type input "53769"
click at [708, 320] on input "Named Assured *" at bounding box center [809, 319] width 423 height 31
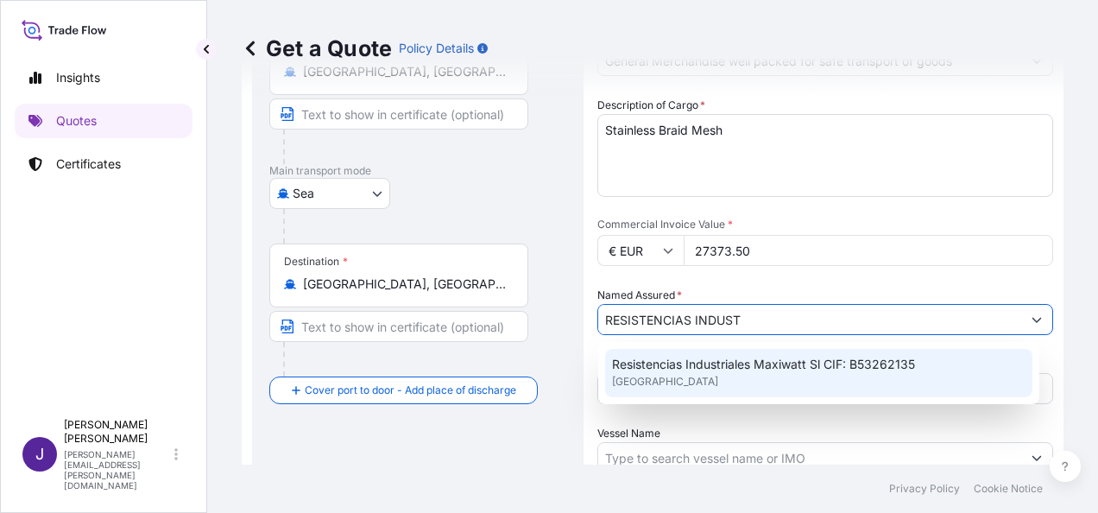
click at [831, 377] on div "Resistencias Industriales Maxiwatt Sl CIF: B53262135 SPAIN" at bounding box center [818, 373] width 427 height 48
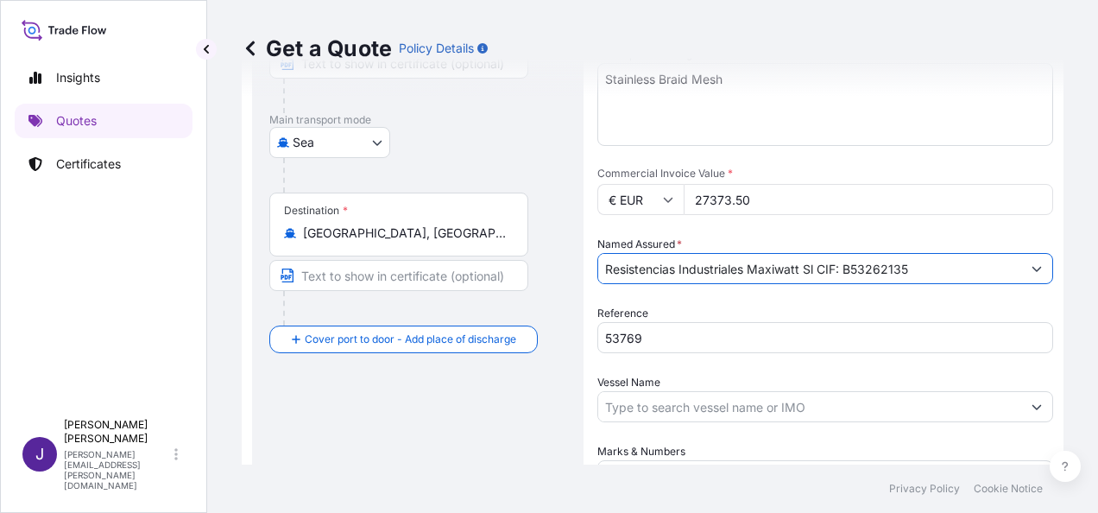
scroll to position [259, 0]
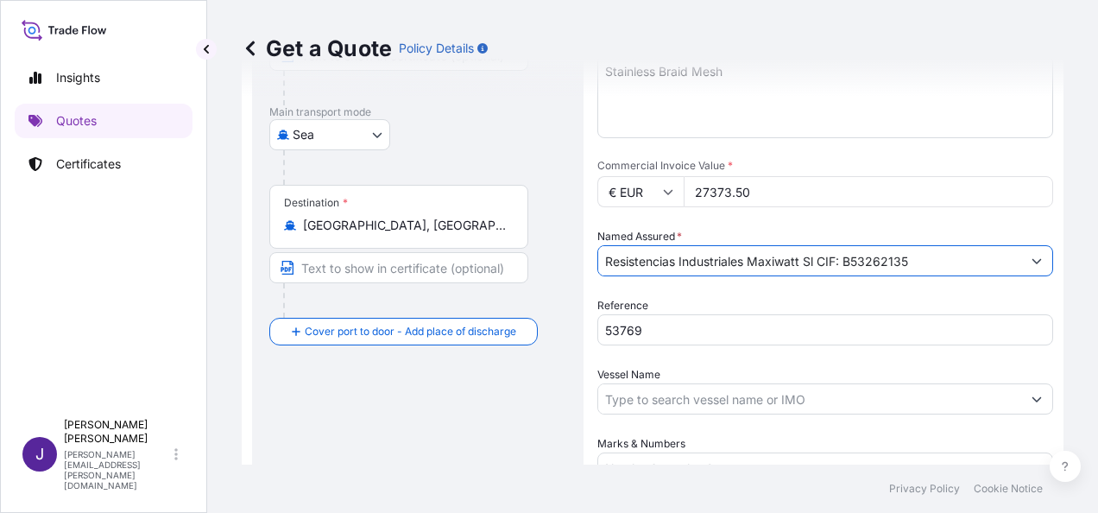
type input "Resistencias Industriales Maxiwatt Sl CIF: B53262135"
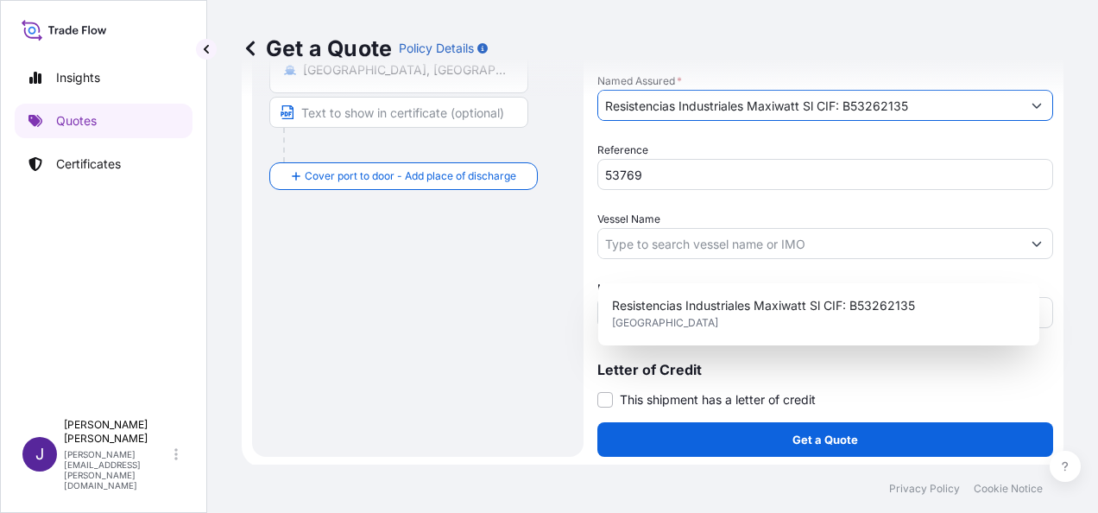
scroll to position [416, 0]
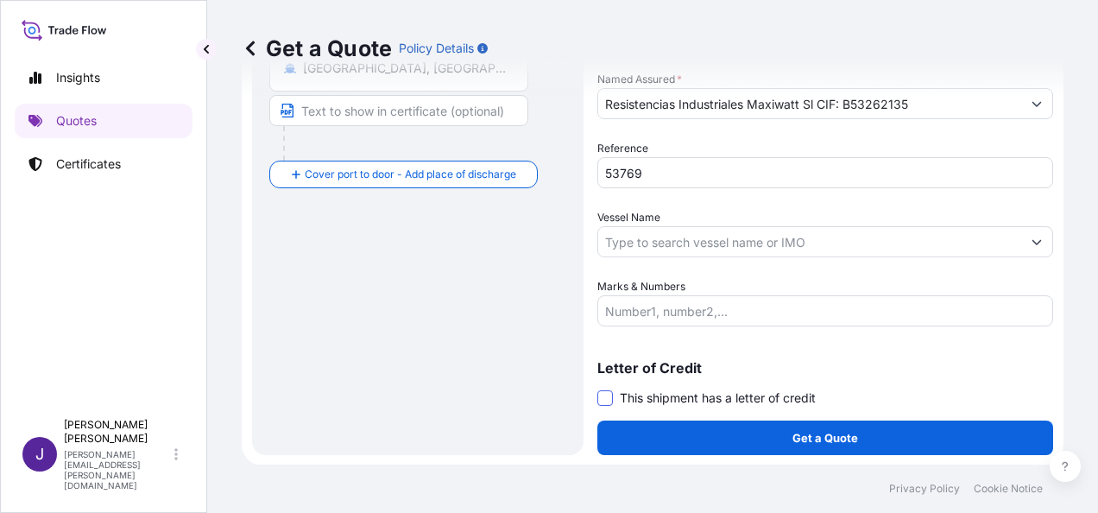
click at [605, 394] on span at bounding box center [606, 398] width 16 height 16
click at [598, 389] on input "This shipment has a letter of credit" at bounding box center [598, 389] width 0 height 0
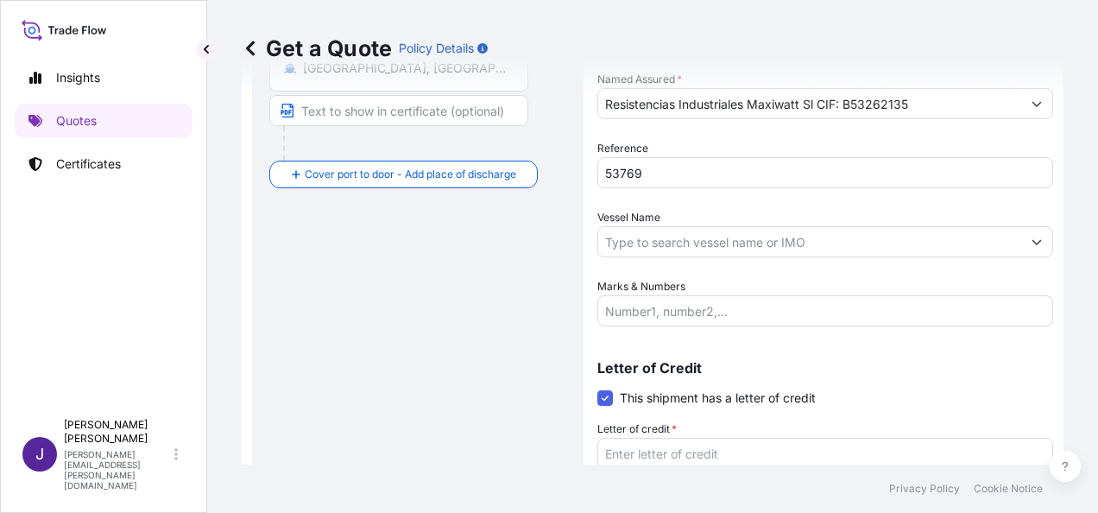
click at [768, 454] on textarea "Letter of credit *" at bounding box center [826, 479] width 456 height 83
paste textarea "RESISTENCIAS INDUSTRIALES MAXIWATT S.L. C/ MARIE CURIE, 31 - PQ. INDUSTRIAL"
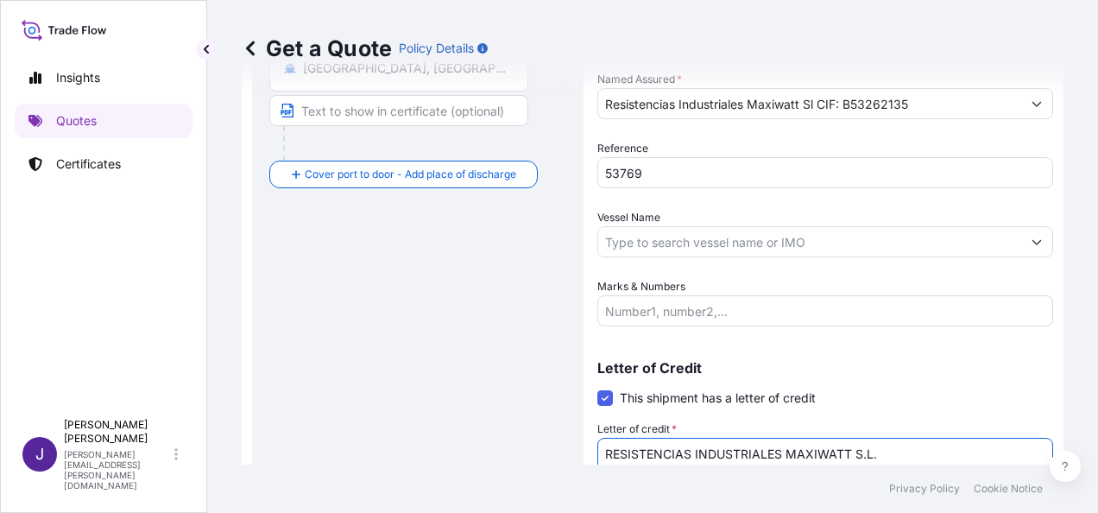
scroll to position [429, 0]
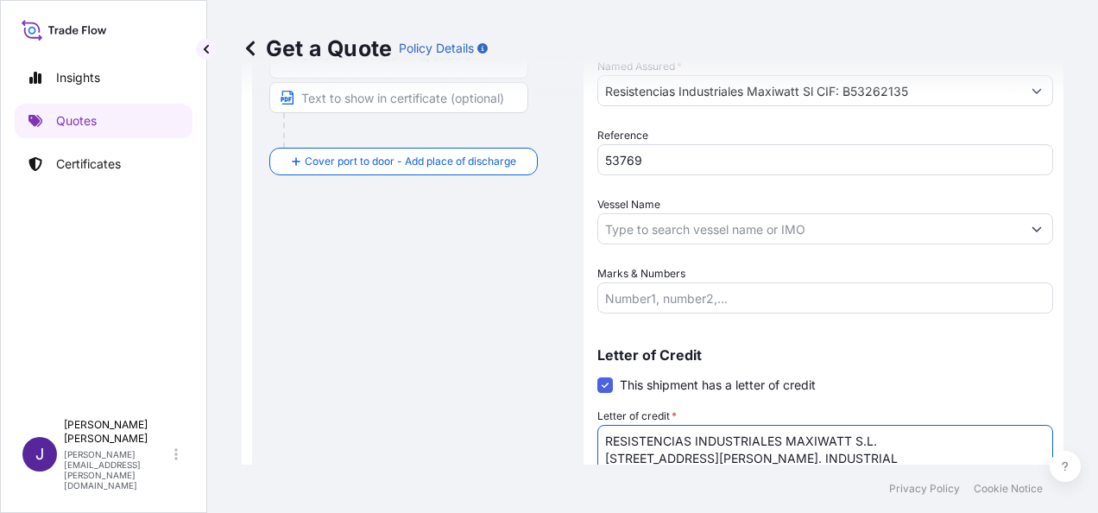
type textarea "RESISTENCIAS INDUSTRIALES MAXIWATT S.L. C/ MARIE CURIE, 31 - PQ. INDUSTRIAL"
click at [701, 230] on input "Vessel Name" at bounding box center [809, 228] width 423 height 31
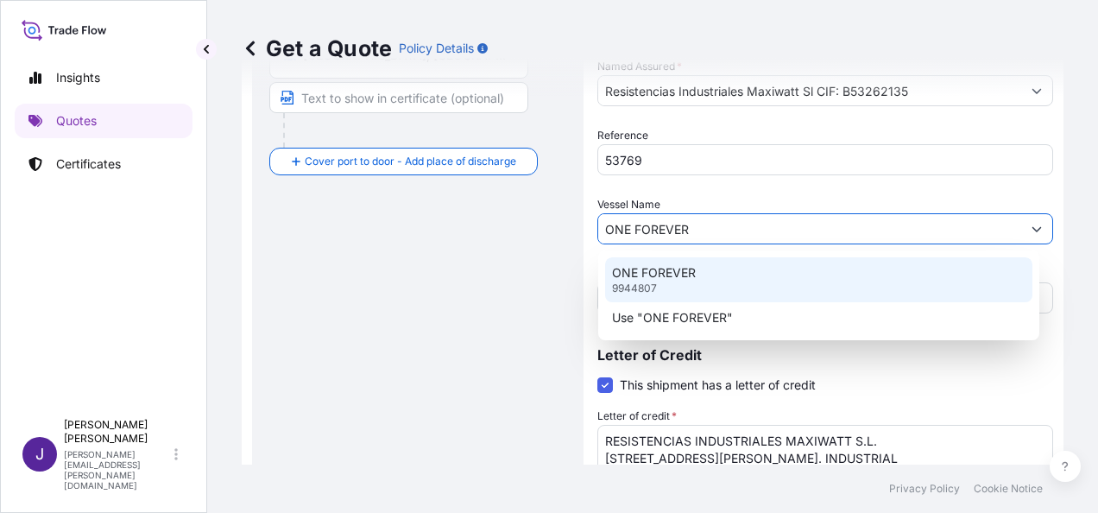
click at [704, 270] on div "ONE FOREVER 9944807" at bounding box center [818, 279] width 427 height 45
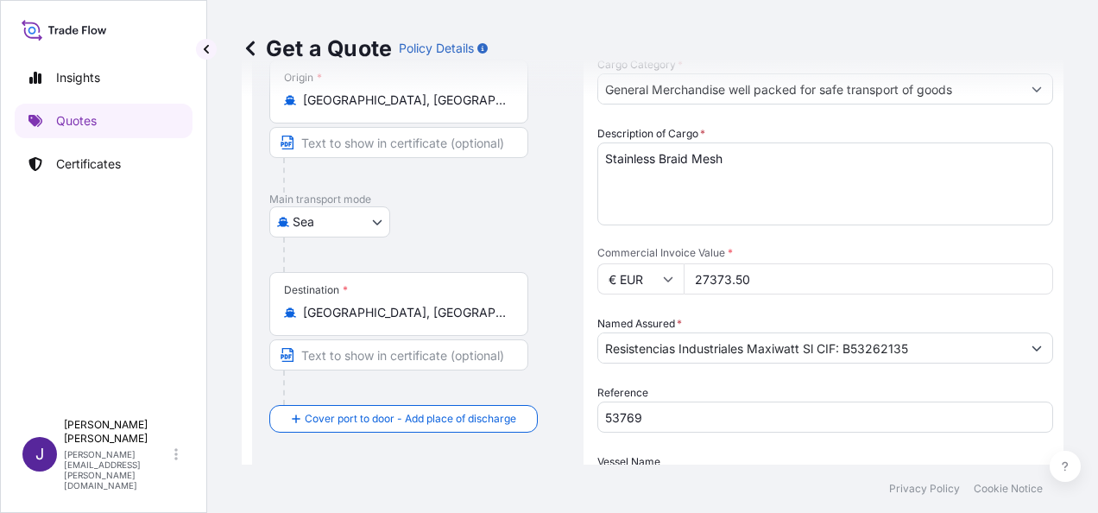
scroll to position [170, 0]
type input "ONE FOREVER"
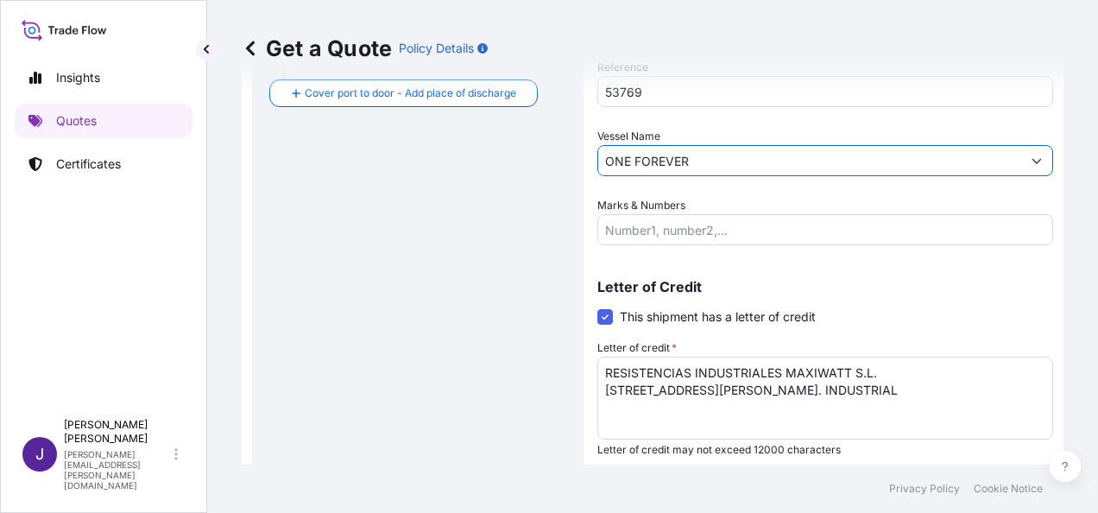
scroll to position [547, 0]
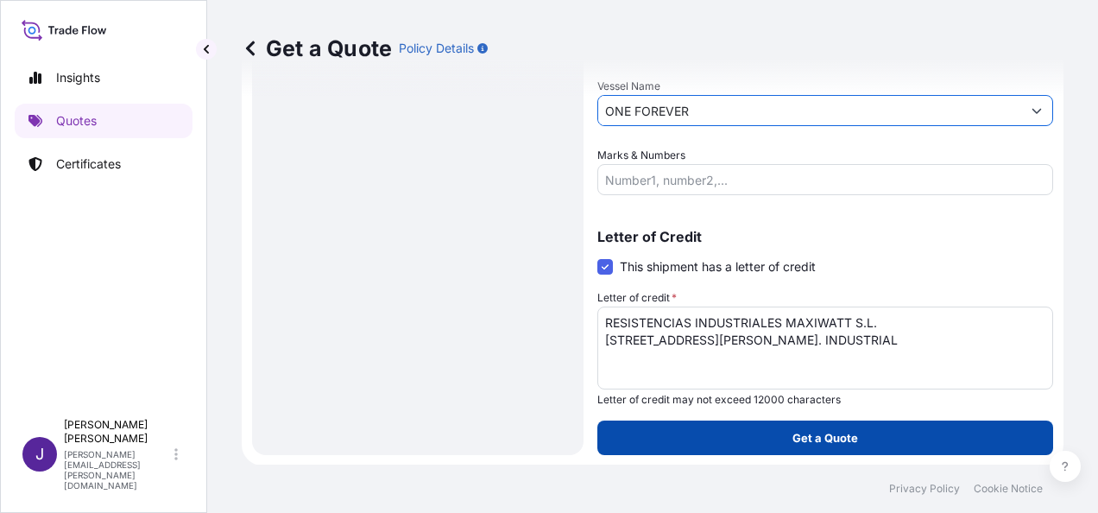
click at [839, 432] on p "Get a Quote" at bounding box center [826, 437] width 66 height 17
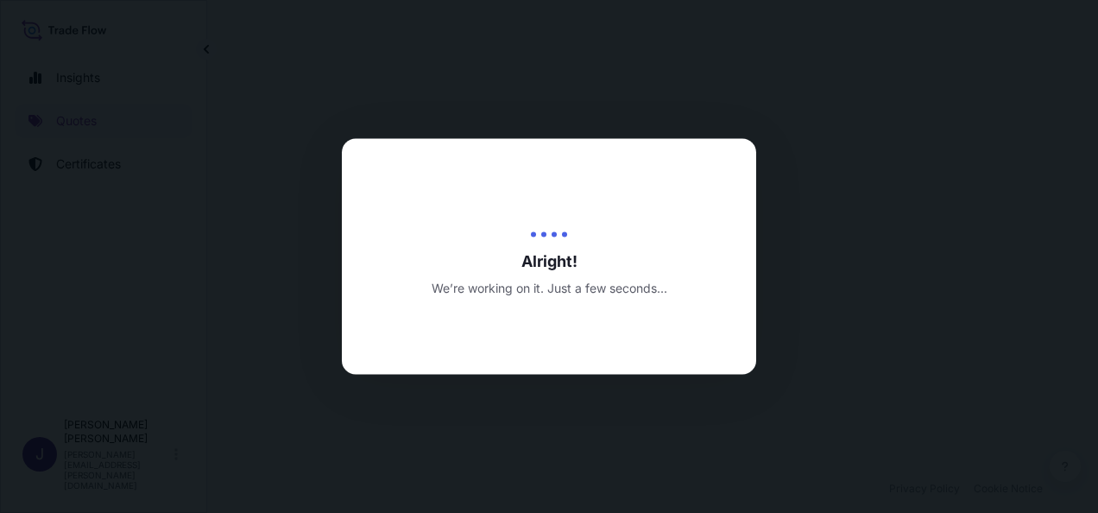
select select "Sea"
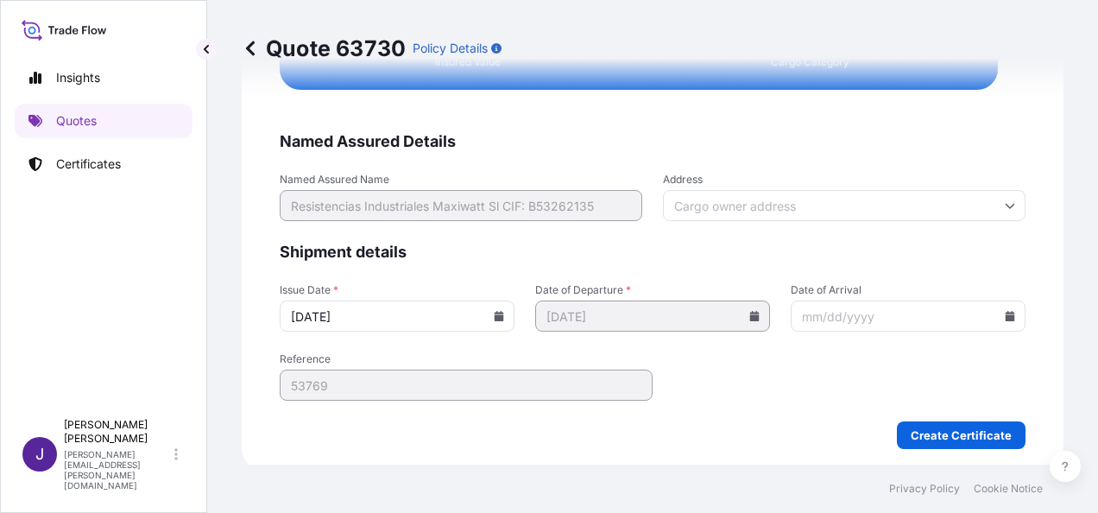
scroll to position [3526, 0]
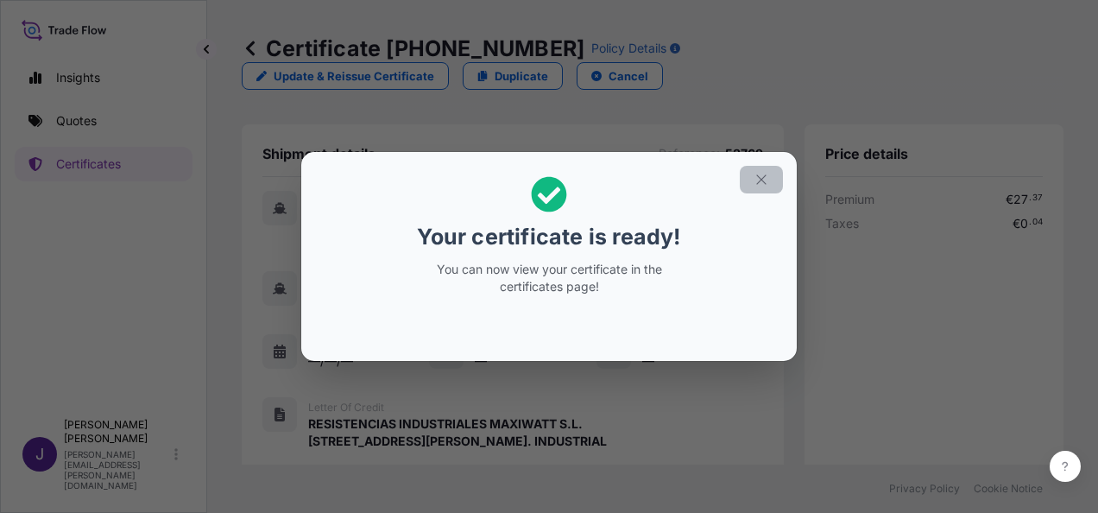
click at [763, 180] on icon "button" at bounding box center [760, 178] width 9 height 9
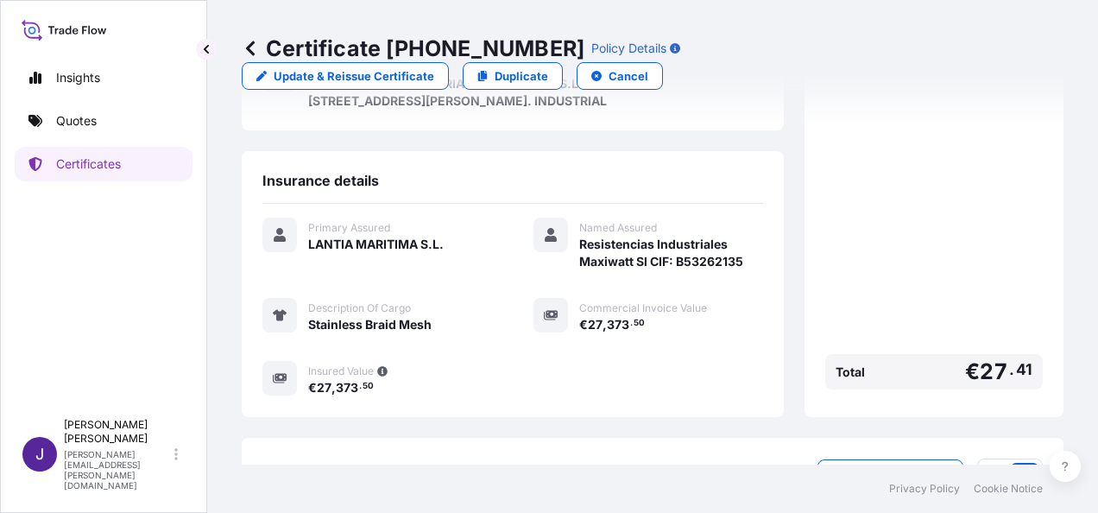
scroll to position [427, 0]
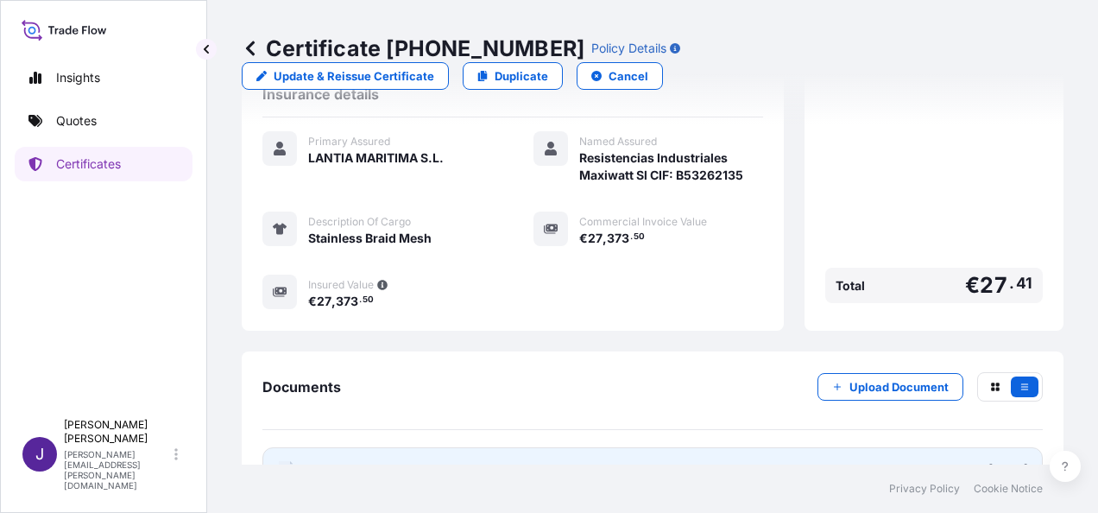
click at [523, 447] on link "PDF Certificate [DATE]" at bounding box center [653, 469] width 781 height 45
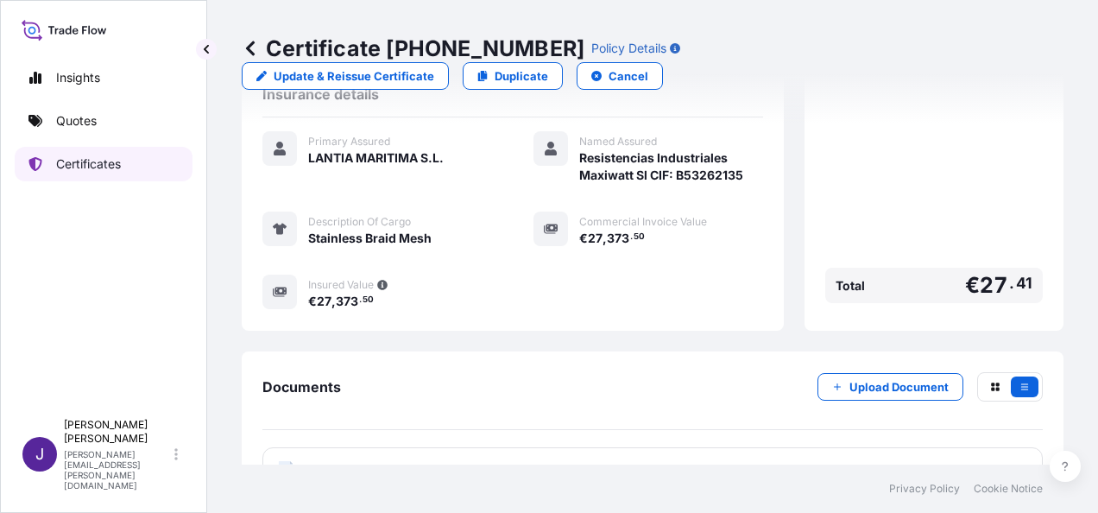
click at [65, 164] on p "Certificates" at bounding box center [88, 163] width 65 height 17
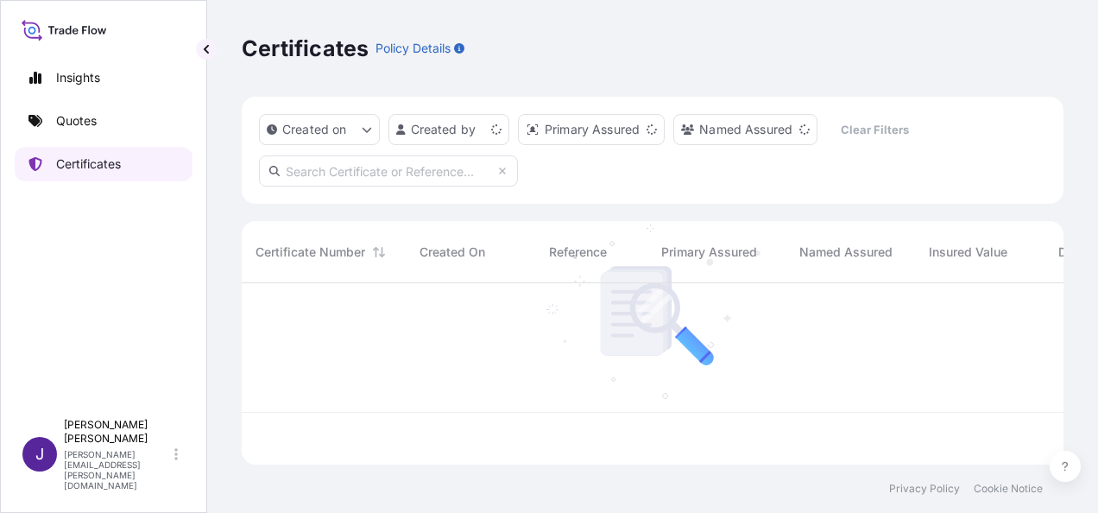
scroll to position [178, 808]
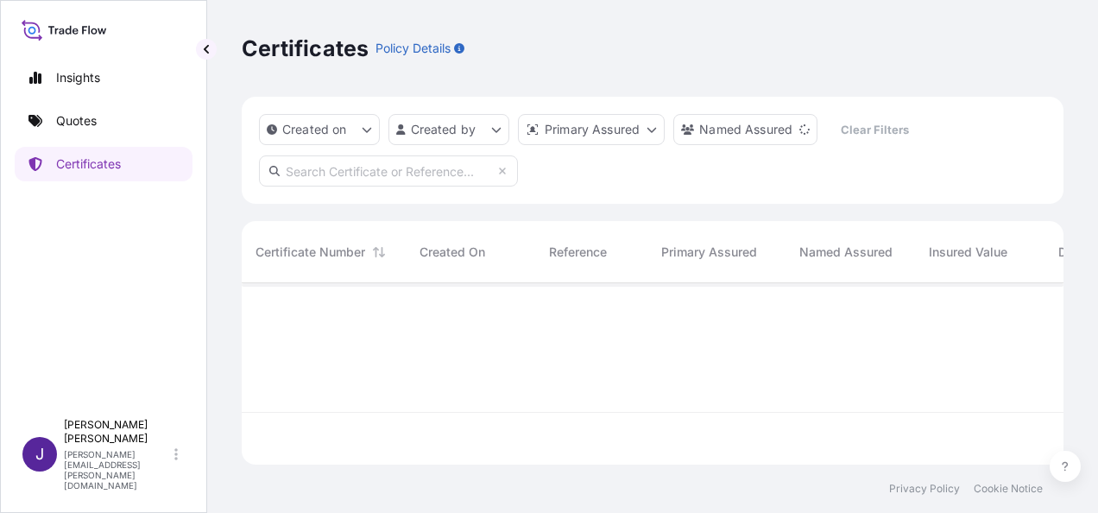
click at [332, 173] on input "text" at bounding box center [388, 170] width 259 height 31
paste input "31519-498"
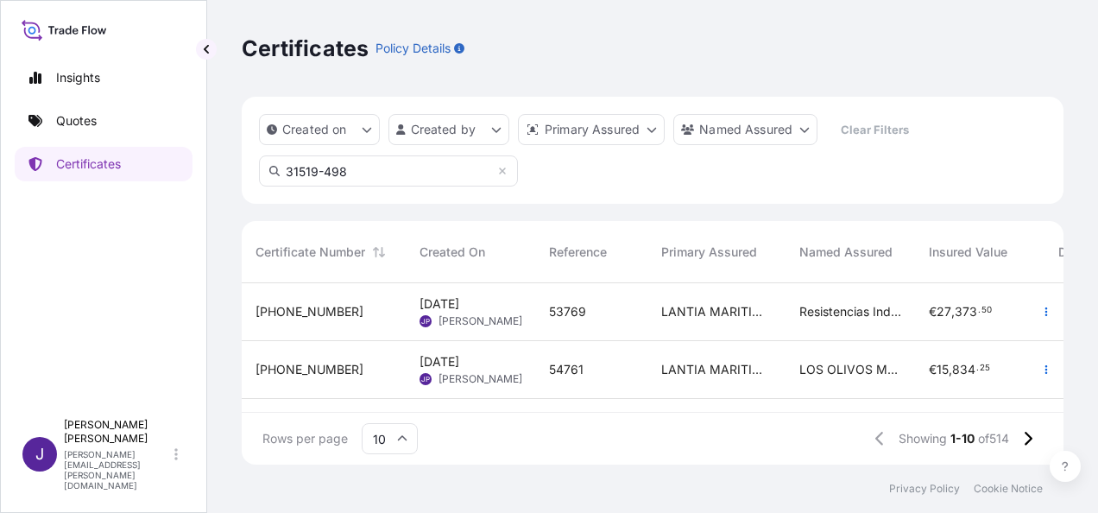
type input "31519-498"
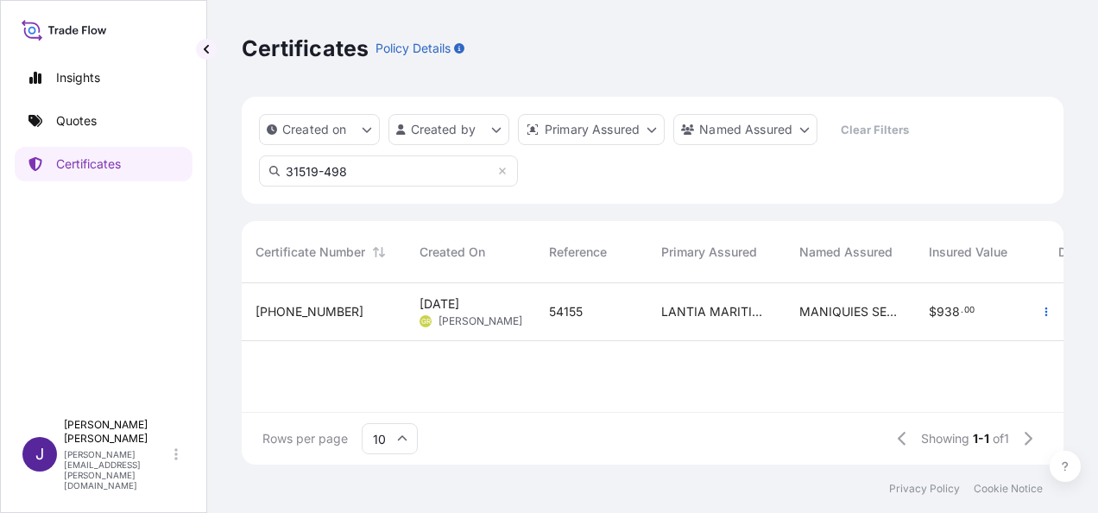
click at [594, 307] on div "54155" at bounding box center [591, 311] width 85 height 17
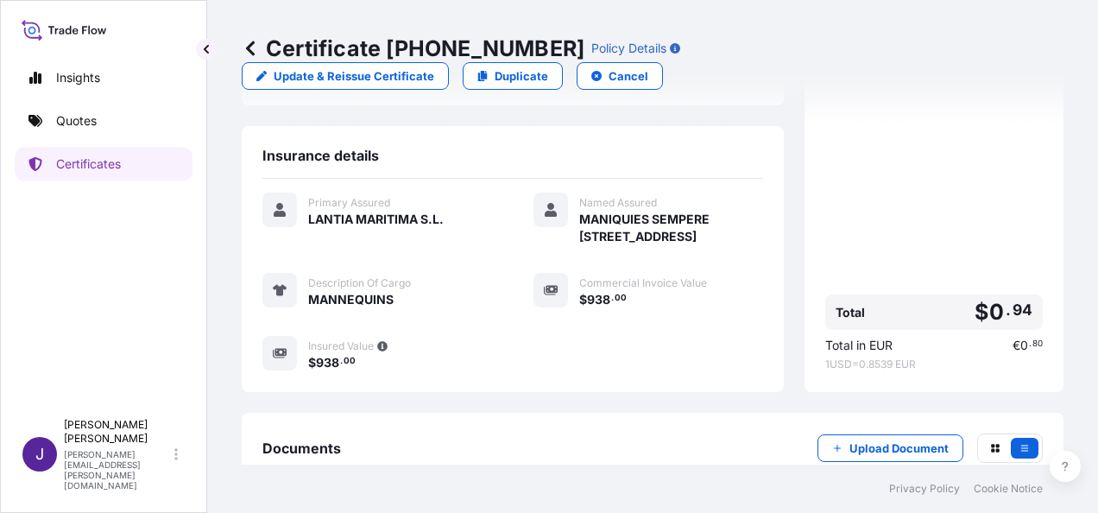
scroll to position [345, 0]
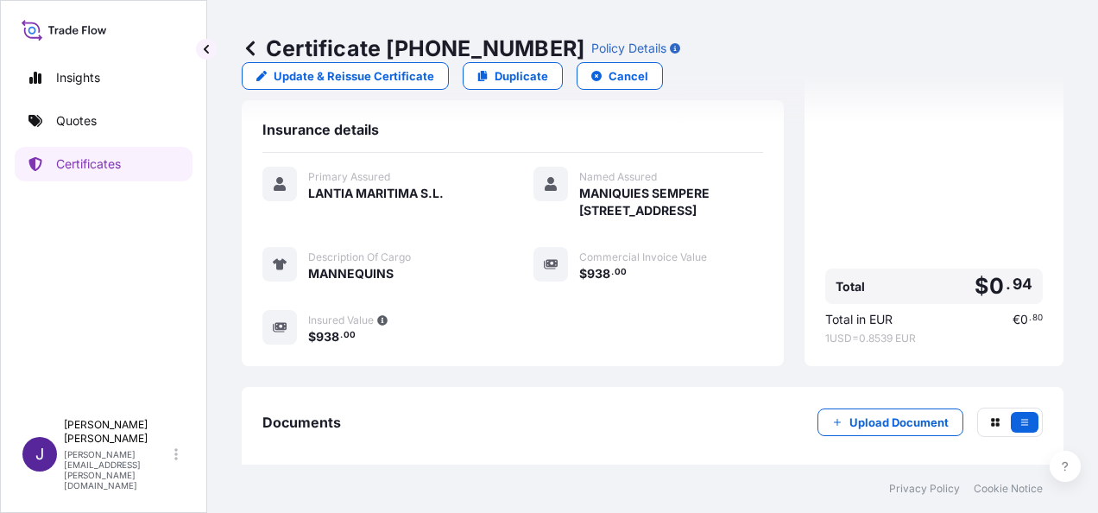
click at [827, 332] on span "1 USD = 0.8539 EUR" at bounding box center [935, 339] width 218 height 14
drag, startPoint x: 811, startPoint y: 308, endPoint x: 908, endPoint y: 311, distance: 97.6
click at [908, 311] on div "Price details Premium $ 0 . 94 Total $ 0 . 94 Total in EUR € 0 . 80 1 USD = 0.8…" at bounding box center [934, 72] width 259 height 587
copy span "1 USD = 0.8539 EUR"
click at [73, 159] on p "Certificates" at bounding box center [88, 163] width 65 height 17
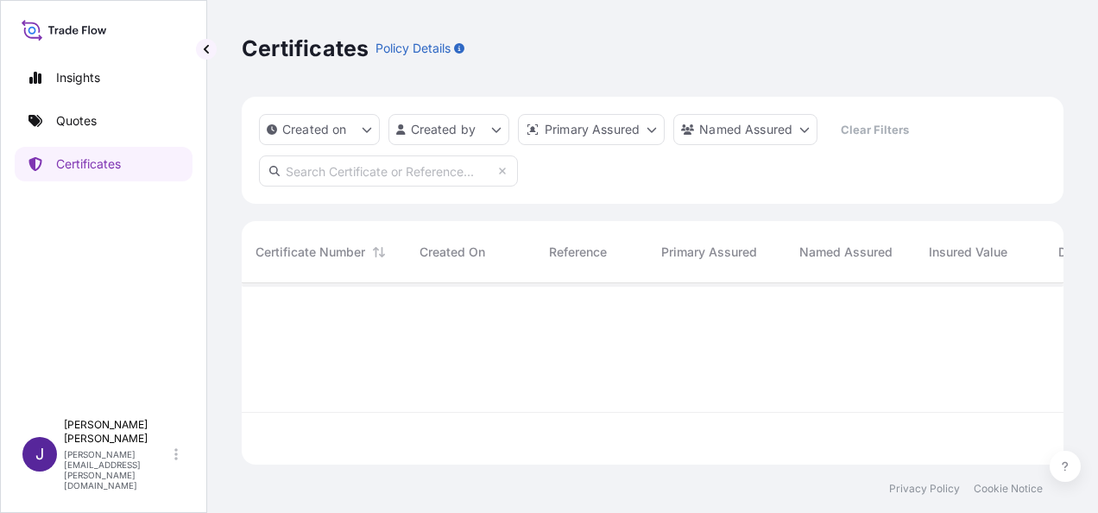
scroll to position [178, 808]
click at [397, 174] on input "text" at bounding box center [388, 170] width 259 height 31
paste input "31519-499"
type input "31519-499"
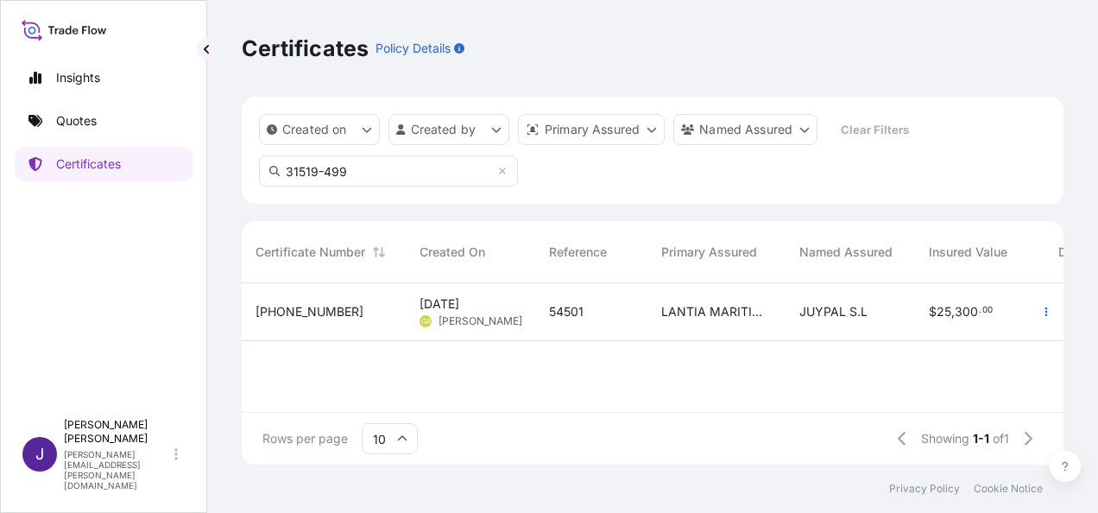
click at [642, 321] on div "54501" at bounding box center [591, 312] width 112 height 58
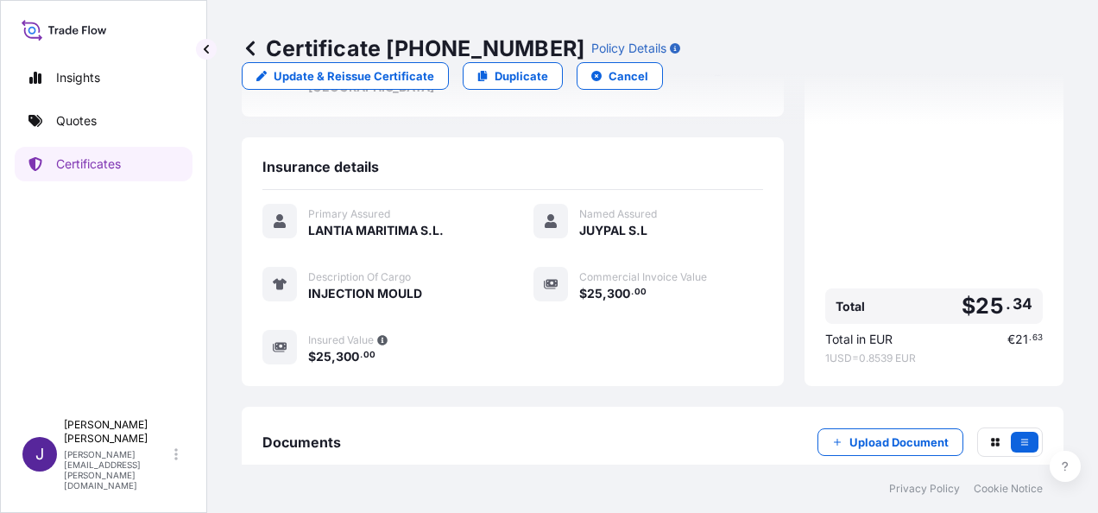
scroll to position [427, 0]
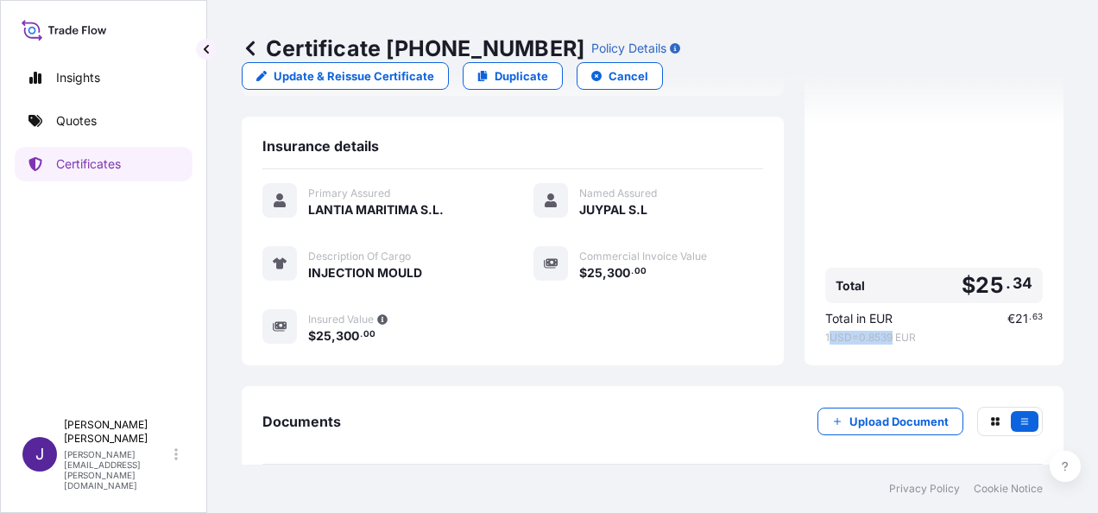
drag, startPoint x: 815, startPoint y: 256, endPoint x: 886, endPoint y: 252, distance: 70.9
click at [886, 331] on span "1 USD = 0.8539 EUR" at bounding box center [935, 338] width 218 height 14
drag, startPoint x: 886, startPoint y: 252, endPoint x: 801, endPoint y: 261, distance: 85.1
click at [805, 261] on div "Price details Premium $ 25 . 30 Taxes $ 0 . 04 Total $ 25 . 34 Total in EUR € 2…" at bounding box center [934, 32] width 259 height 668
drag, startPoint x: 813, startPoint y: 258, endPoint x: 910, endPoint y: 256, distance: 96.8
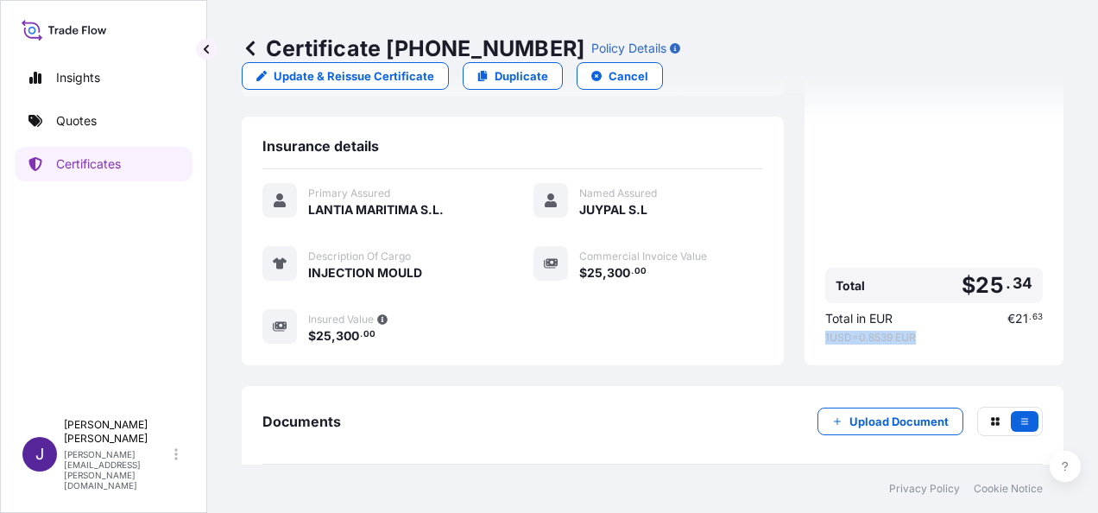
click at [910, 331] on span "1 USD = 0.8539 EUR" at bounding box center [935, 338] width 218 height 14
drag, startPoint x: 910, startPoint y: 256, endPoint x: 895, endPoint y: 256, distance: 14.7
copy span "1 USD = 0.8539 EUR"
click at [90, 152] on link "Certificates" at bounding box center [104, 164] width 178 height 35
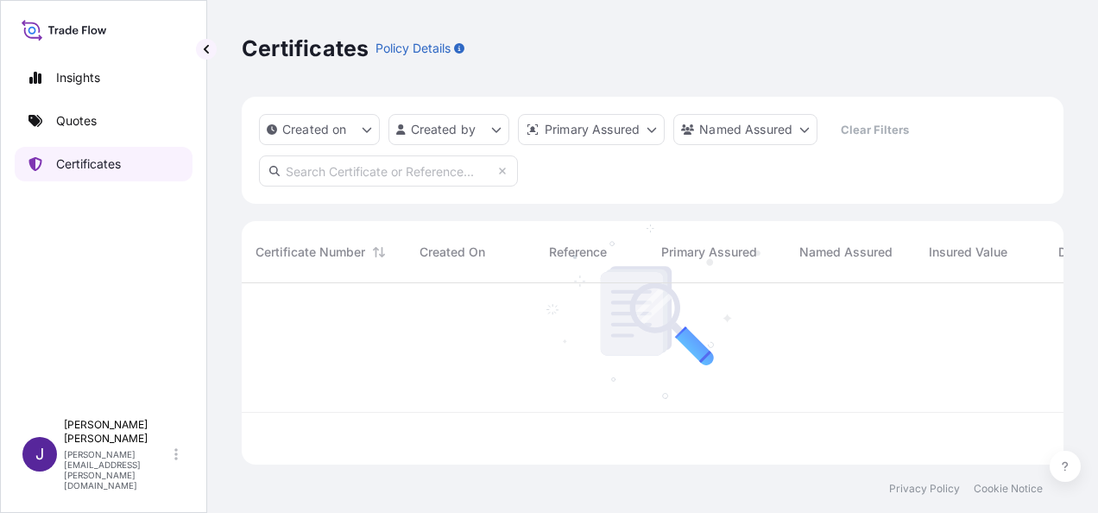
scroll to position [178, 808]
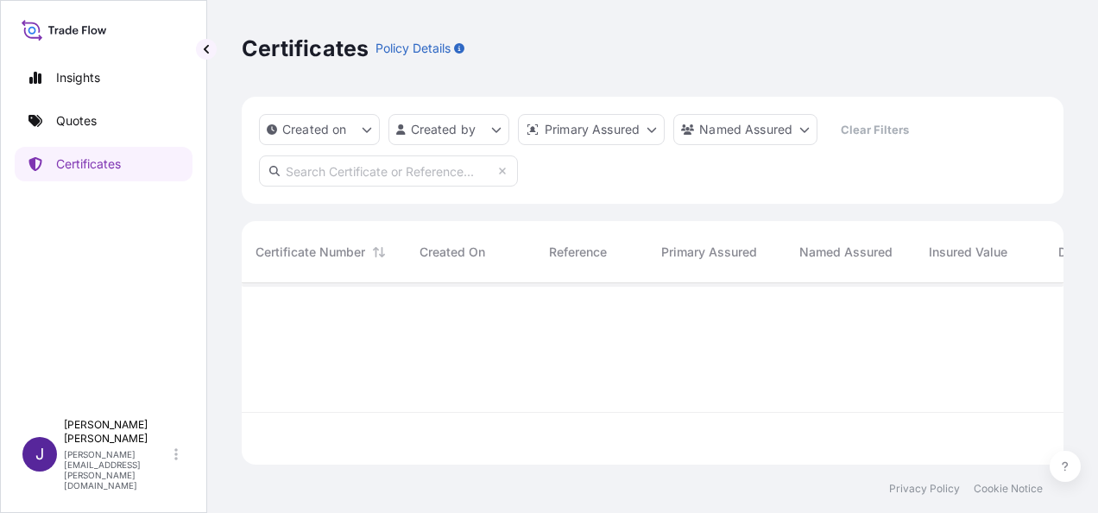
click at [376, 170] on input "text" at bounding box center [388, 170] width 259 height 31
paste input "31519-461"
type input "31519-461"
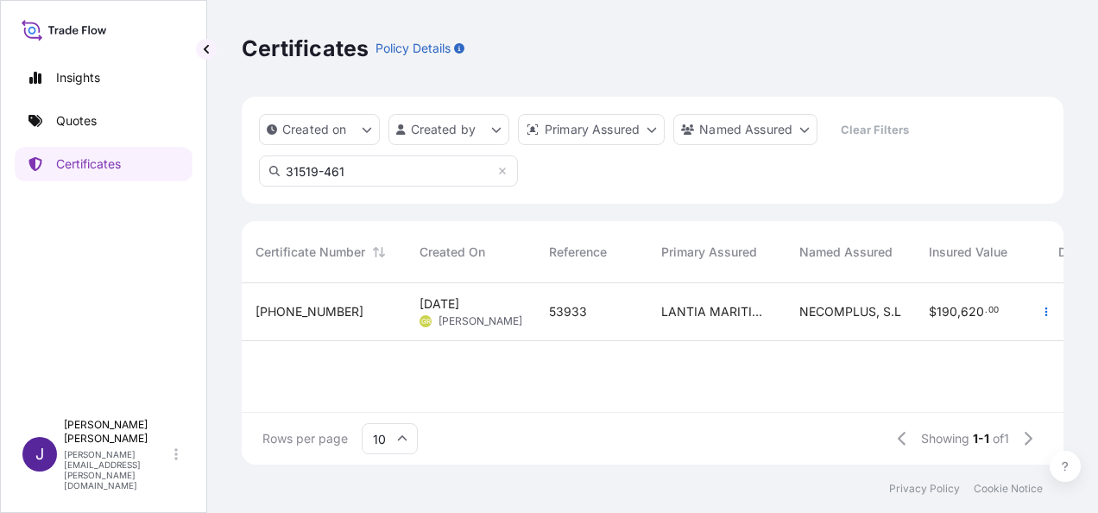
click at [615, 318] on div "53933" at bounding box center [591, 311] width 85 height 17
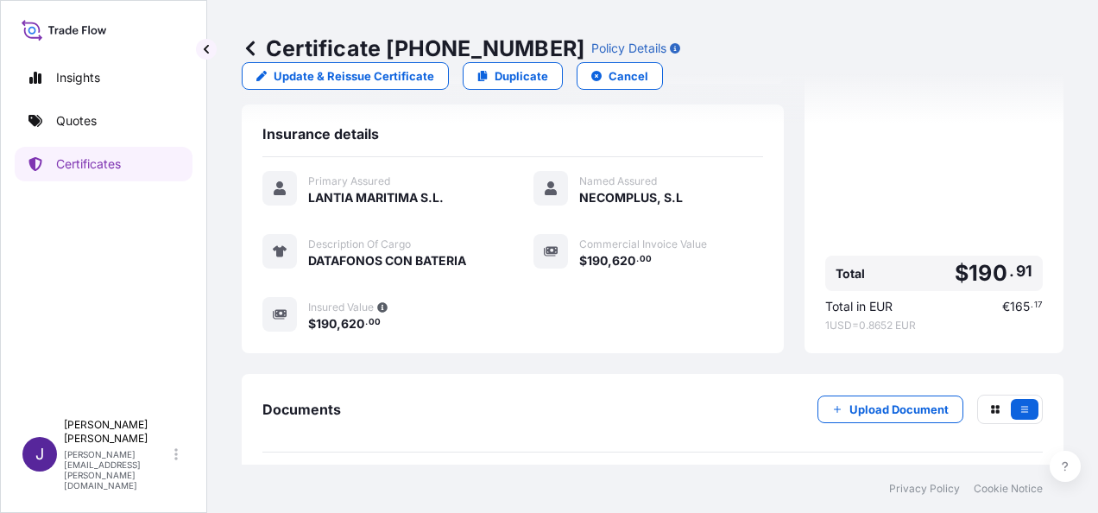
scroll to position [432, 0]
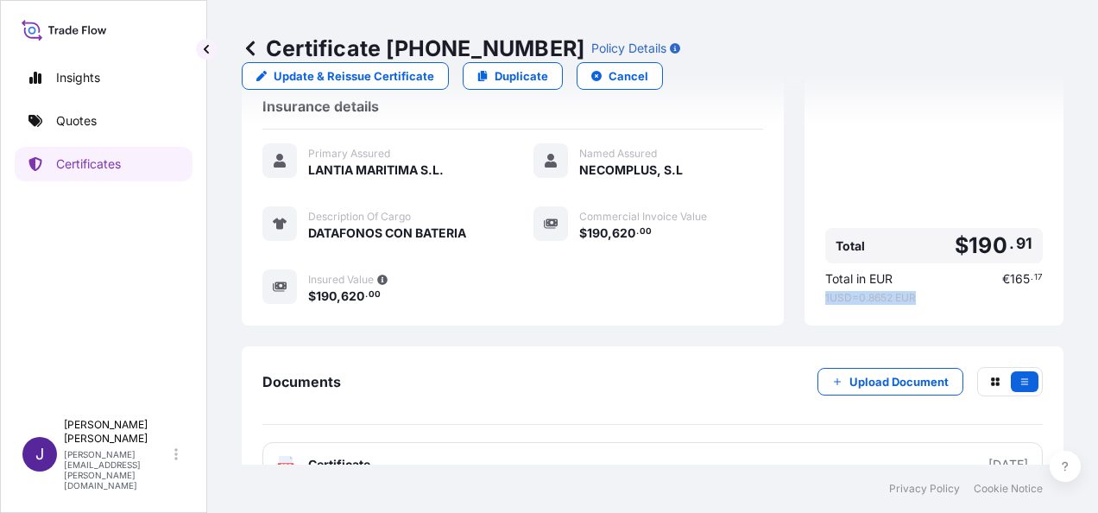
drag, startPoint x: 813, startPoint y: 285, endPoint x: 910, endPoint y: 282, distance: 96.8
click at [910, 291] on span "1 USD = 0.8652 EUR" at bounding box center [935, 298] width 218 height 14
drag, startPoint x: 910, startPoint y: 282, endPoint x: 893, endPoint y: 288, distance: 18.3
copy span "1 USD = 0.8652 EUR"
click at [88, 164] on p "Certificates" at bounding box center [88, 163] width 65 height 17
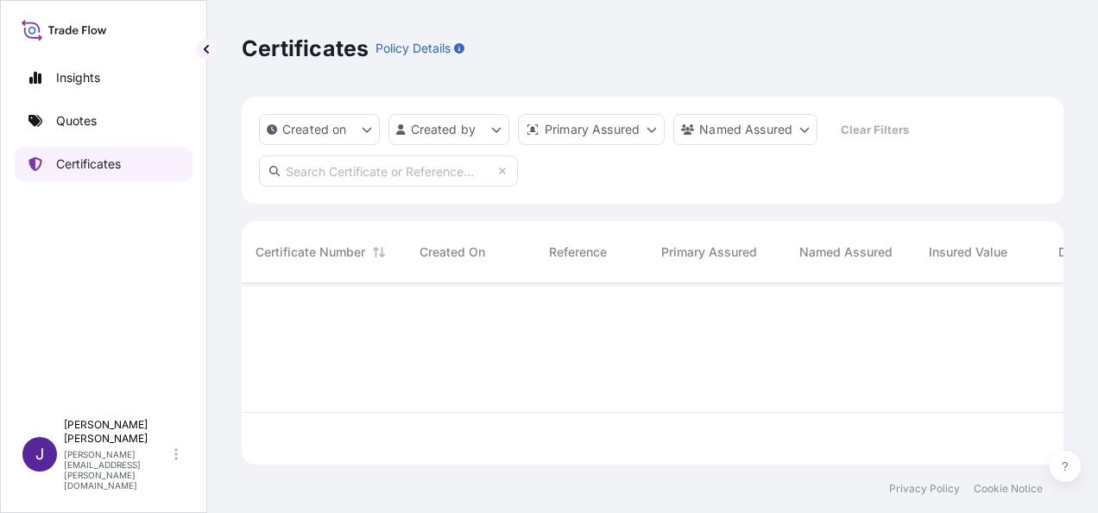
scroll to position [178, 808]
click at [369, 173] on input "text" at bounding box center [388, 170] width 259 height 31
paste input "31519-480"
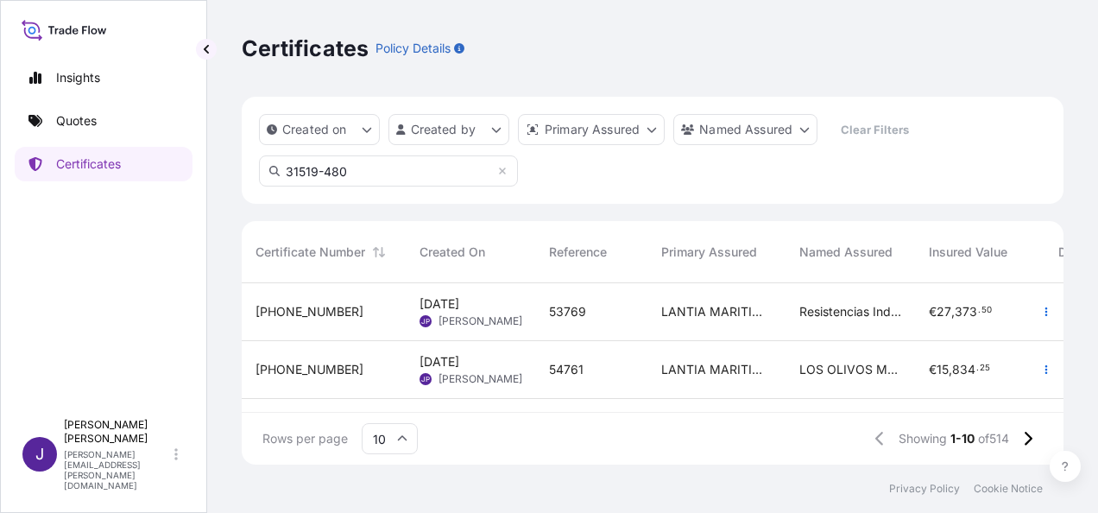
type input "31519-480"
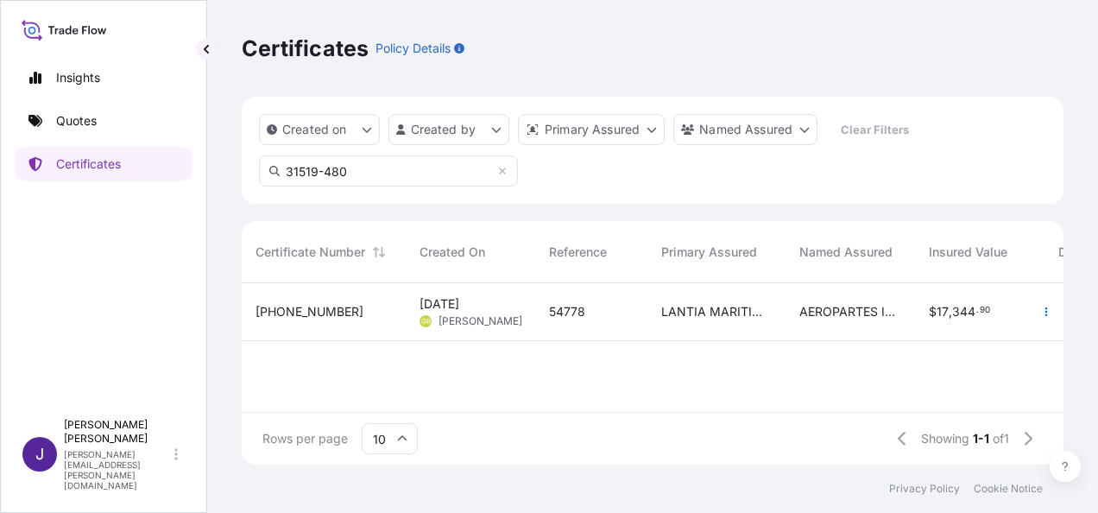
click at [590, 316] on div "54778" at bounding box center [591, 311] width 85 height 17
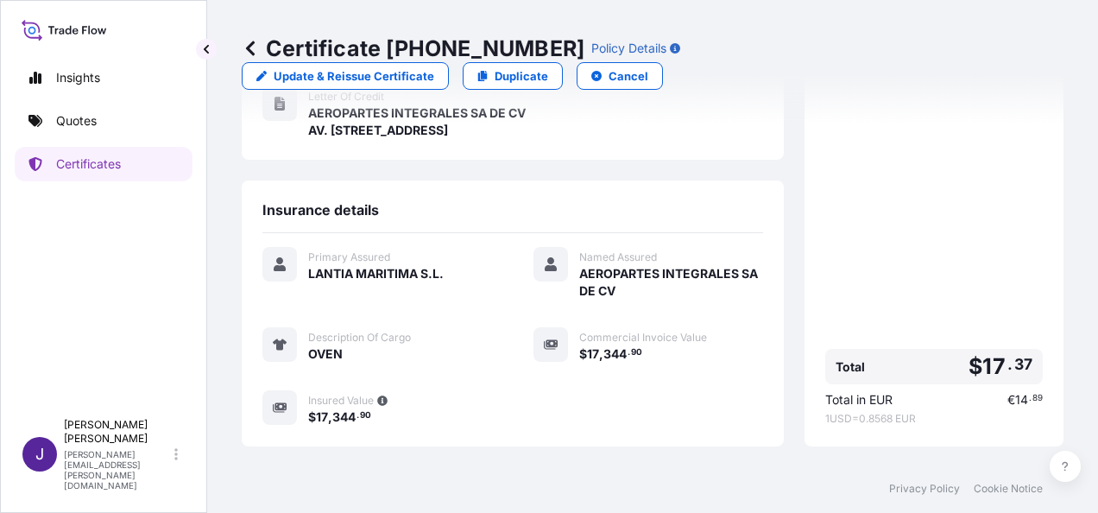
scroll to position [461, 0]
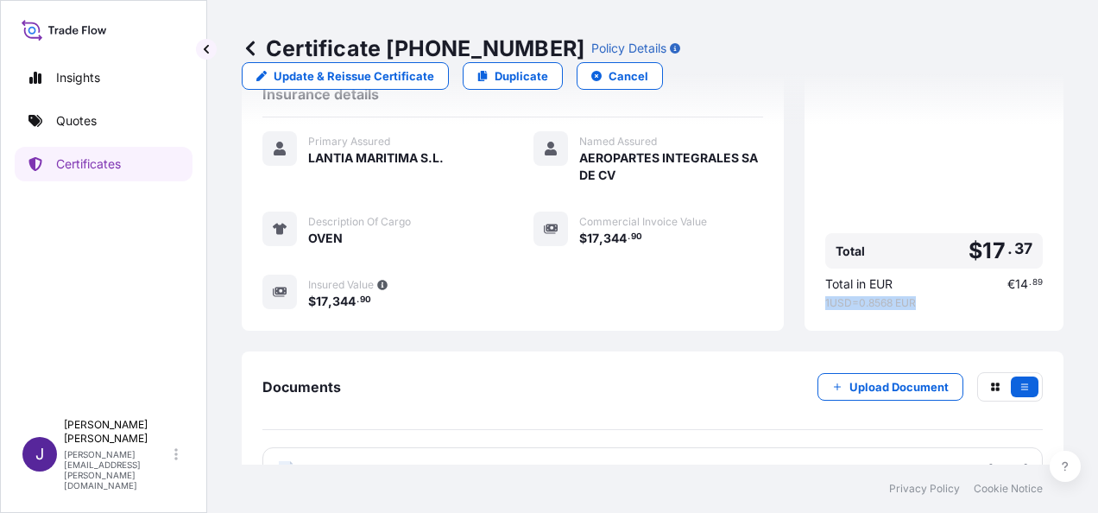
drag, startPoint x: 813, startPoint y: 256, endPoint x: 912, endPoint y: 254, distance: 99.3
click at [912, 296] on span "1 USD = 0.8568 EUR" at bounding box center [935, 303] width 218 height 14
drag, startPoint x: 912, startPoint y: 254, endPoint x: 891, endPoint y: 259, distance: 21.4
copy span "1 USD = 0.8568 EUR"
click at [88, 166] on p "Certificates" at bounding box center [88, 163] width 65 height 17
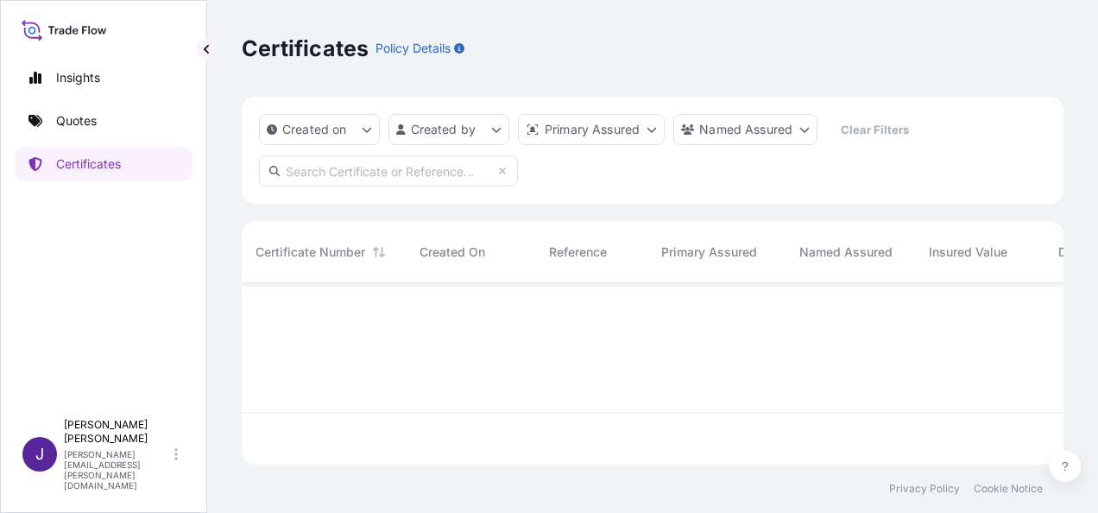
scroll to position [178, 808]
click at [405, 174] on input "text" at bounding box center [388, 170] width 259 height 31
paste input "31519-487"
type input "31519-487"
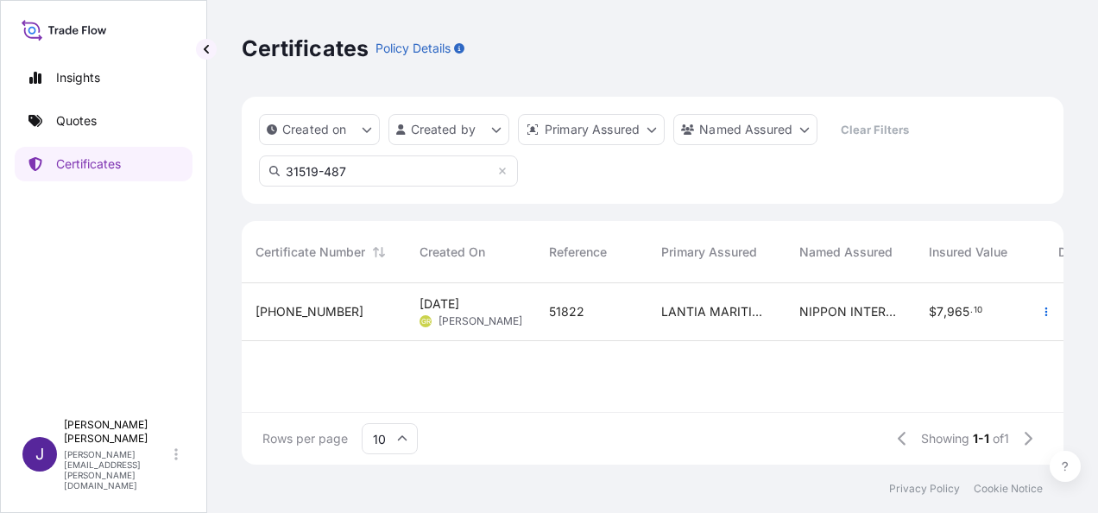
click at [622, 316] on div "51822" at bounding box center [591, 311] width 85 height 17
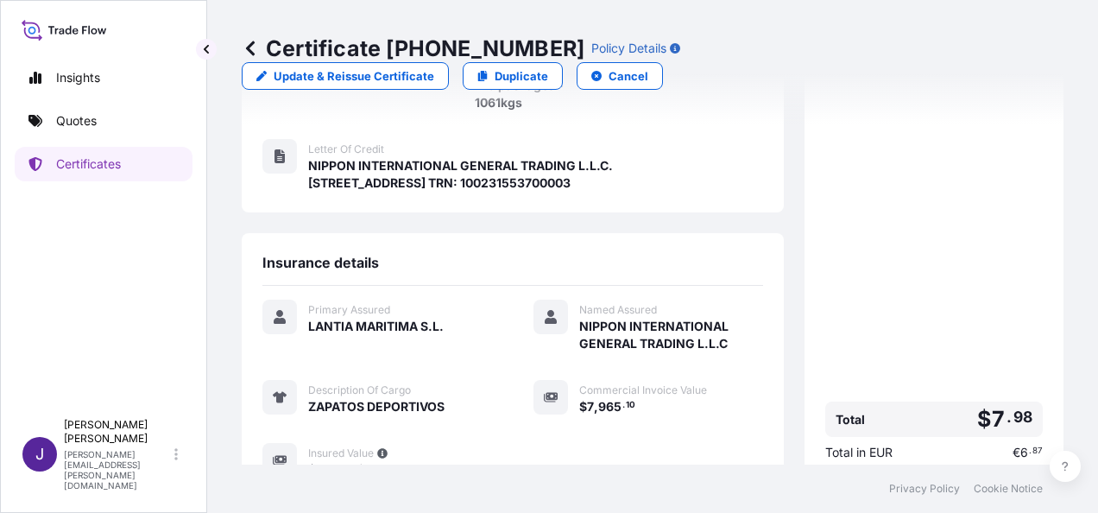
scroll to position [530, 0]
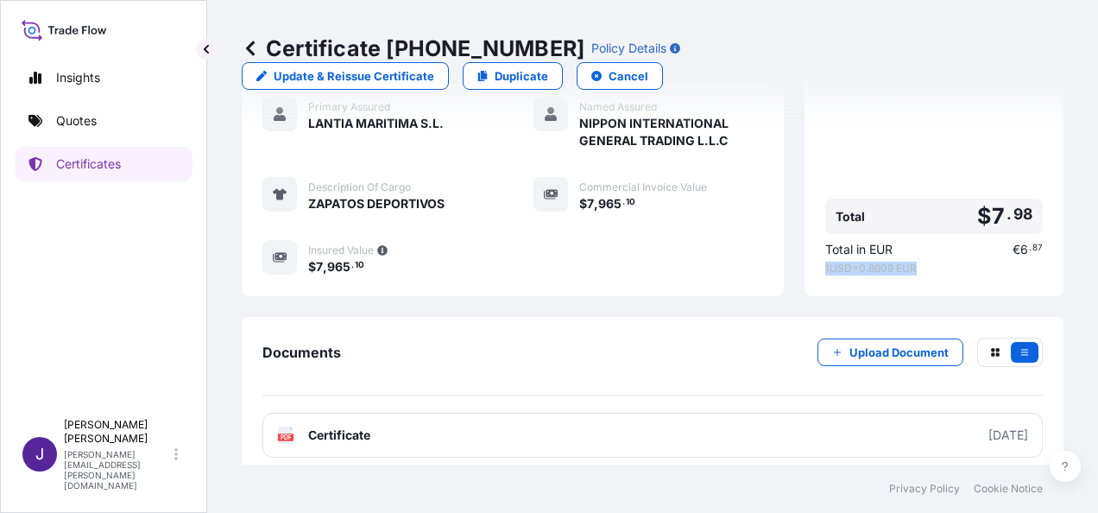
drag, startPoint x: 813, startPoint y: 256, endPoint x: 915, endPoint y: 251, distance: 102.9
click at [915, 262] on span "1 USD = 0.8609 EUR" at bounding box center [935, 269] width 218 height 14
drag, startPoint x: 915, startPoint y: 251, endPoint x: 903, endPoint y: 257, distance: 13.5
copy span "1 USD = 0.8609 EUR"
click at [89, 166] on p "Certificates" at bounding box center [88, 163] width 65 height 17
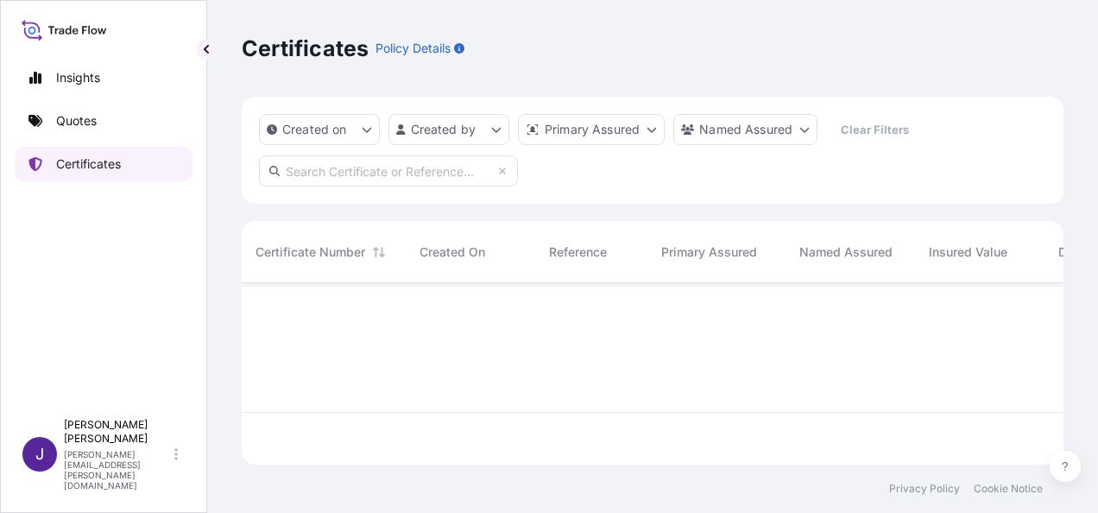
scroll to position [178, 808]
click at [392, 175] on input "text" at bounding box center [388, 170] width 259 height 31
paste input "31519-488"
type input "31519-488"
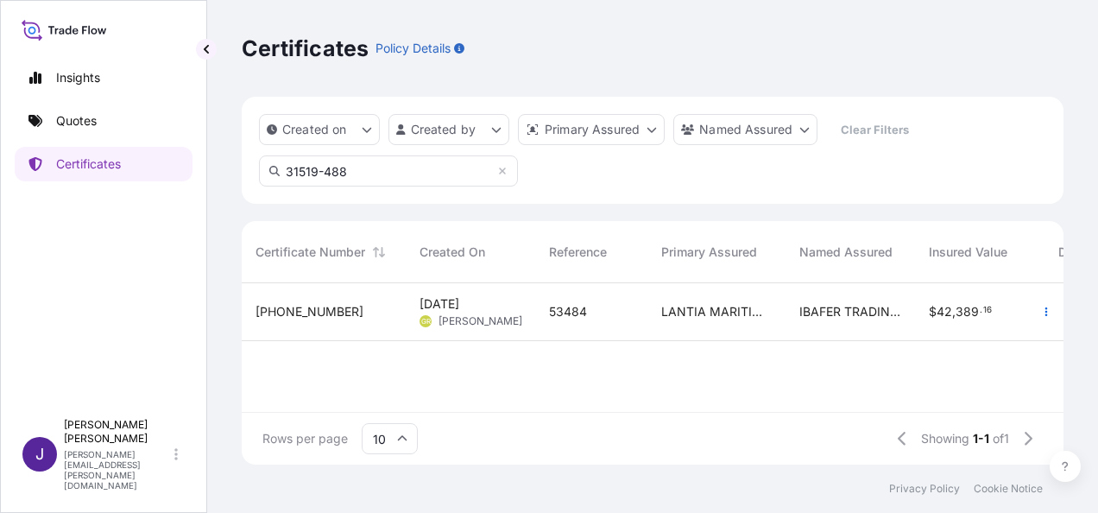
click at [587, 315] on div "53484" at bounding box center [591, 311] width 85 height 17
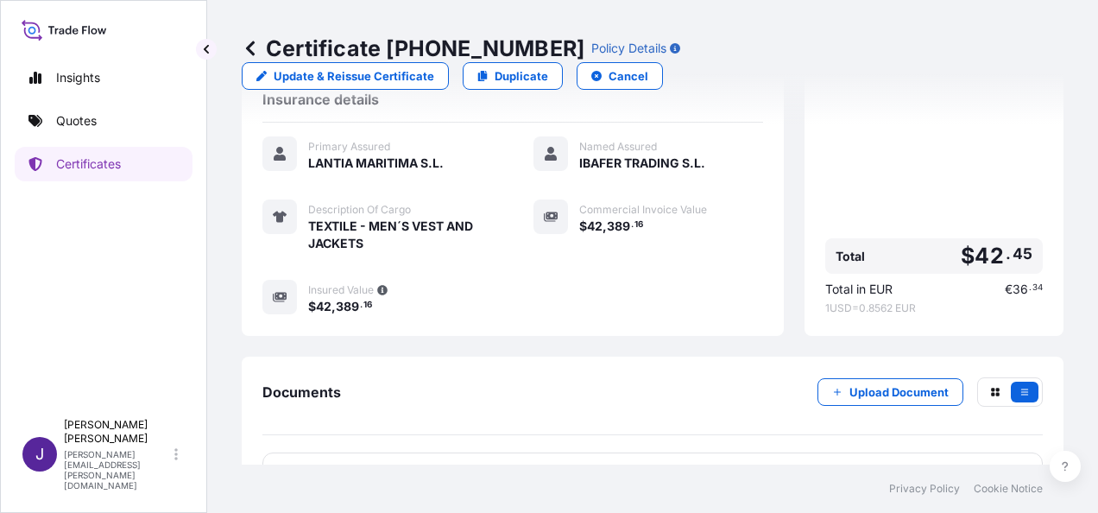
scroll to position [513, 0]
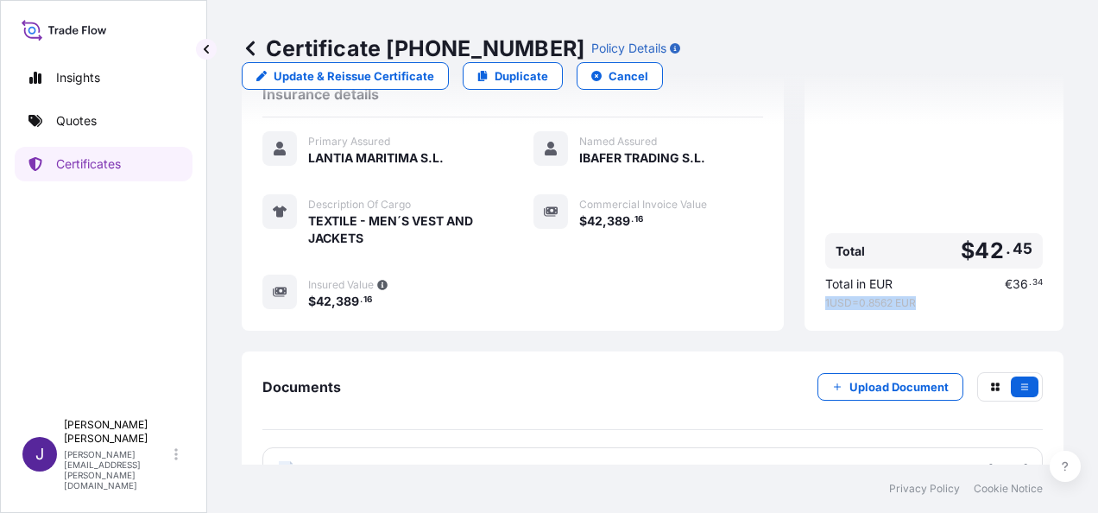
drag, startPoint x: 813, startPoint y: 256, endPoint x: 911, endPoint y: 255, distance: 98.4
click at [911, 296] on span "1 USD = 0.8562 EUR" at bounding box center [935, 303] width 218 height 14
drag, startPoint x: 911, startPoint y: 255, endPoint x: 893, endPoint y: 255, distance: 18.1
copy span "1 USD = 0.8562 EUR"
